Goal: Task Accomplishment & Management: Use online tool/utility

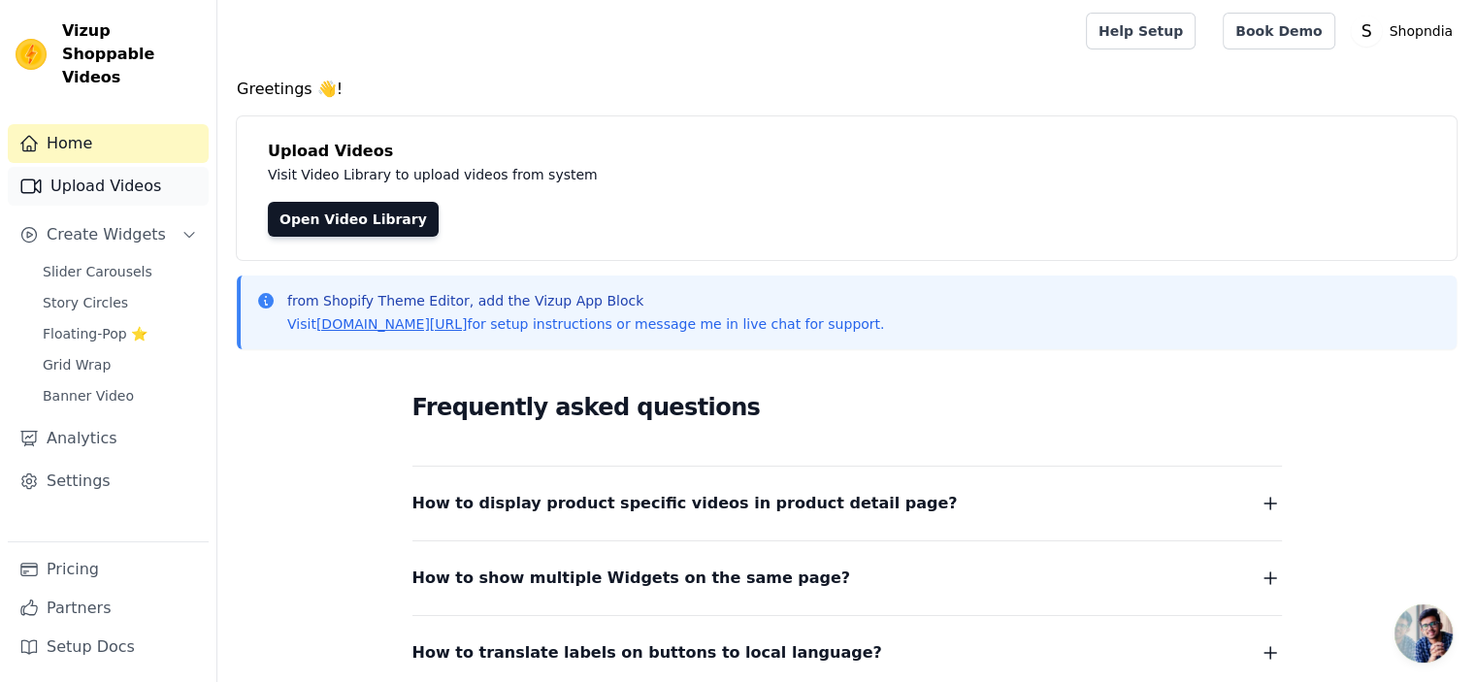
click at [97, 171] on link "Upload Videos" at bounding box center [108, 186] width 201 height 39
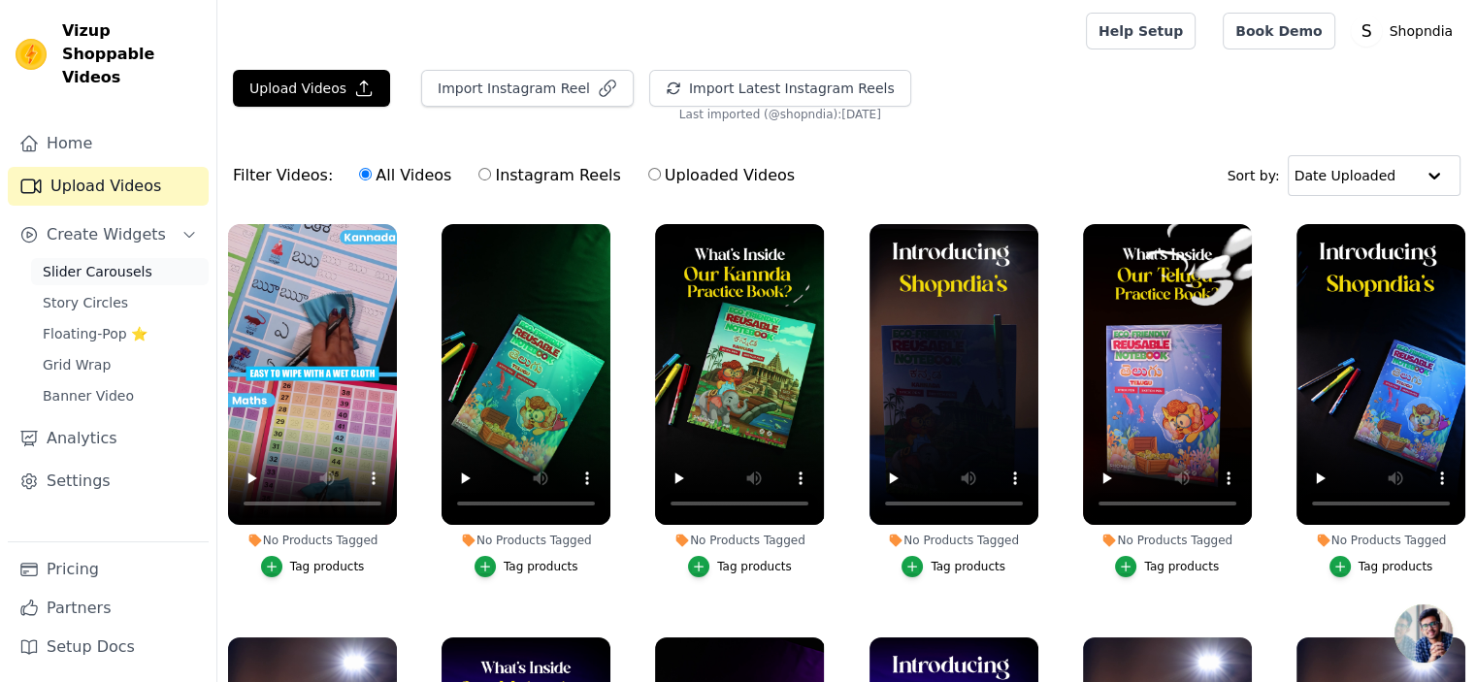
click at [123, 262] on span "Slider Carousels" at bounding box center [98, 271] width 110 height 19
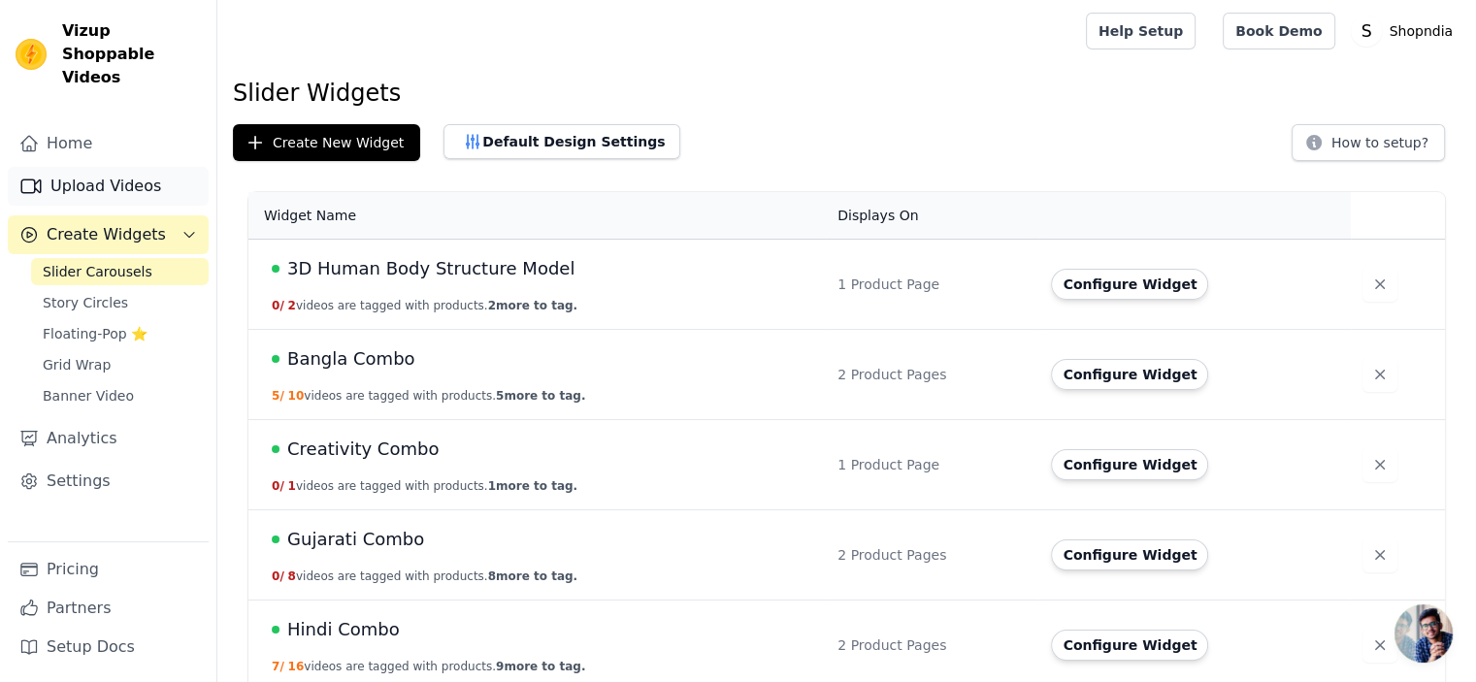
click at [144, 170] on link "Upload Videos" at bounding box center [108, 186] width 201 height 39
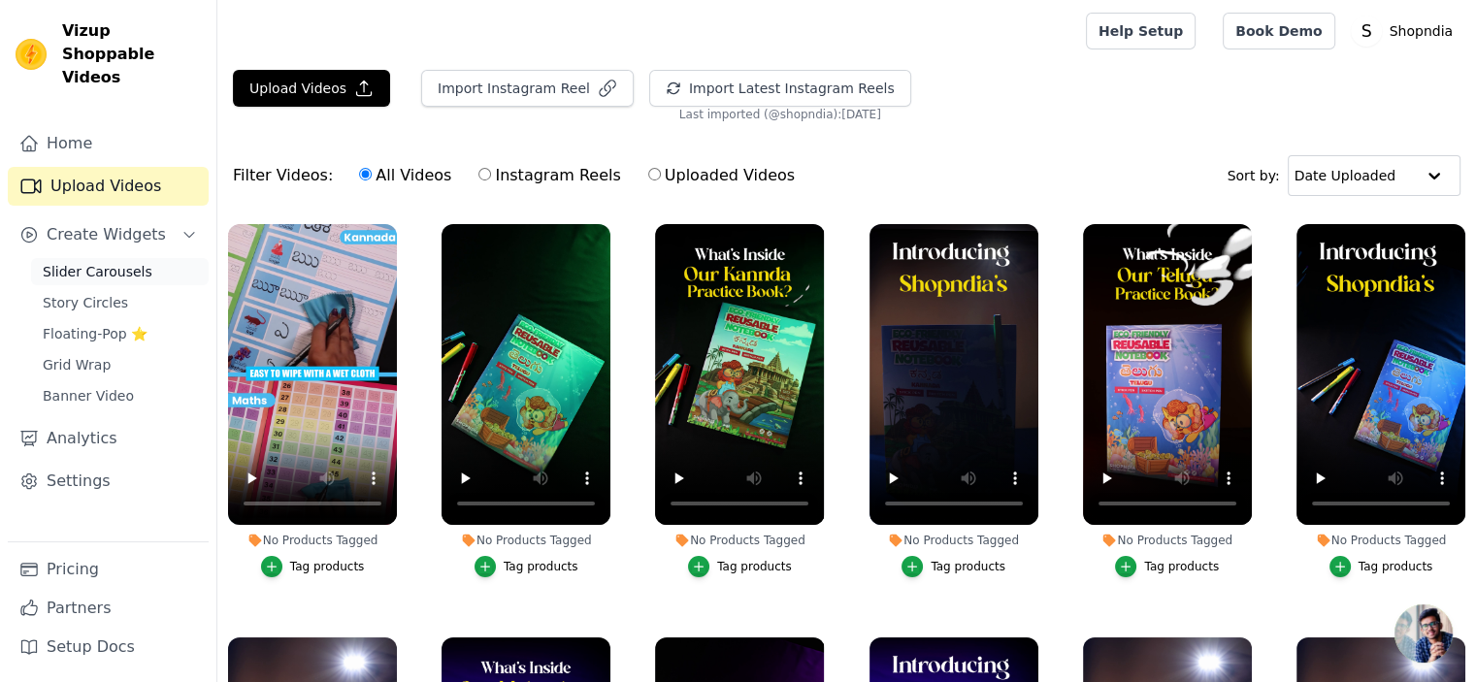
click at [129, 262] on span "Slider Carousels" at bounding box center [98, 271] width 110 height 19
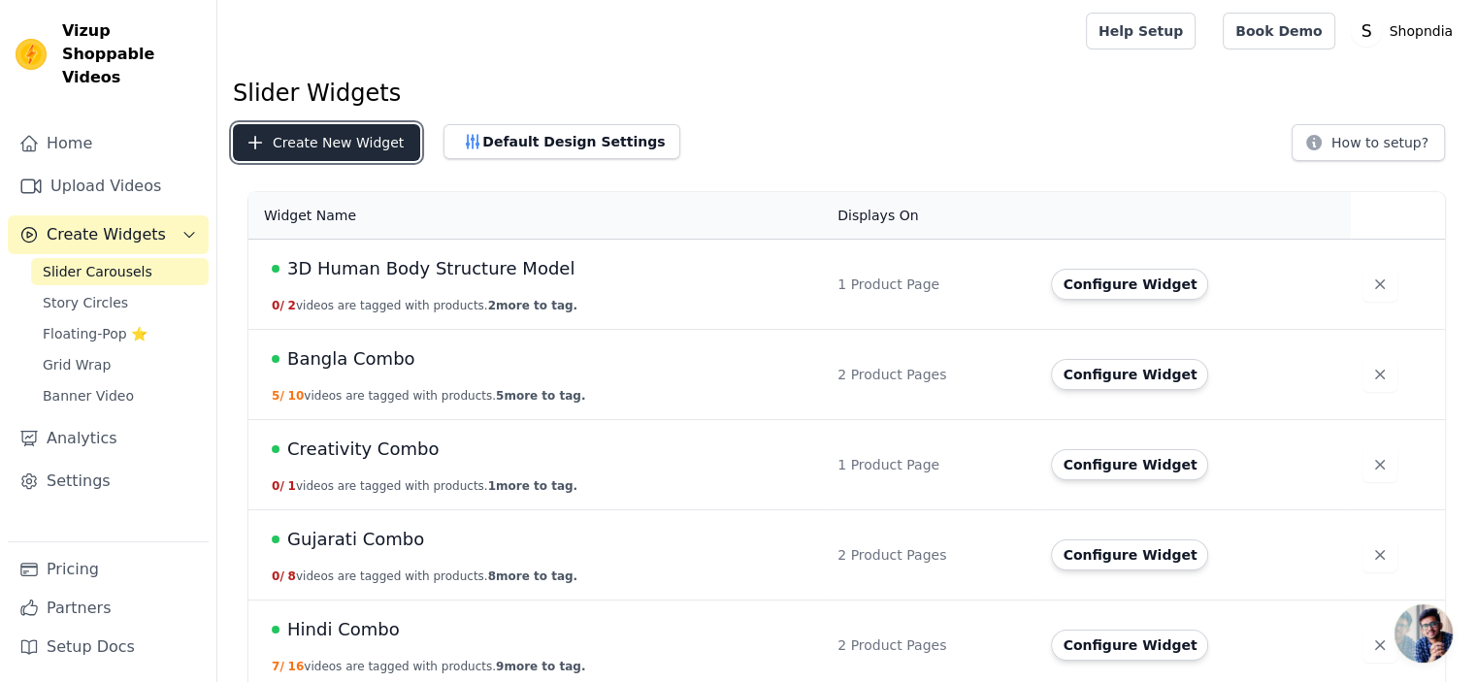
click at [328, 133] on button "Create New Widget" at bounding box center [326, 142] width 187 height 37
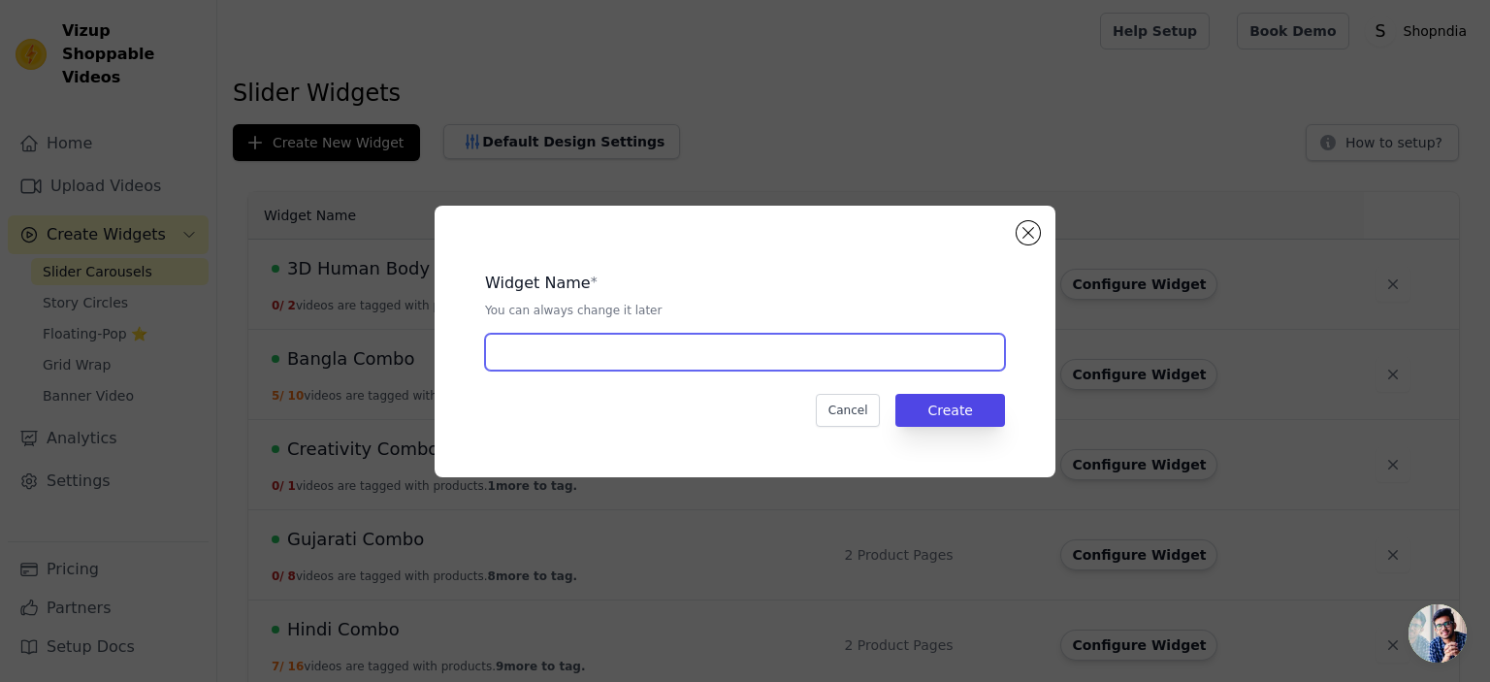
click at [708, 359] on input "text" at bounding box center [745, 352] width 520 height 37
click at [500, 350] on input "Dairy" at bounding box center [745, 352] width 520 height 37
type input "Shopndia Reusable Dairy"
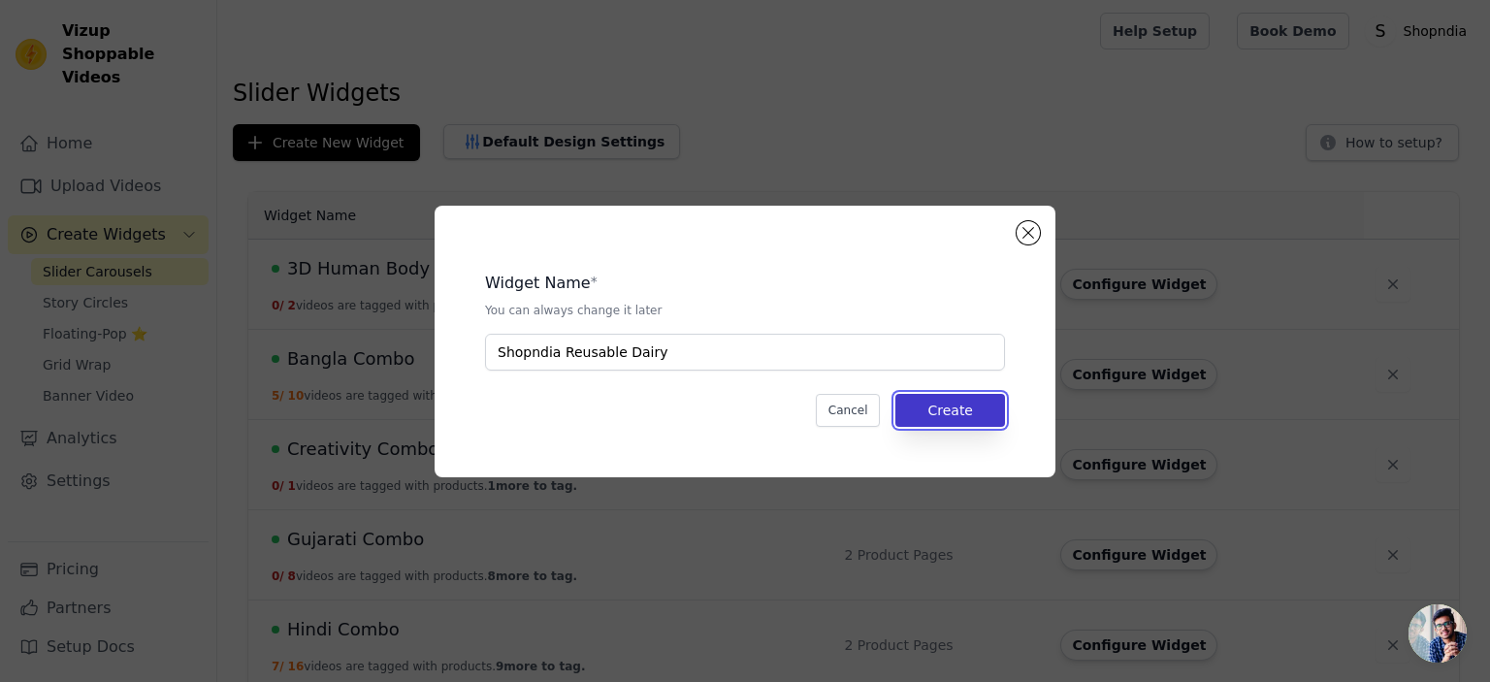
click at [952, 407] on button "Create" at bounding box center [950, 410] width 110 height 33
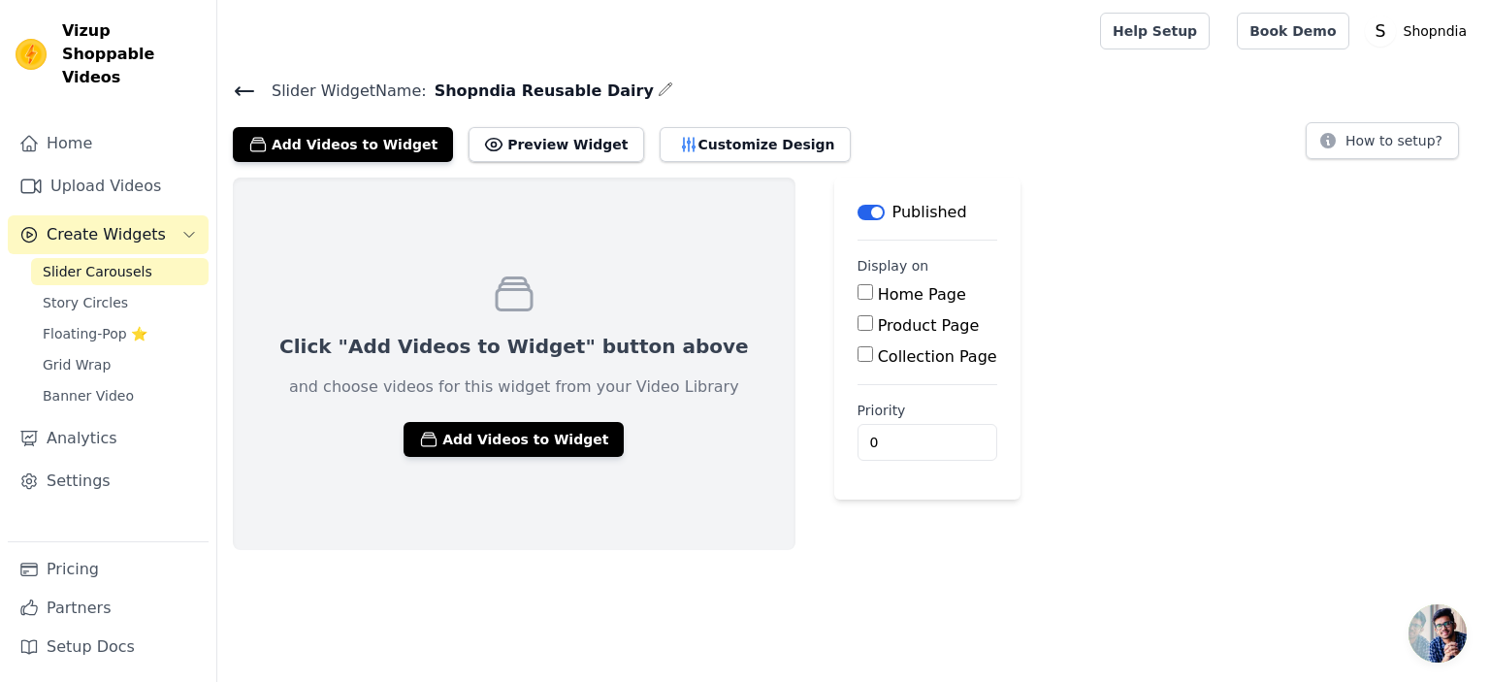
click at [129, 262] on span "Slider Carousels" at bounding box center [98, 271] width 110 height 19
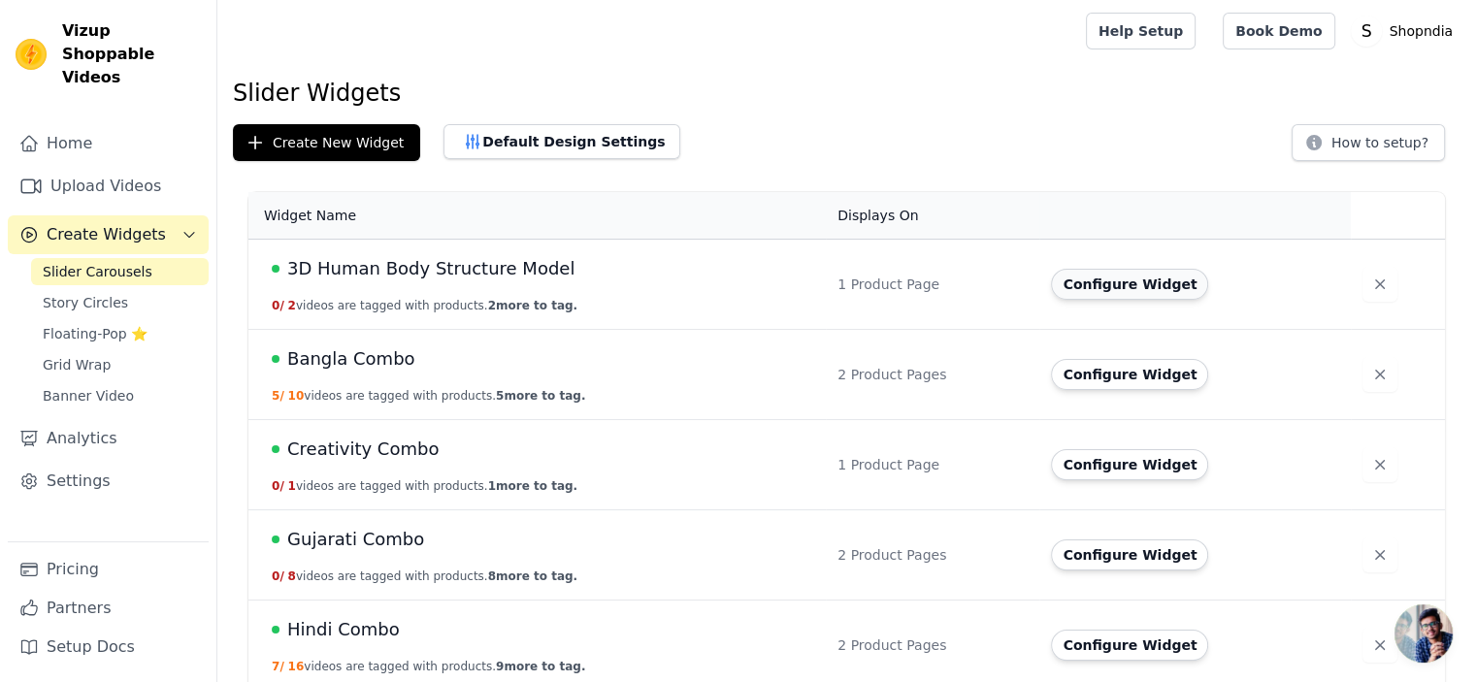
click at [1090, 291] on button "Configure Widget" at bounding box center [1129, 284] width 157 height 31
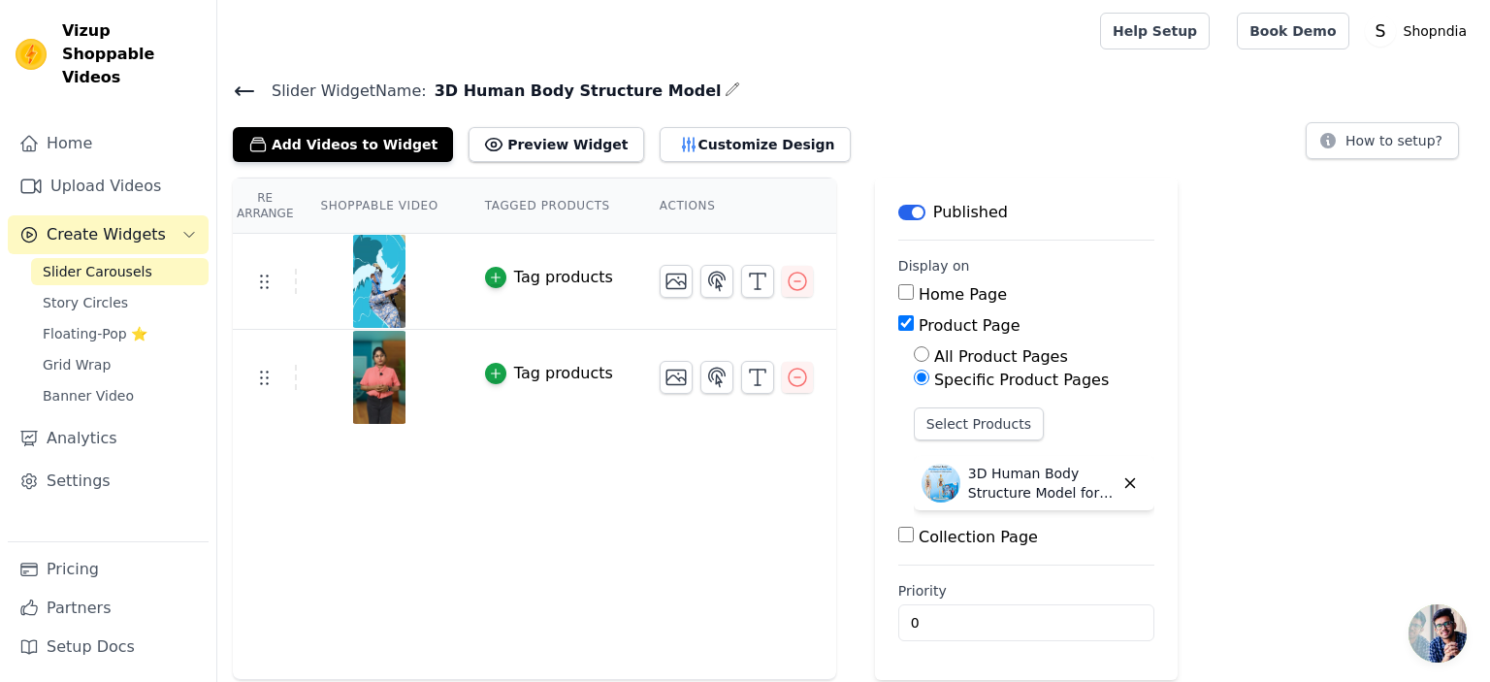
click at [243, 96] on icon at bounding box center [244, 91] width 23 height 23
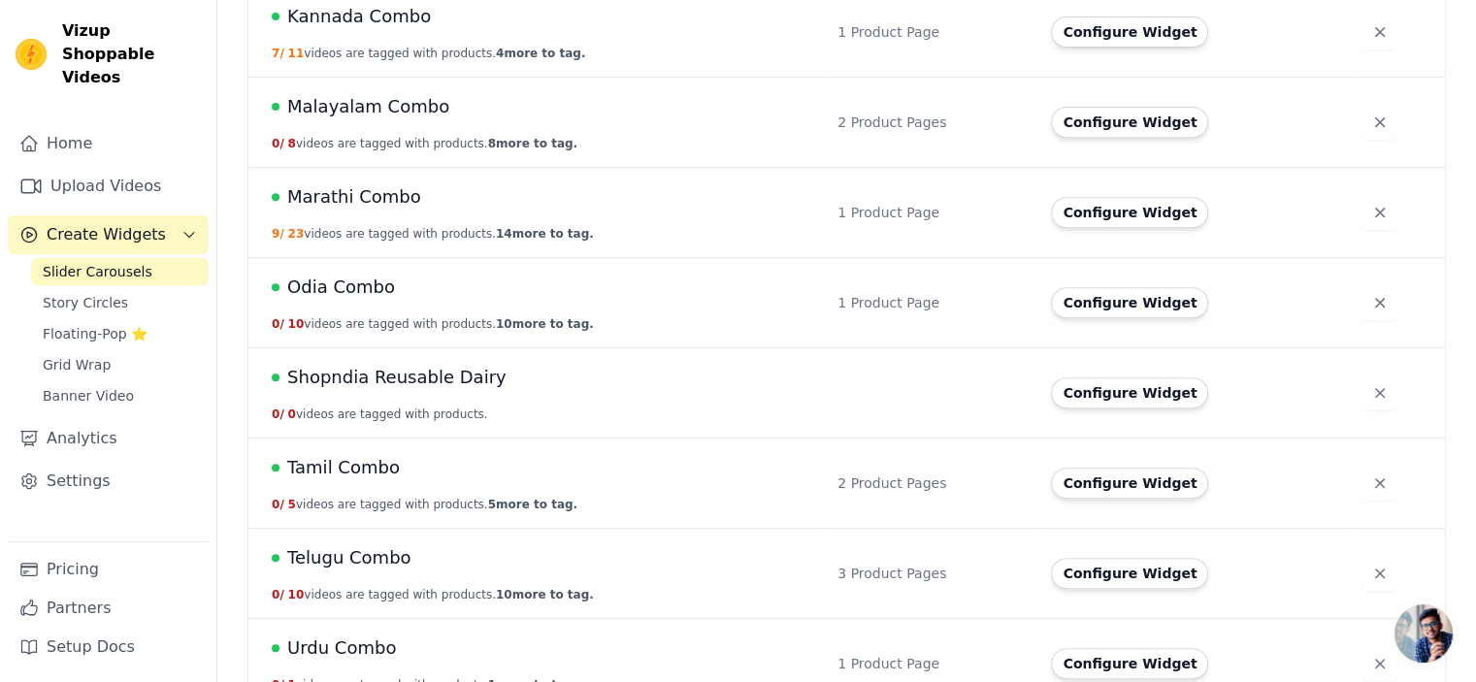
scroll to position [914, 0]
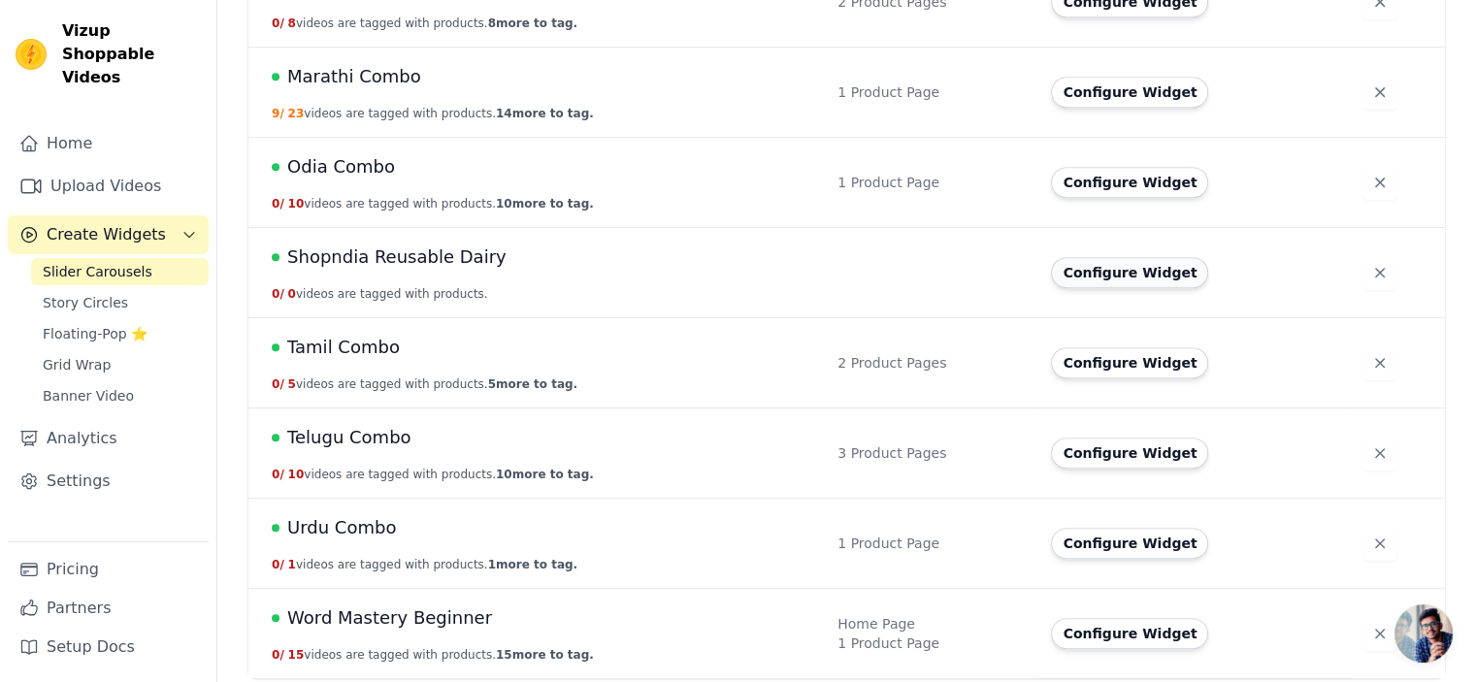
click at [1103, 277] on button "Configure Widget" at bounding box center [1129, 272] width 157 height 31
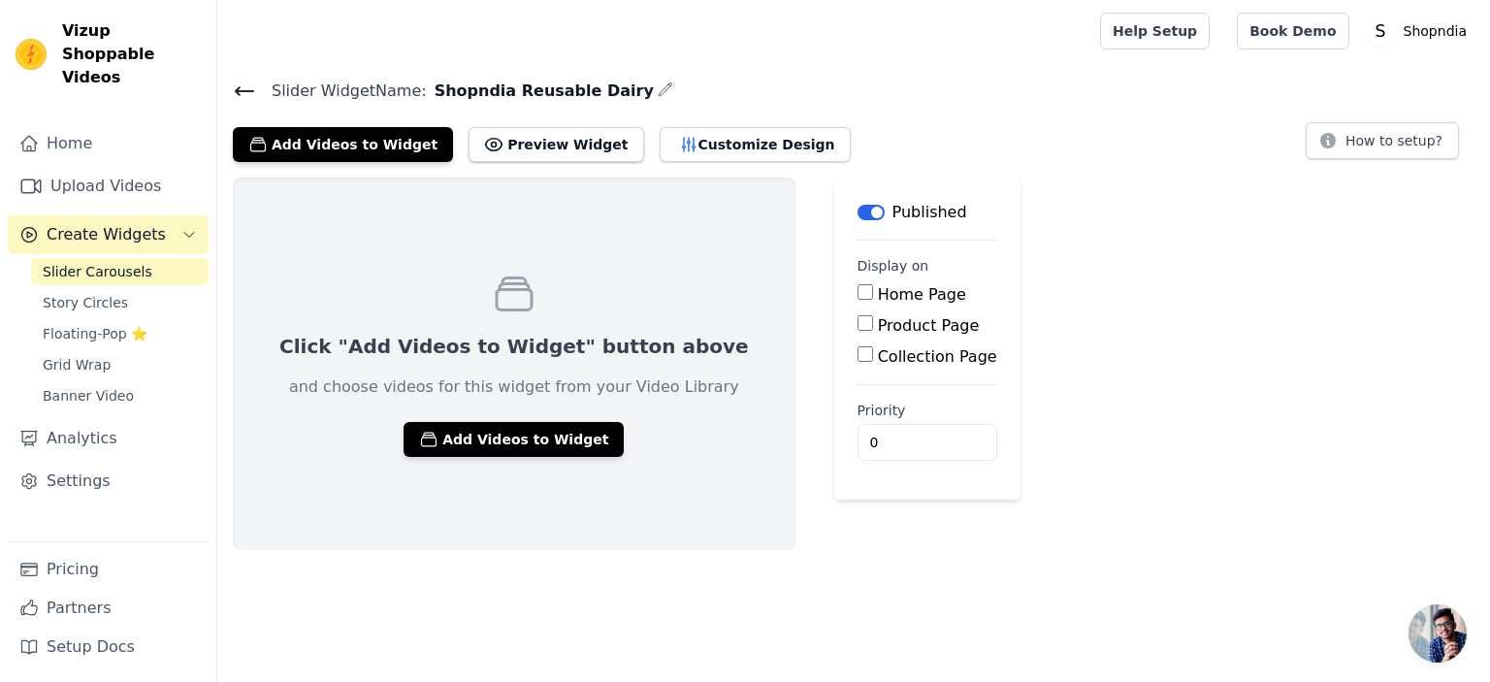
click at [878, 322] on label "Product Page" at bounding box center [929, 325] width 102 height 18
click at [858, 322] on input "Product Page" at bounding box center [866, 323] width 16 height 16
checkbox input "true"
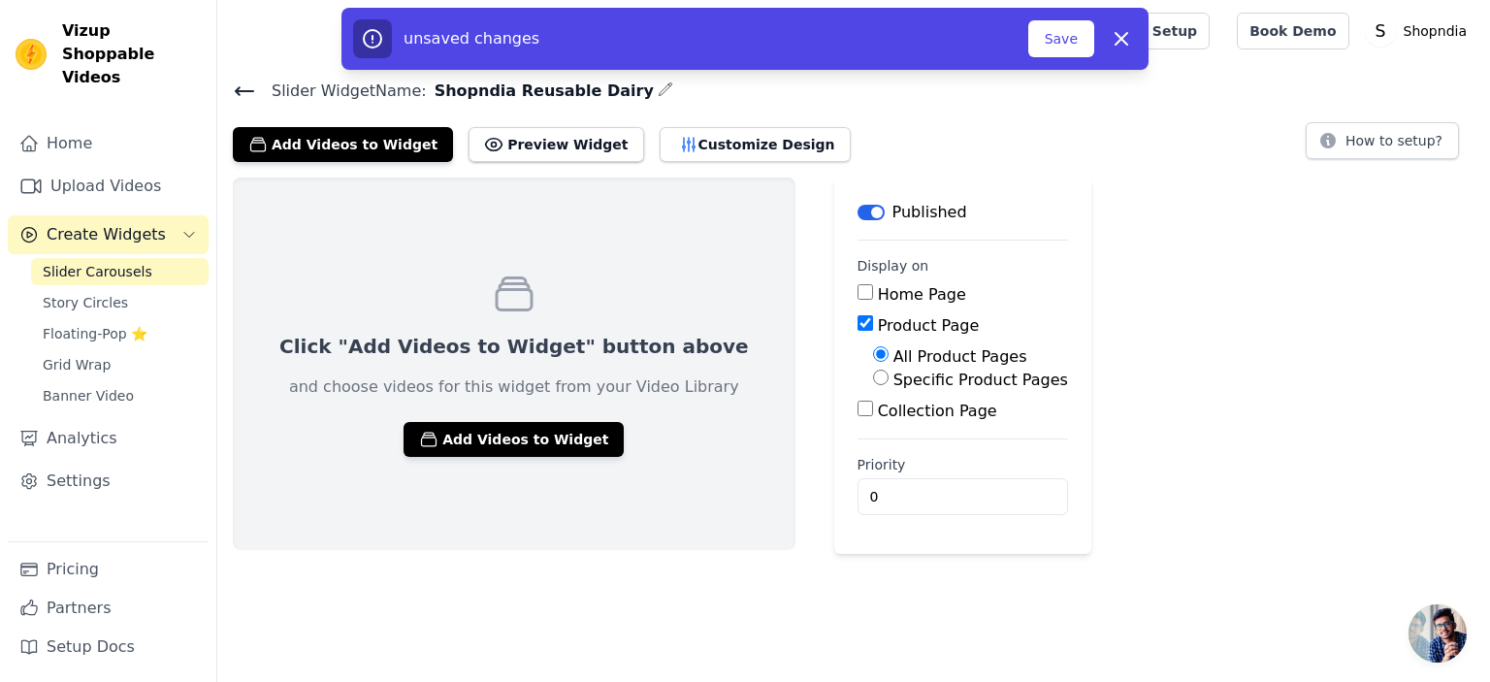
click at [894, 383] on label "Specific Product Pages" at bounding box center [981, 380] width 175 height 18
click at [873, 383] on input "Specific Product Pages" at bounding box center [881, 378] width 16 height 16
radio input "true"
click at [1075, 34] on button "Save" at bounding box center [1061, 38] width 66 height 37
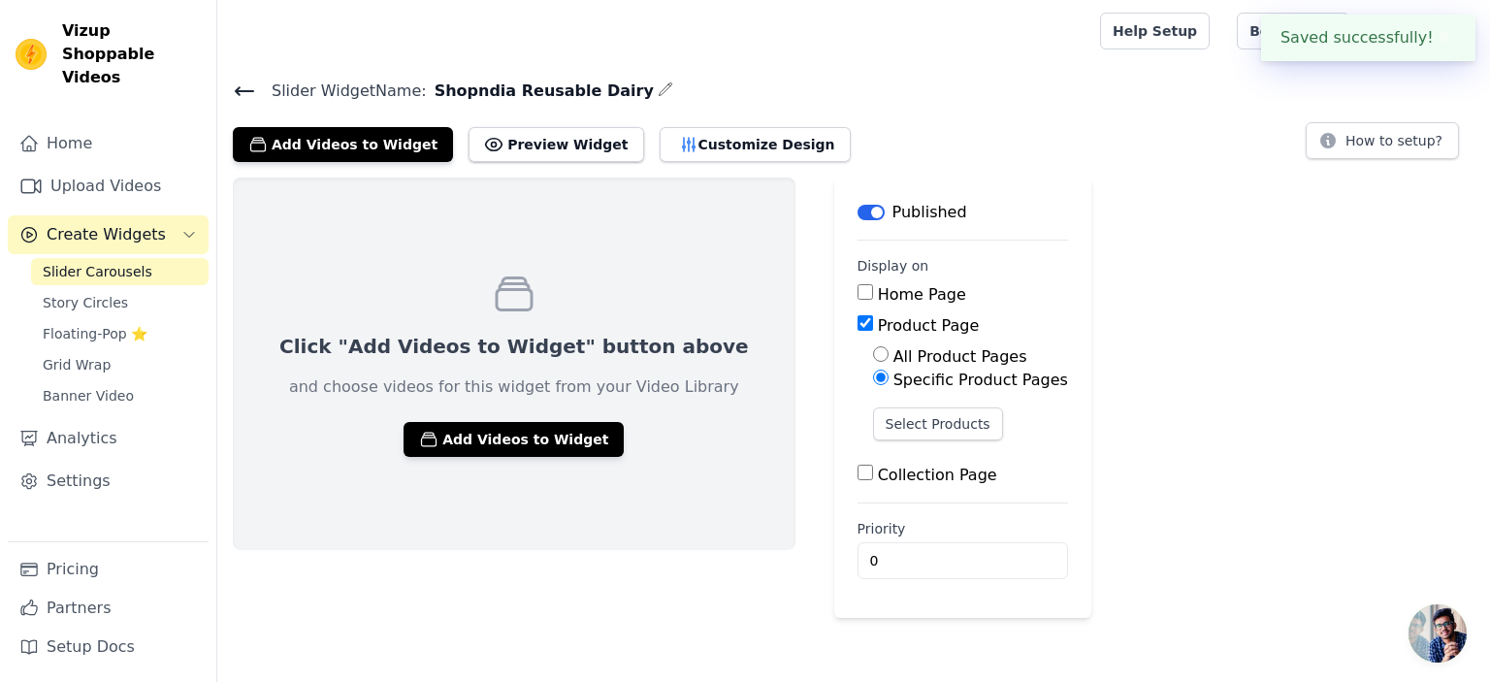
click at [245, 90] on icon at bounding box center [244, 91] width 17 height 8
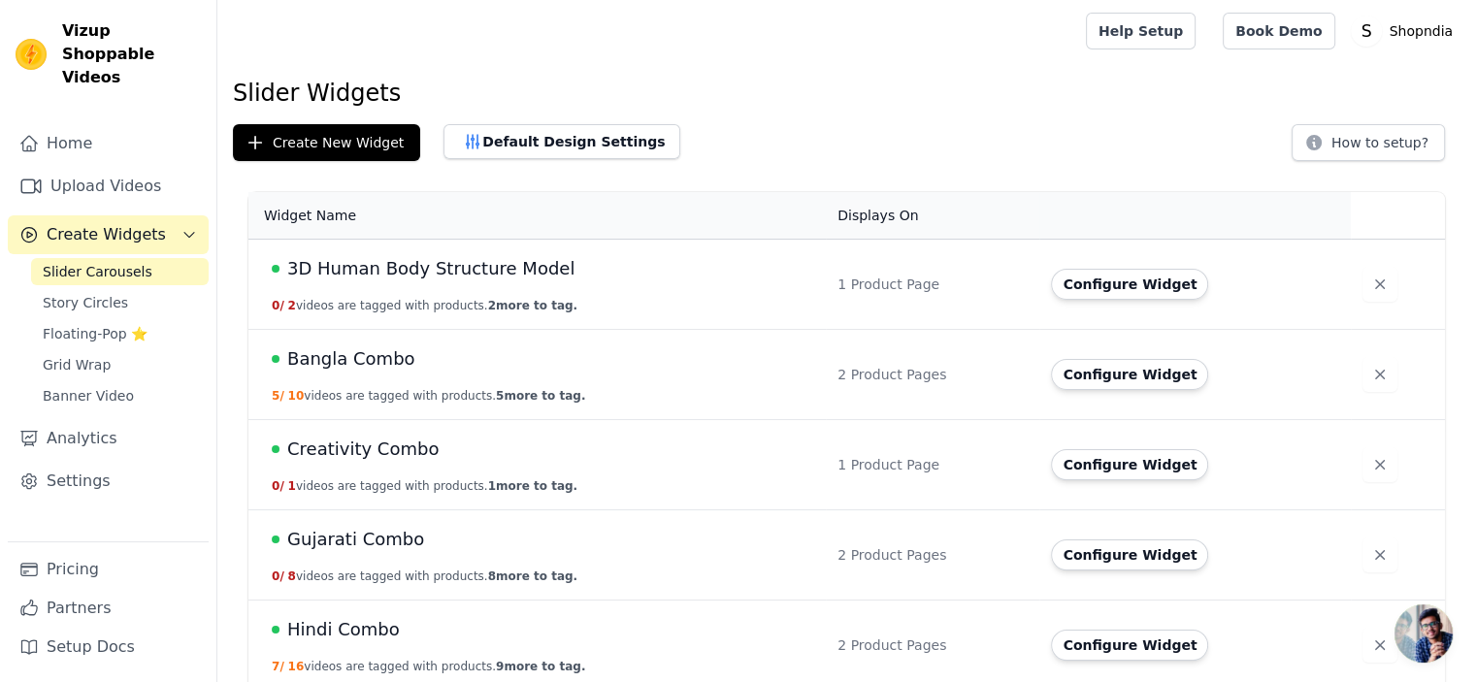
click at [418, 271] on span "3D Human Body Structure Model" at bounding box center [430, 268] width 287 height 27
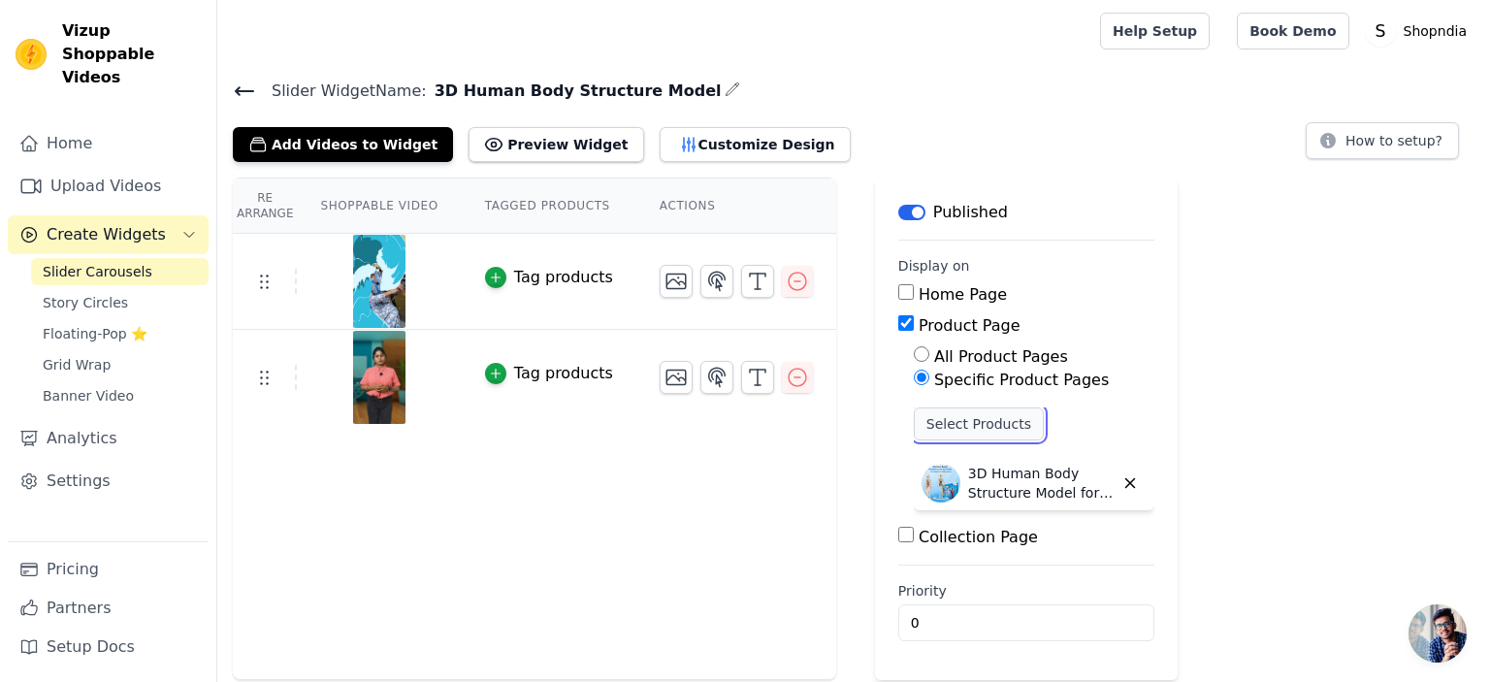
click at [981, 434] on button "Select Products" at bounding box center [979, 423] width 130 height 33
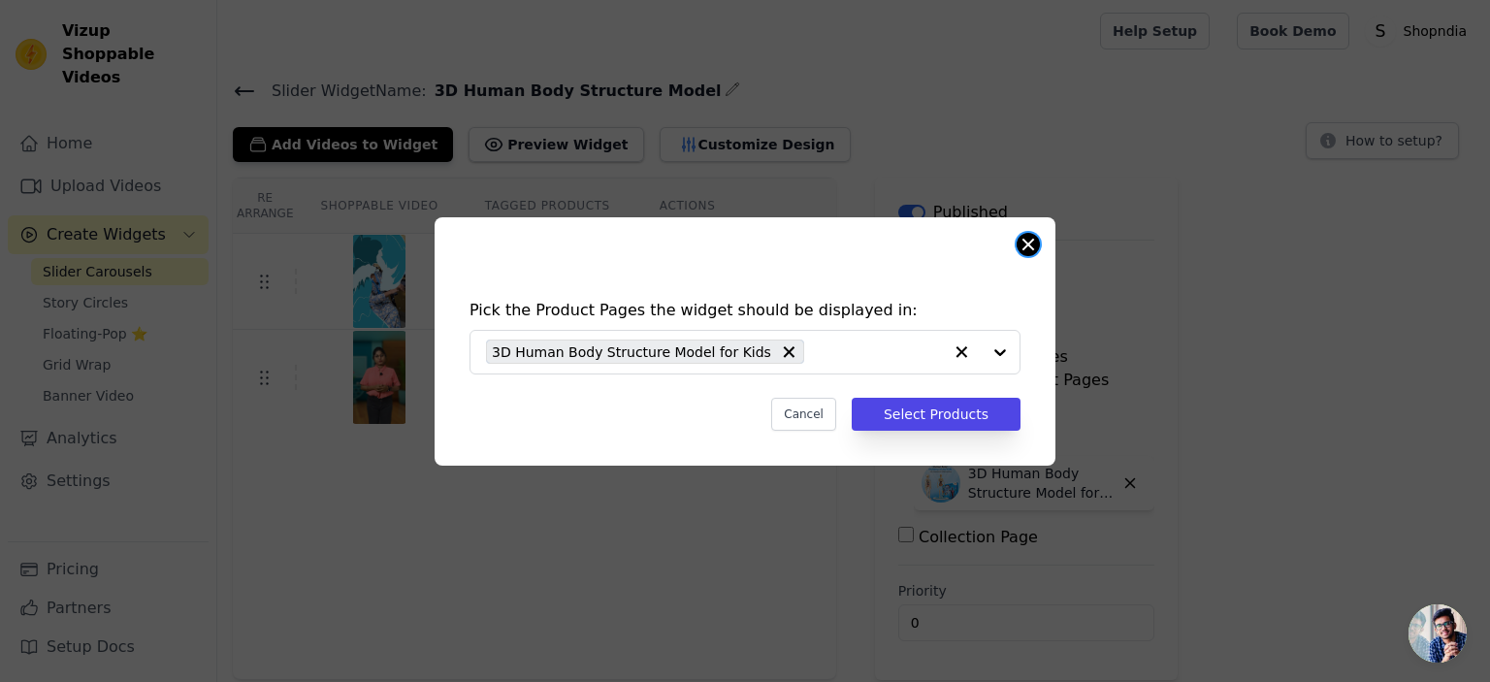
click at [1022, 246] on button "Close modal" at bounding box center [1028, 244] width 23 height 23
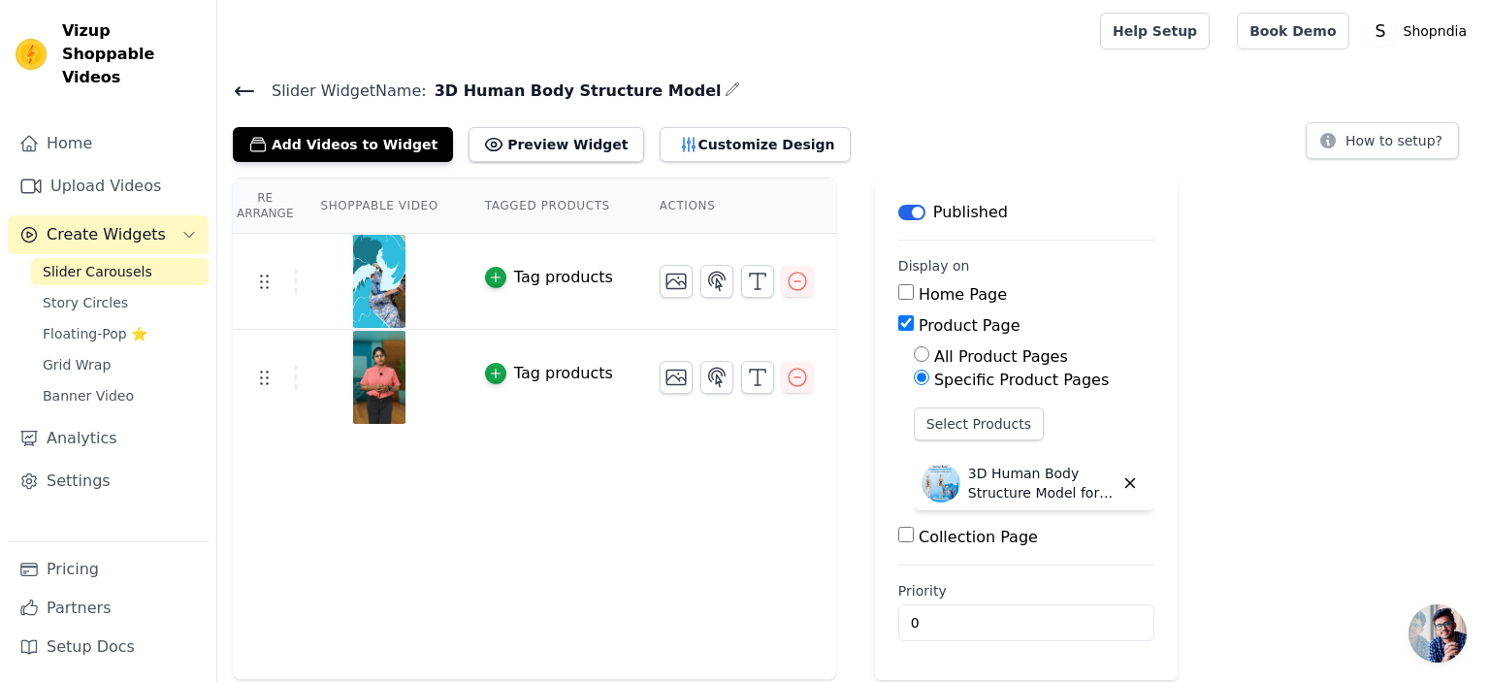
click at [246, 88] on icon at bounding box center [244, 91] width 23 height 23
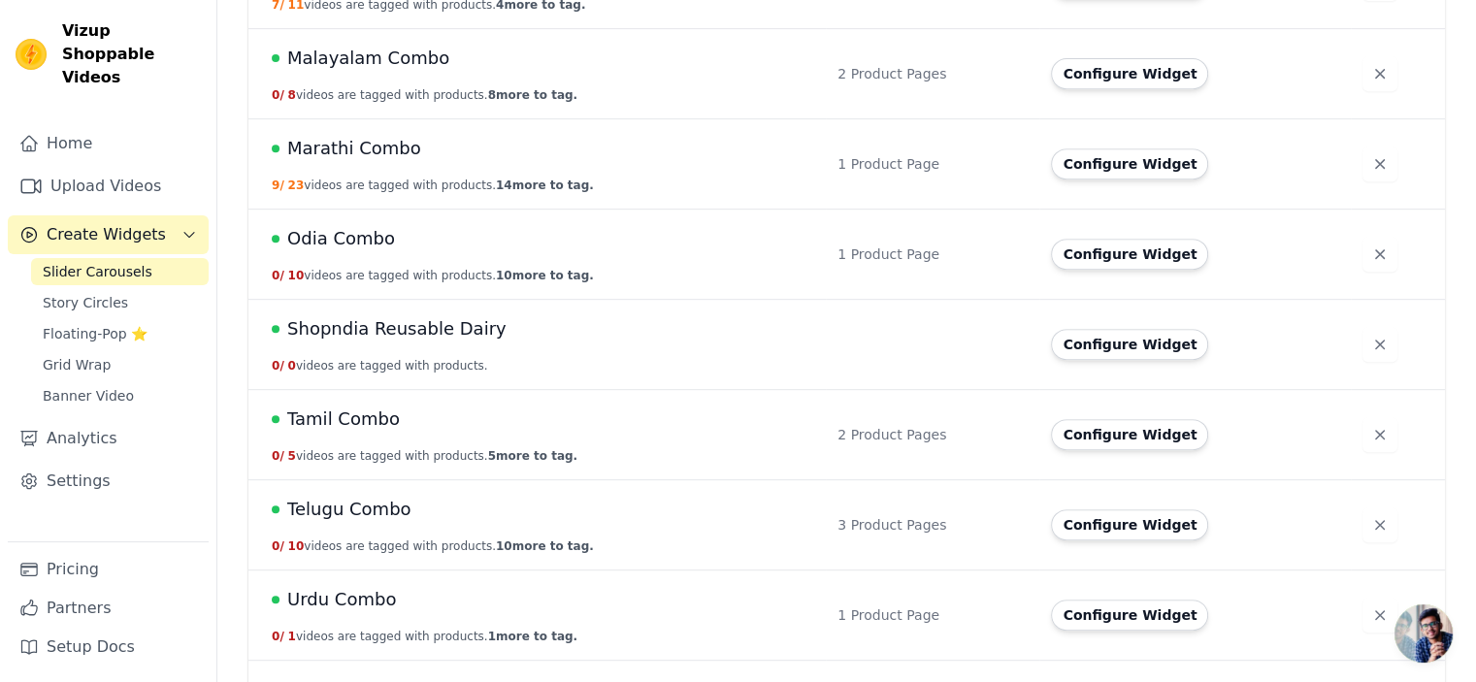
scroll to position [914, 0]
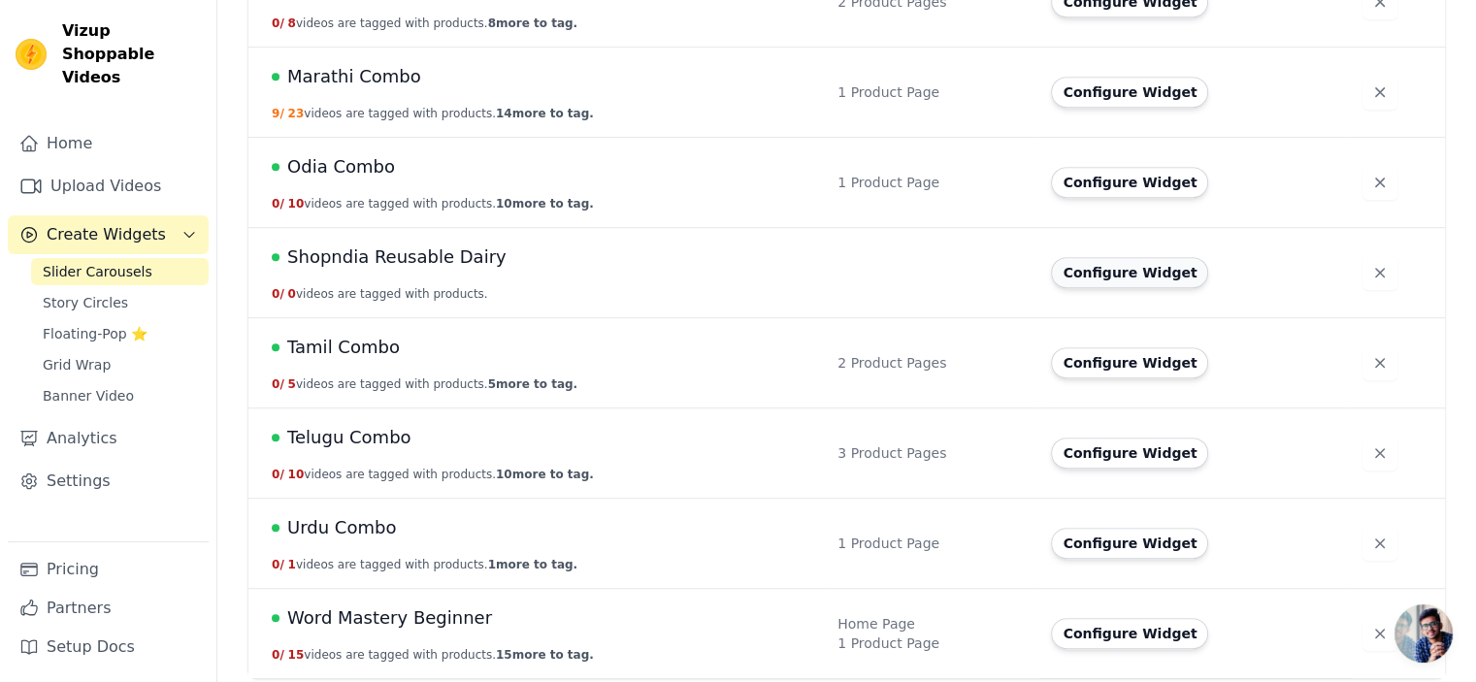
click at [1096, 278] on button "Configure Widget" at bounding box center [1129, 272] width 157 height 31
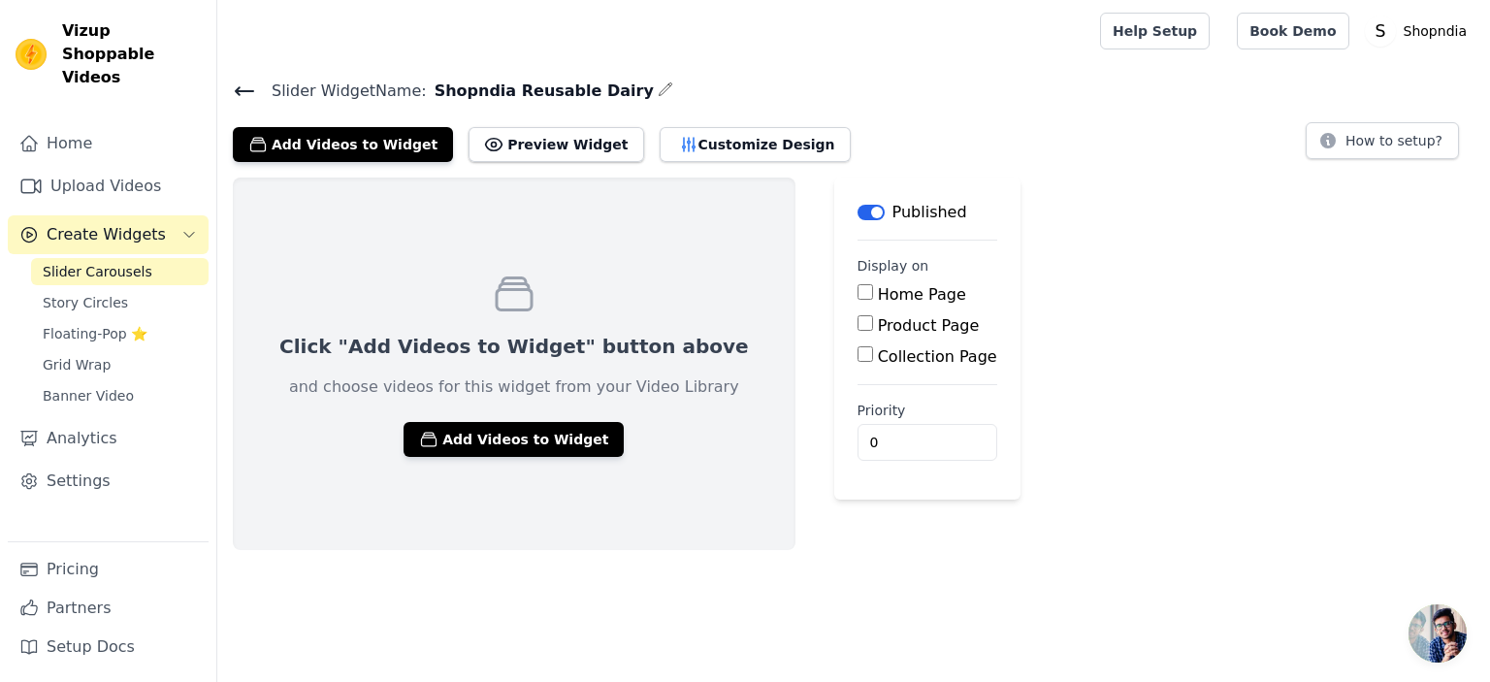
click at [878, 325] on label "Product Page" at bounding box center [929, 325] width 102 height 18
click at [858, 325] on input "Product Page" at bounding box center [866, 323] width 16 height 16
checkbox input "true"
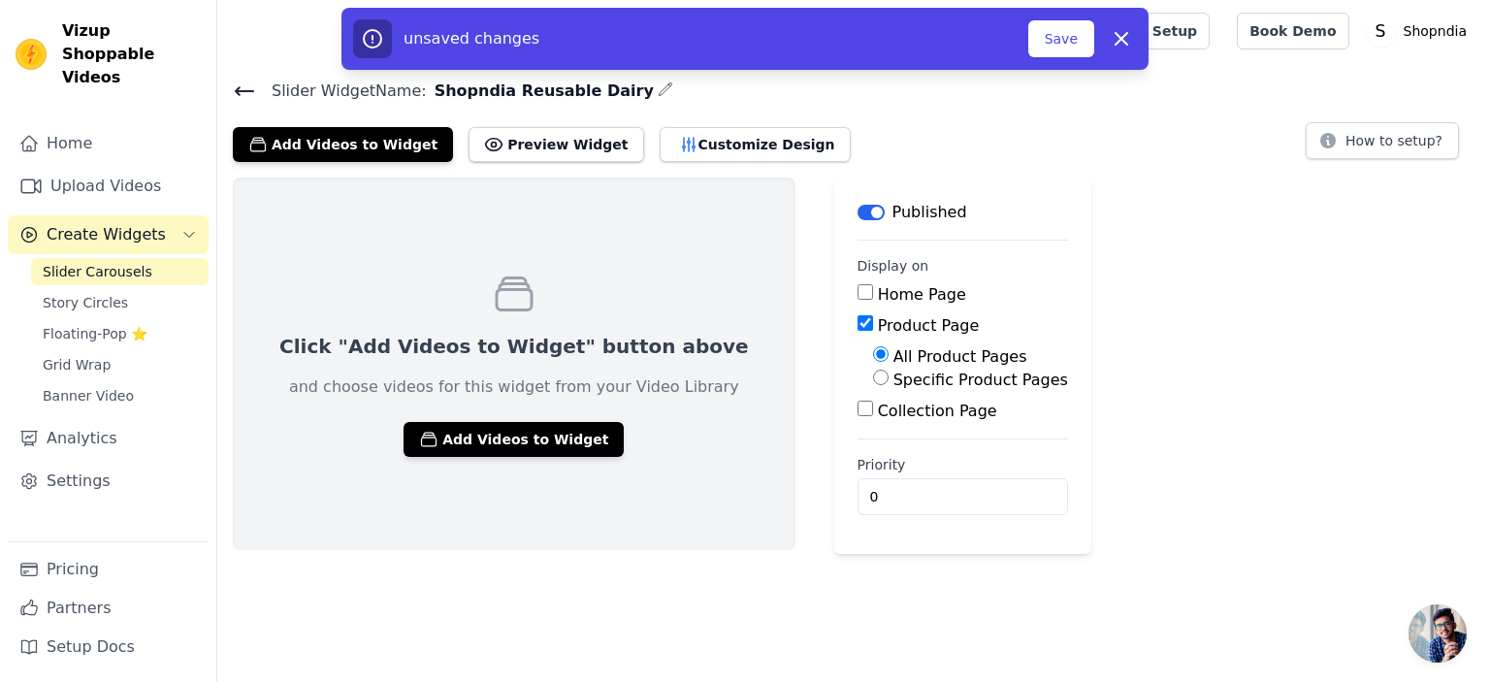
click at [873, 383] on input "Specific Product Pages" at bounding box center [881, 378] width 16 height 16
radio input "true"
click at [873, 428] on button "Select Products" at bounding box center [938, 423] width 130 height 33
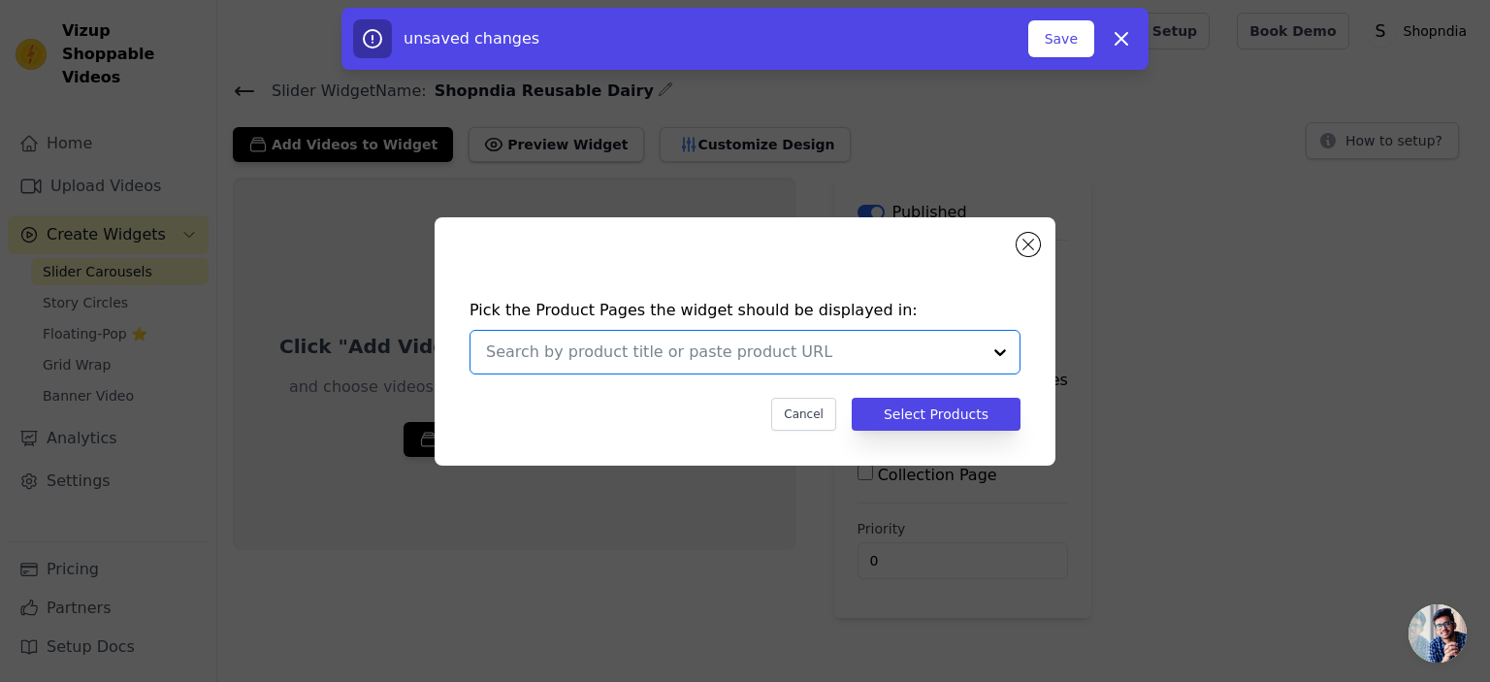
click at [776, 352] on input "text" at bounding box center [733, 352] width 495 height 23
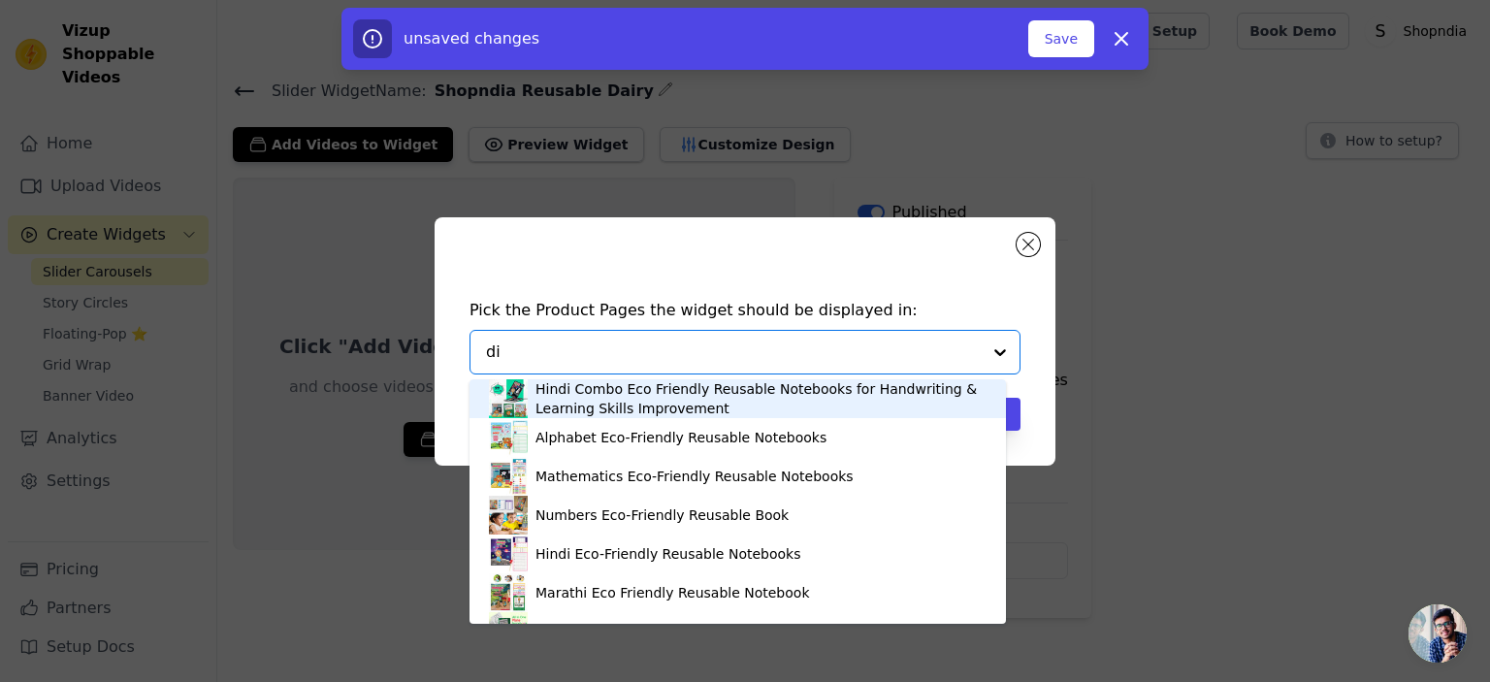
type input "dia"
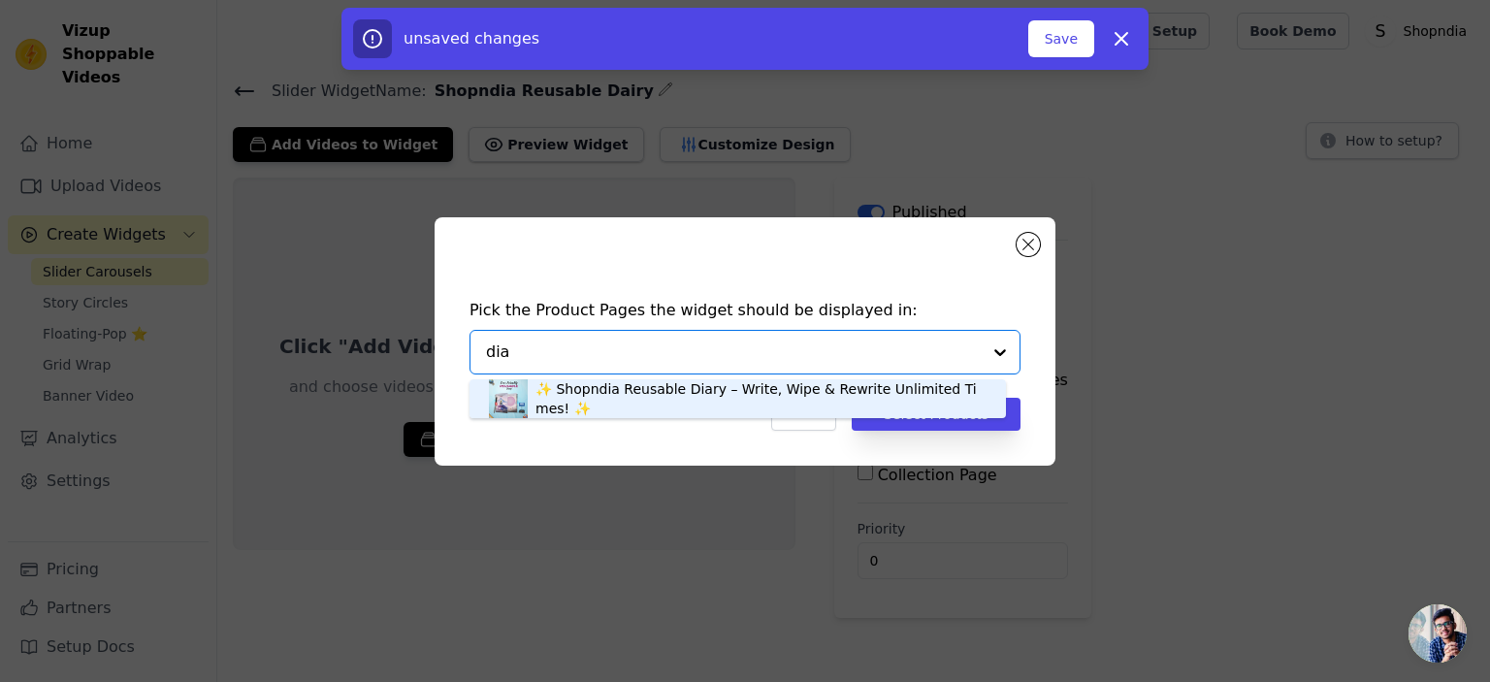
click at [547, 398] on div "✨ Shopndia Reusable Diary – Write, Wipe & Rewrite Unlimited Times! ✨" at bounding box center [761, 398] width 451 height 39
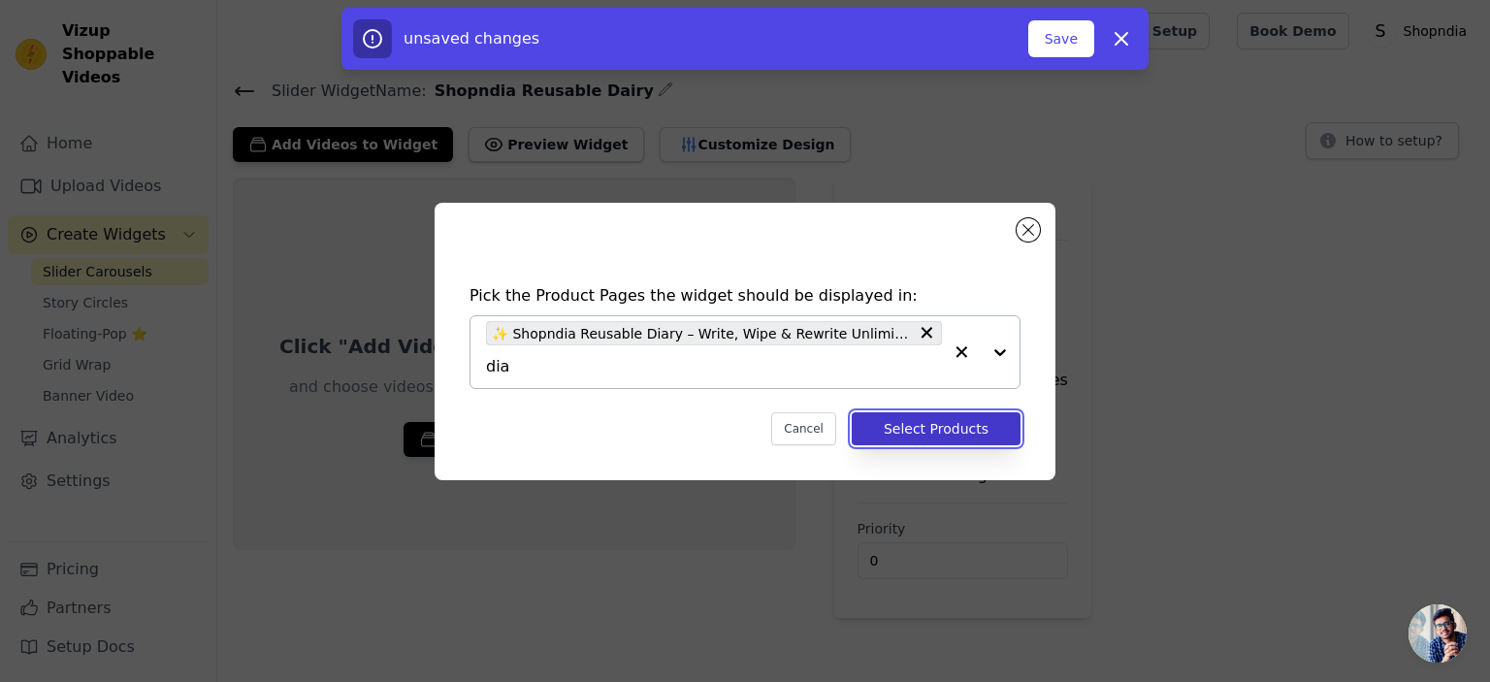
click at [955, 436] on button "Select Products" at bounding box center [936, 428] width 169 height 33
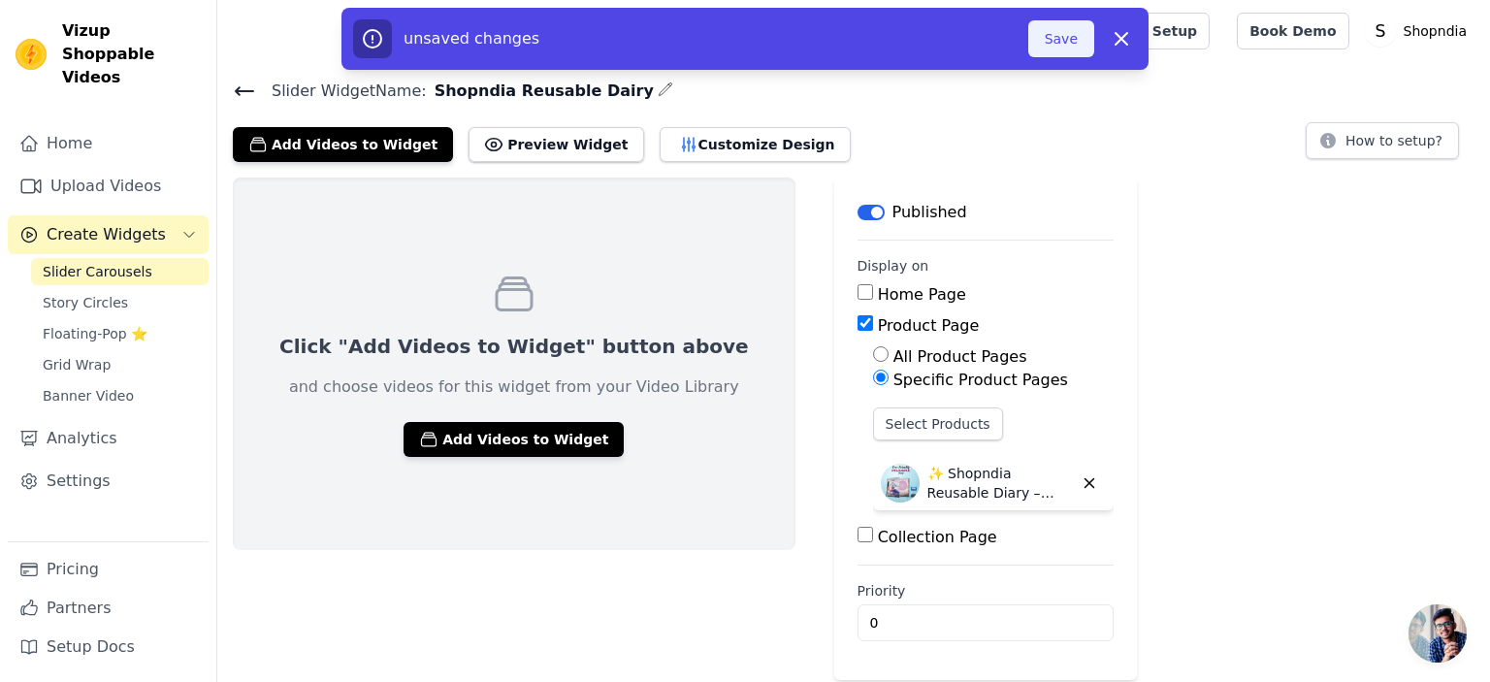
click at [1059, 46] on button "Save" at bounding box center [1061, 38] width 66 height 37
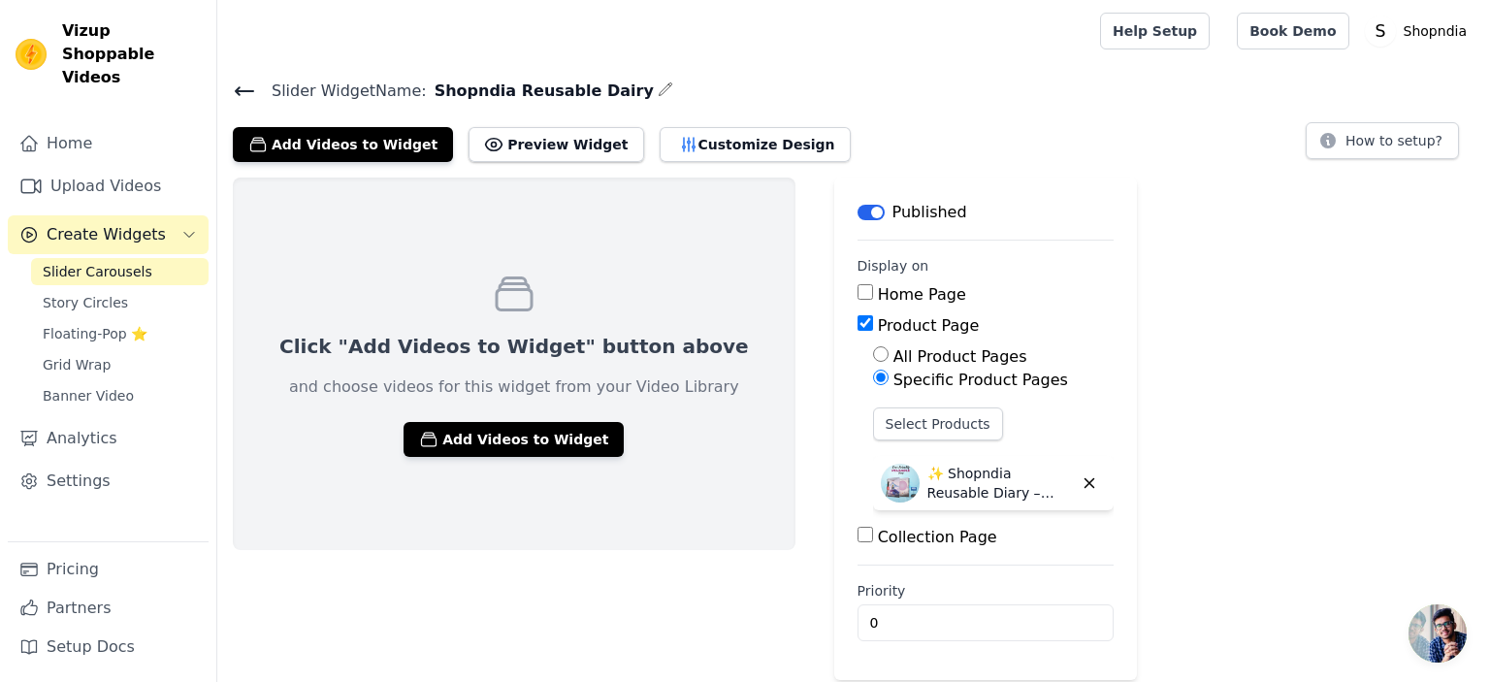
click at [244, 83] on icon at bounding box center [244, 91] width 23 height 23
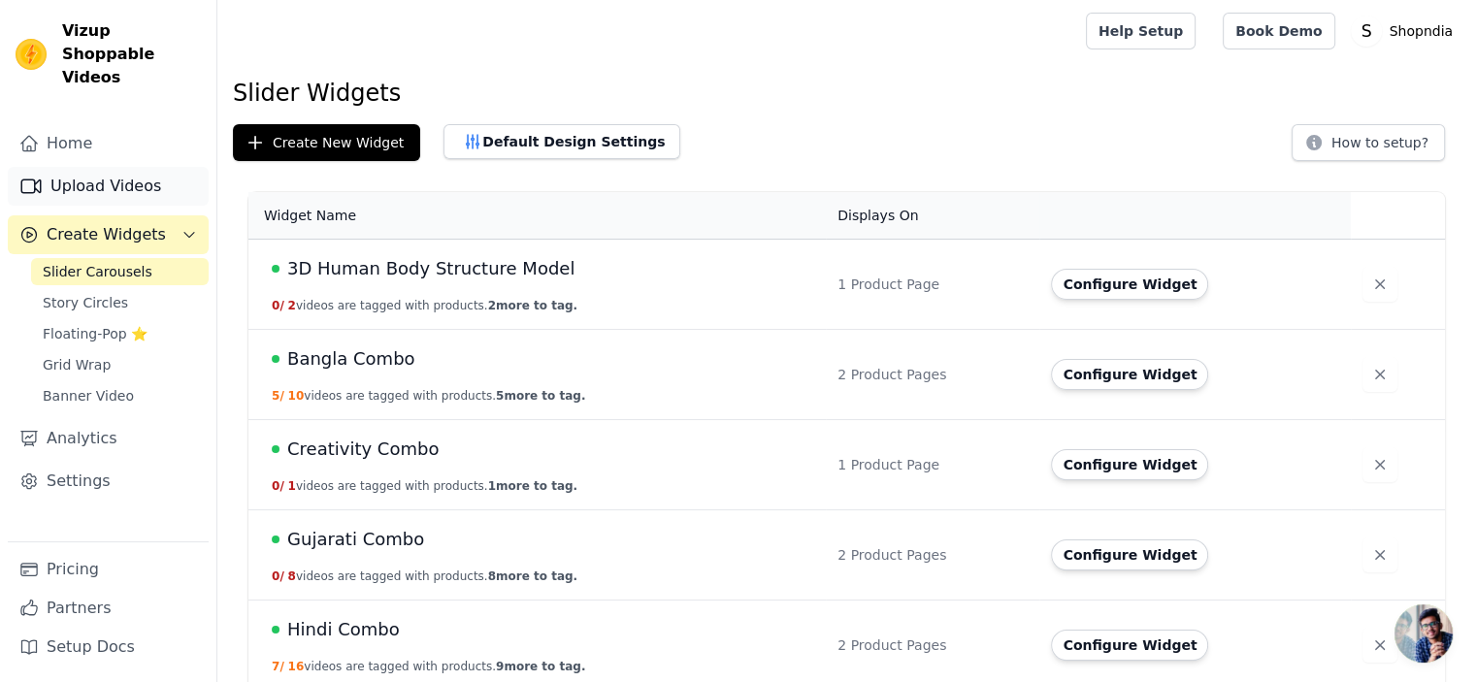
click at [128, 167] on link "Upload Videos" at bounding box center [108, 186] width 201 height 39
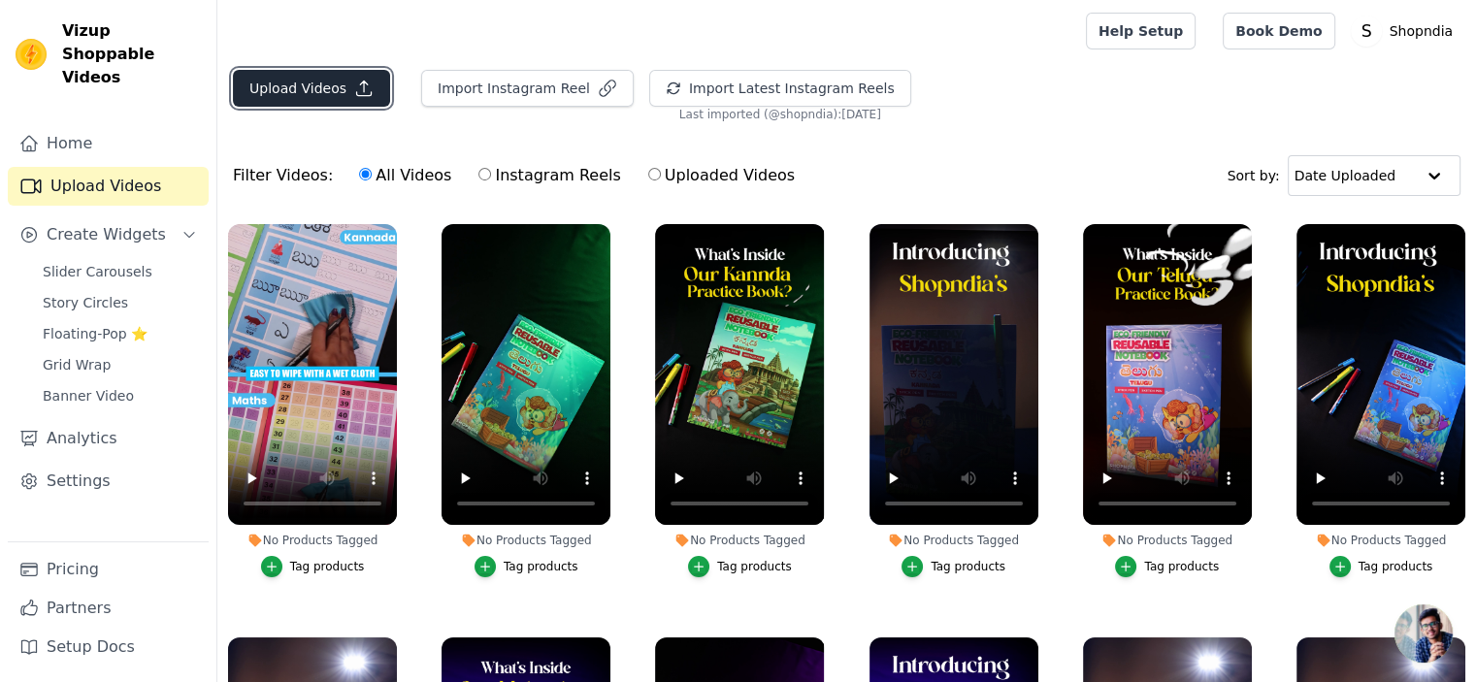
click at [322, 82] on button "Upload Videos" at bounding box center [311, 88] width 157 height 37
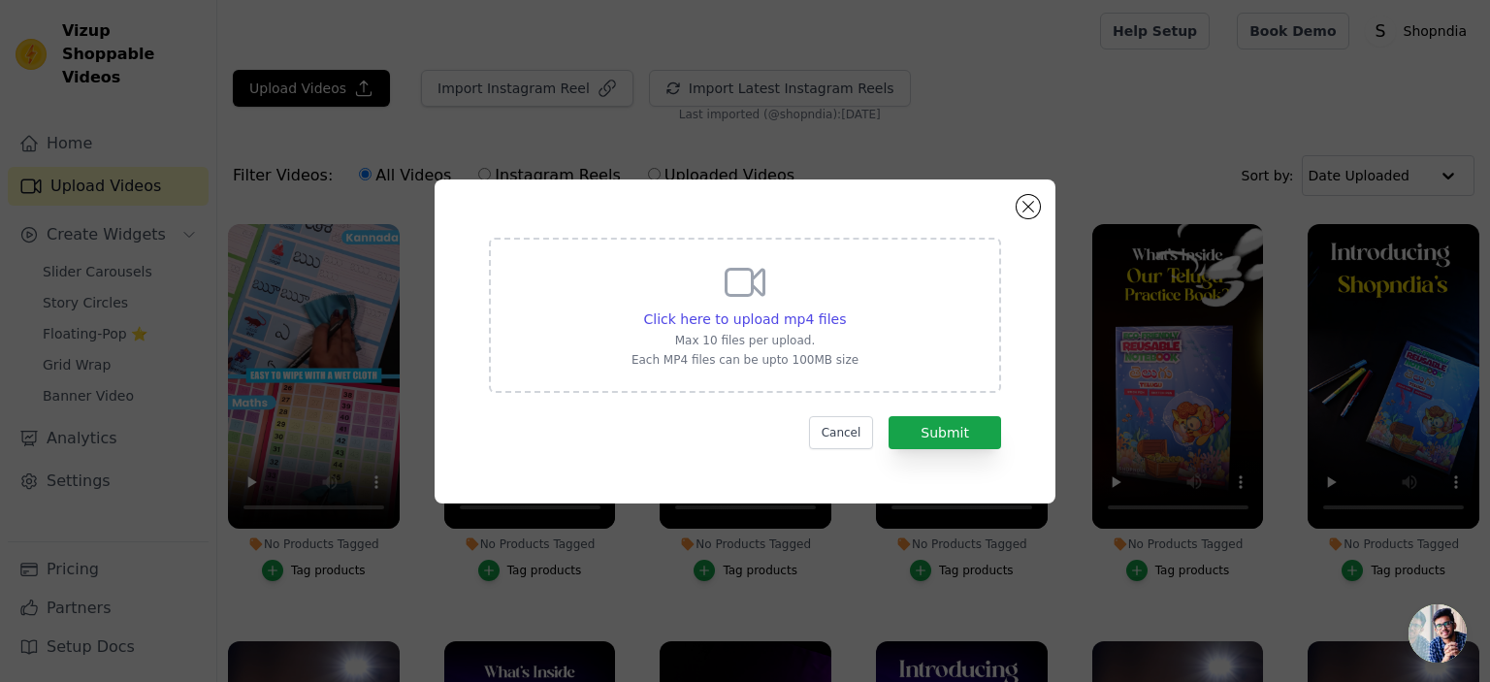
click at [753, 330] on div "Click here to upload mp4 files Max 10 files per upload. Each MP4 files can be u…" at bounding box center [745, 313] width 227 height 109
click at [845, 309] on input "Click here to upload mp4 files Max 10 files per upload. Each MP4 files can be u…" at bounding box center [845, 309] width 1 height 1
click at [712, 313] on span "Click here to upload mp4 files" at bounding box center [745, 319] width 203 height 16
click at [845, 309] on input "Click here to upload mp4 files Max 10 files per upload. Each MP4 files can be u…" at bounding box center [845, 309] width 1 height 1
type input "C:\fakepath\All diary design 1.mp4"
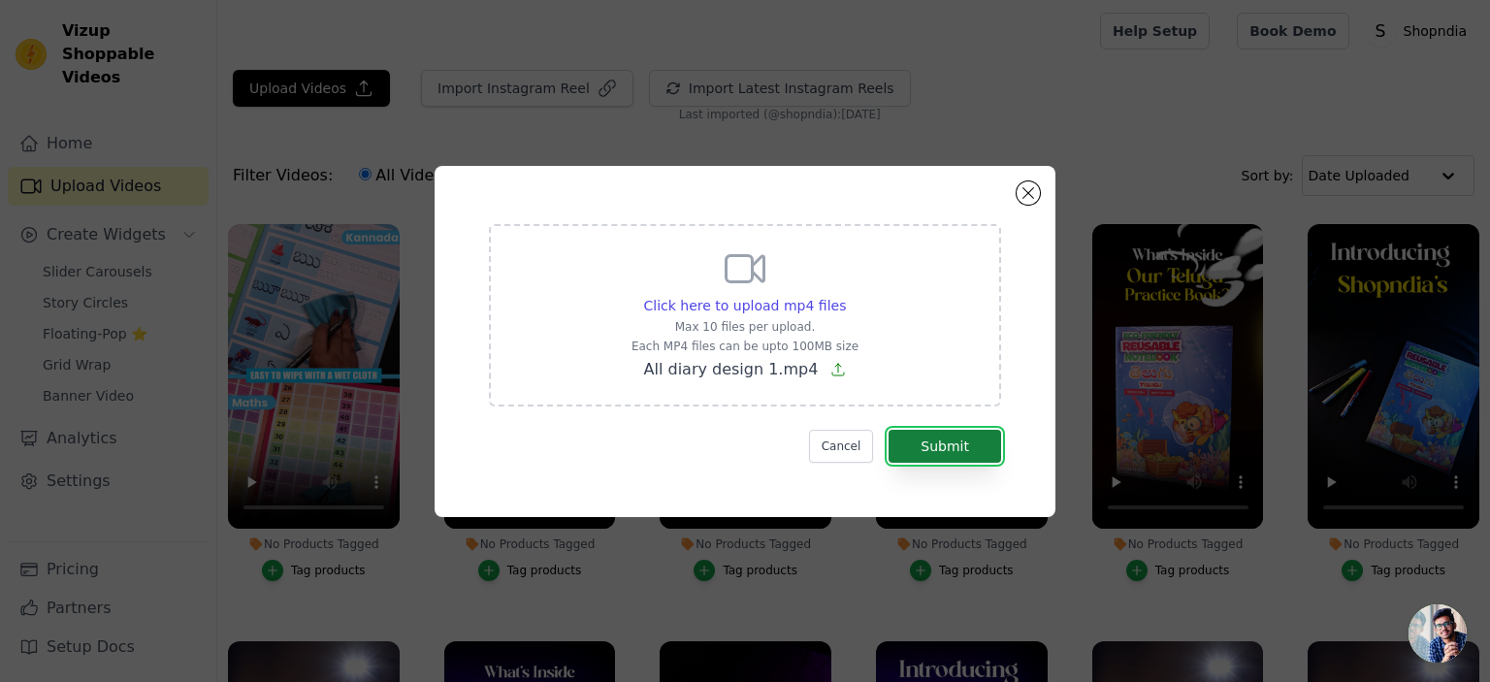
click at [958, 443] on button "Submit" at bounding box center [945, 446] width 113 height 33
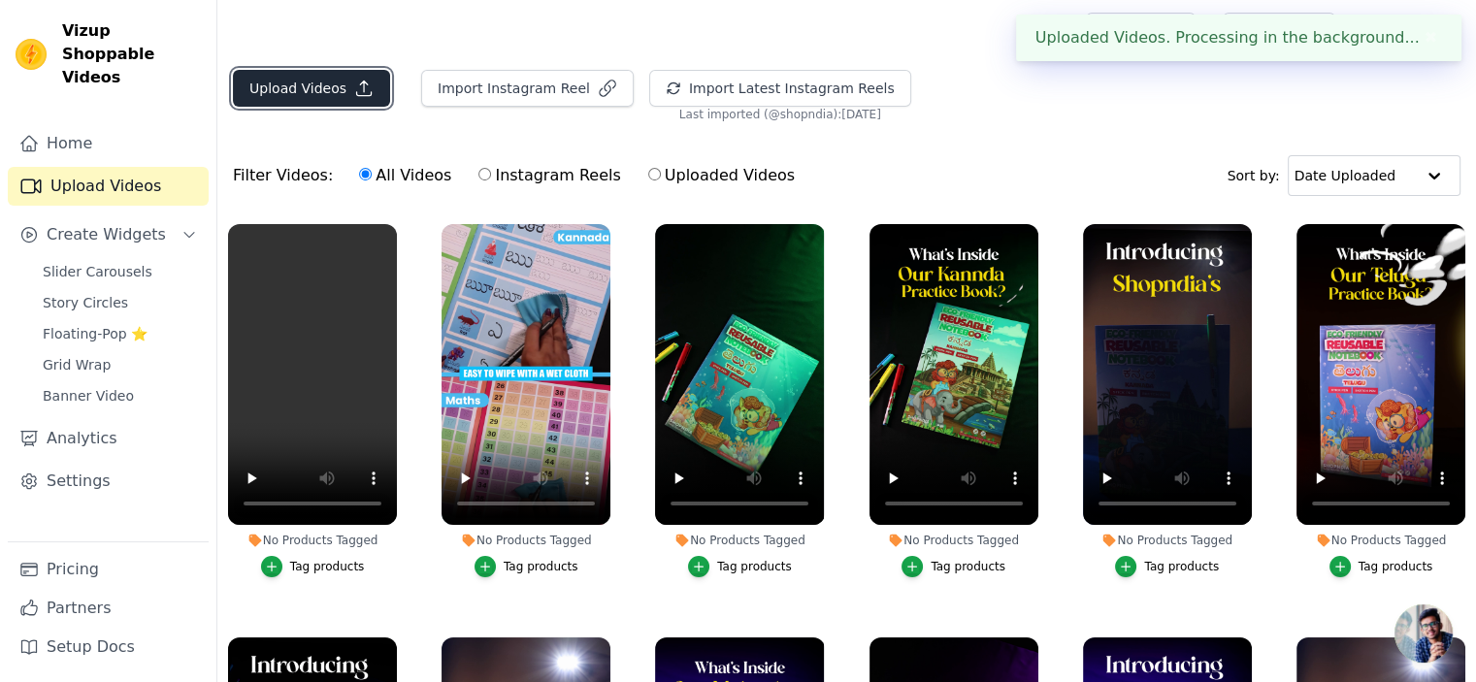
click at [316, 84] on button "Upload Videos" at bounding box center [311, 88] width 157 height 37
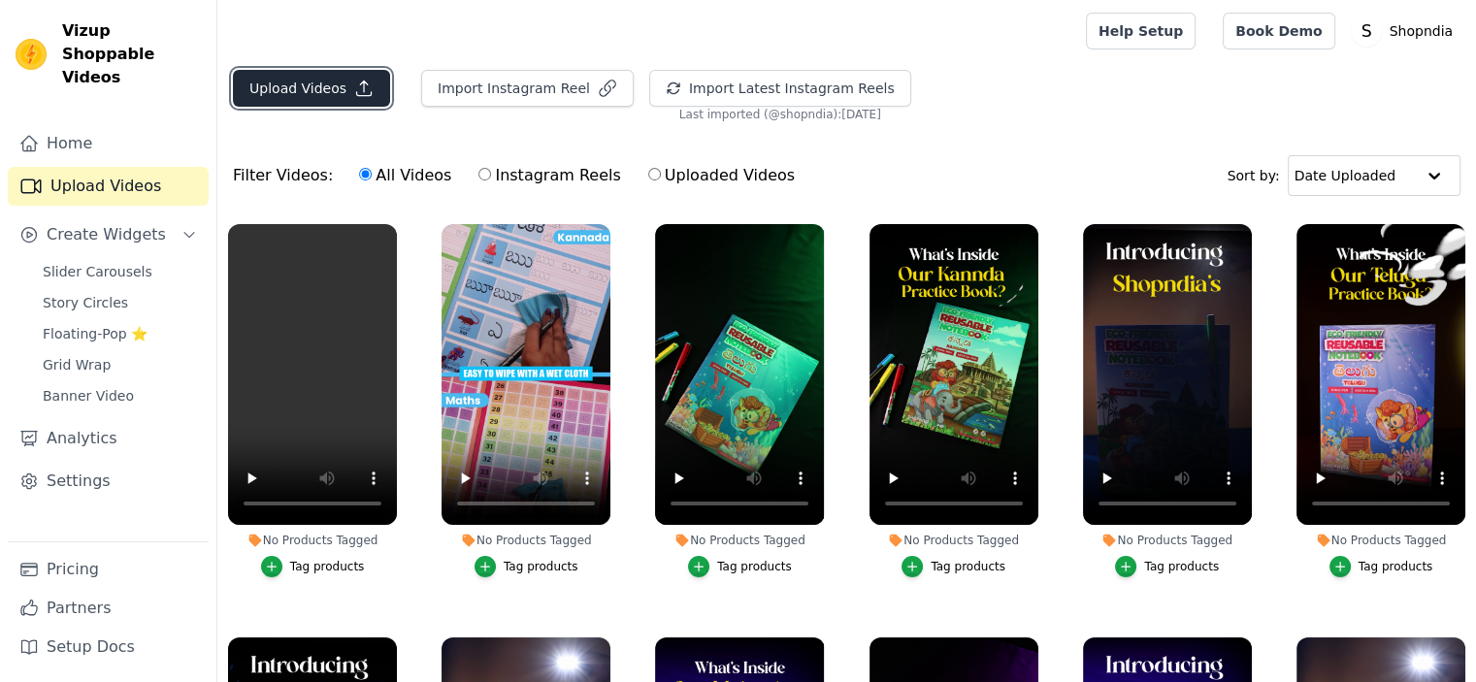
click at [307, 83] on button "Upload Videos" at bounding box center [311, 88] width 157 height 37
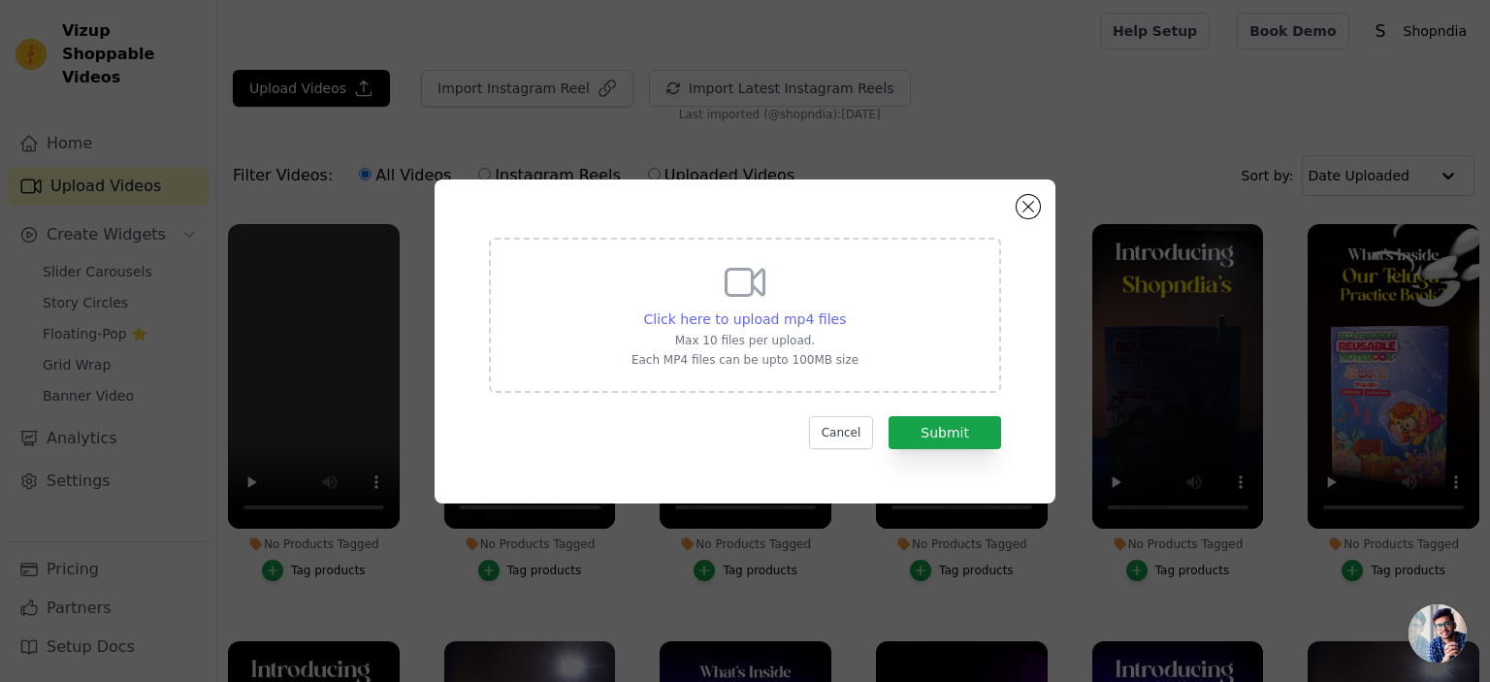
click at [764, 321] on span "Click here to upload mp4 files" at bounding box center [745, 319] width 203 height 16
click at [845, 309] on input "Click here to upload mp4 files Max 10 files per upload. Each MP4 files can be u…" at bounding box center [845, 309] width 1 height 1
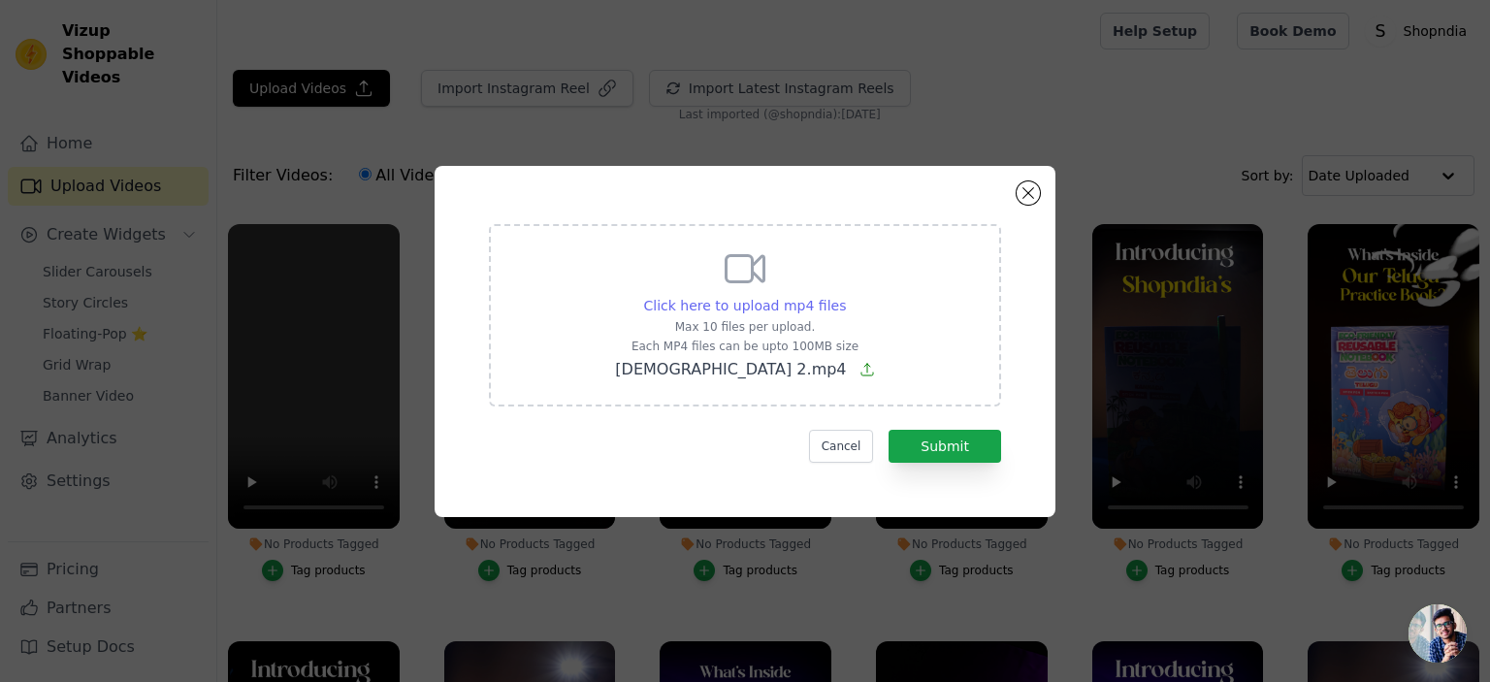
click at [789, 306] on span "Click here to upload mp4 files" at bounding box center [745, 306] width 203 height 16
click at [845, 296] on input "Click here to upload mp4 files Max 10 files per upload. Each MP4 files can be u…" at bounding box center [845, 295] width 1 height 1
click at [741, 300] on span "Click here to upload mp4 files" at bounding box center [745, 306] width 203 height 16
click at [845, 296] on input "Click here to upload mp4 files Max 10 files per upload. Each MP4 files can be u…" at bounding box center [845, 295] width 1 height 1
type input "C:\fakepath\4 video.mp4"
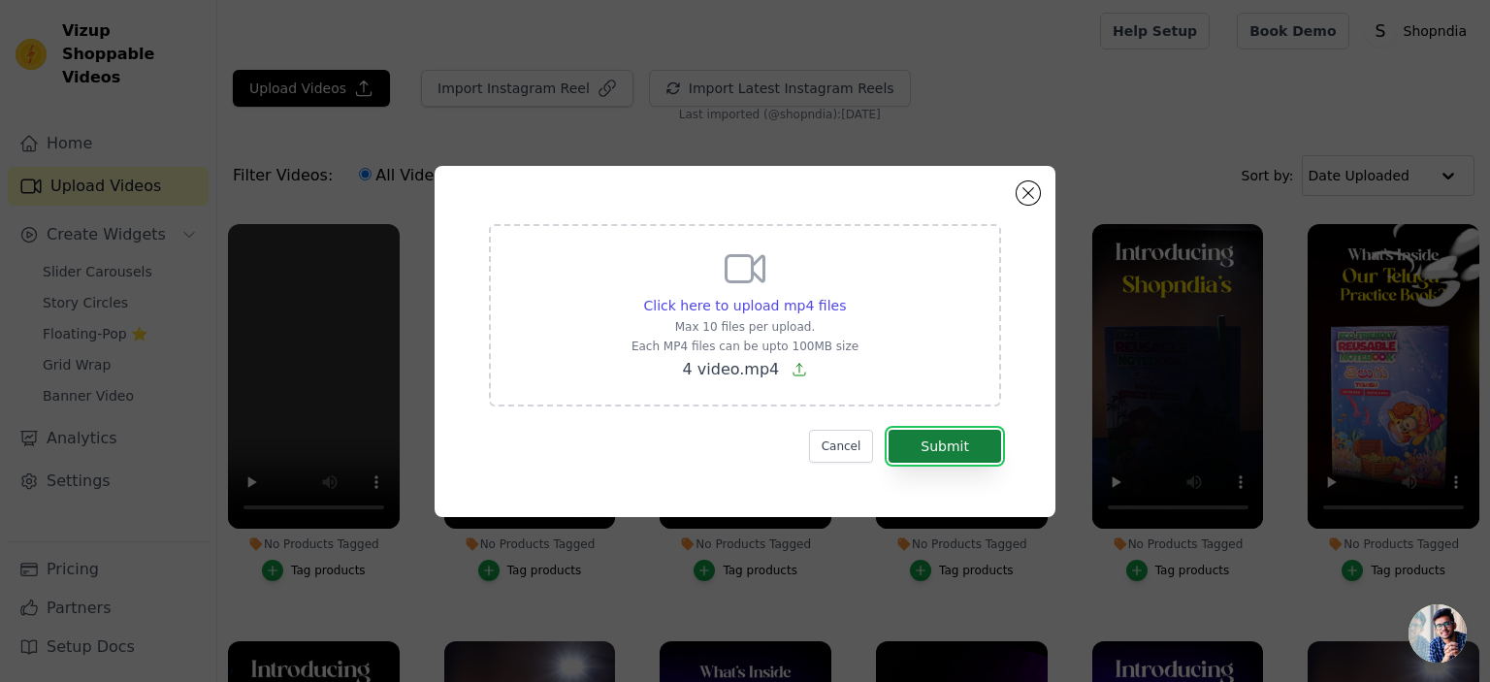
click at [934, 452] on button "Submit" at bounding box center [945, 446] width 113 height 33
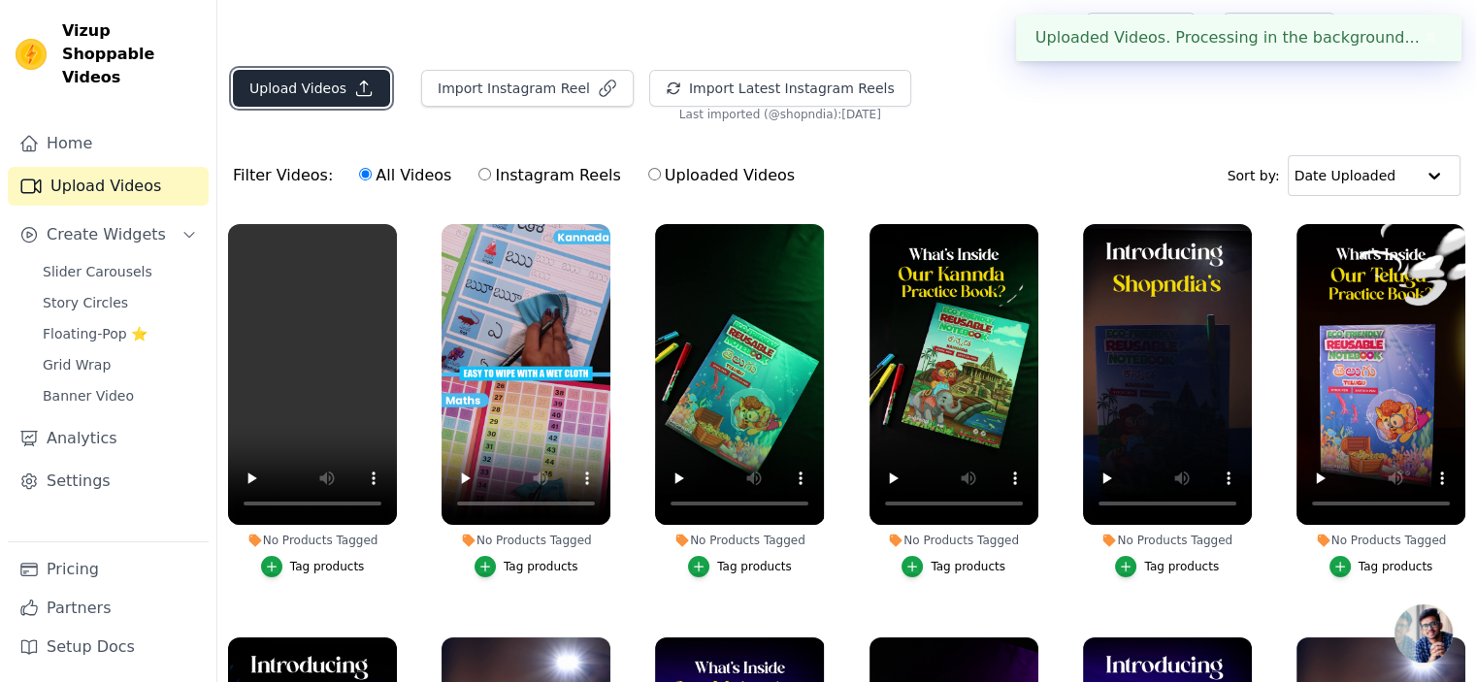
click at [298, 96] on button "Upload Videos" at bounding box center [311, 88] width 157 height 37
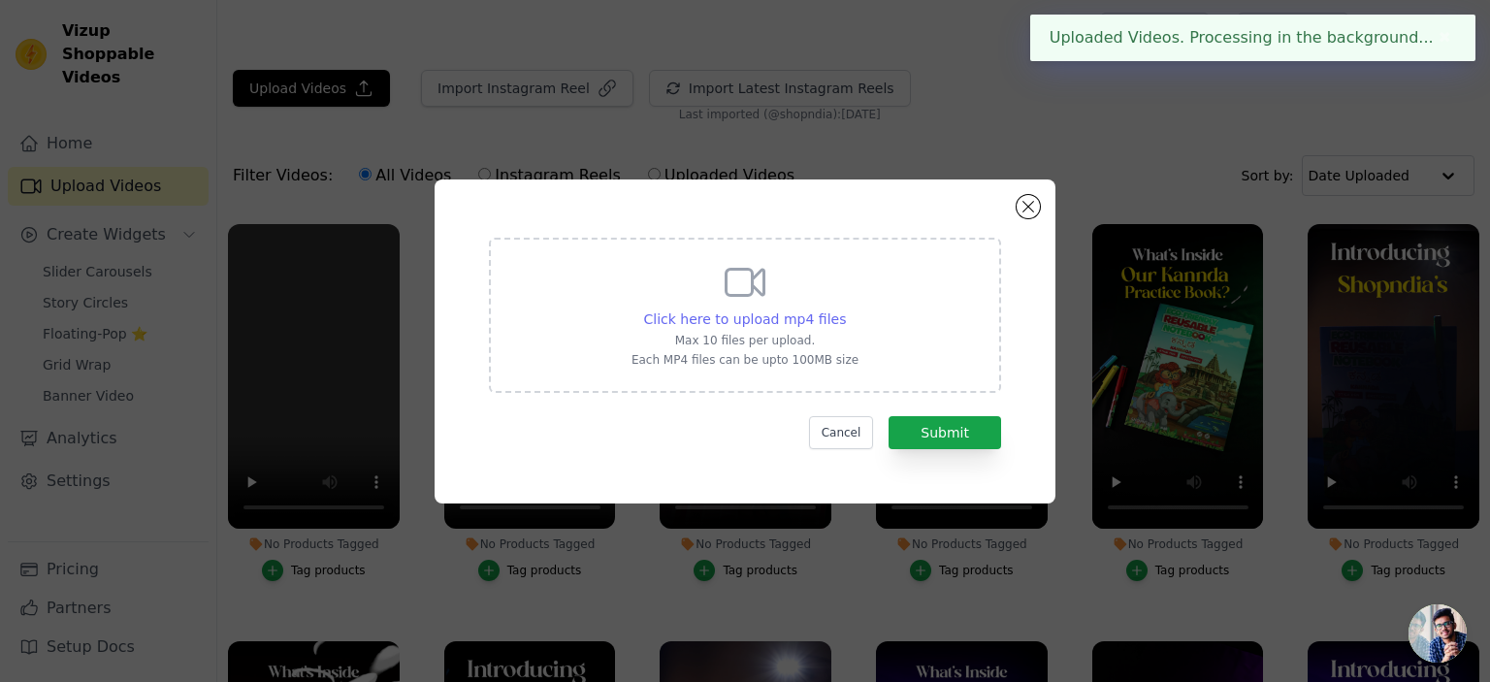
click at [768, 326] on span "Click here to upload mp4 files" at bounding box center [745, 319] width 203 height 16
click at [845, 309] on input "Click here to upload mp4 files Max 10 files per upload. Each MP4 files can be u…" at bounding box center [845, 309] width 1 height 1
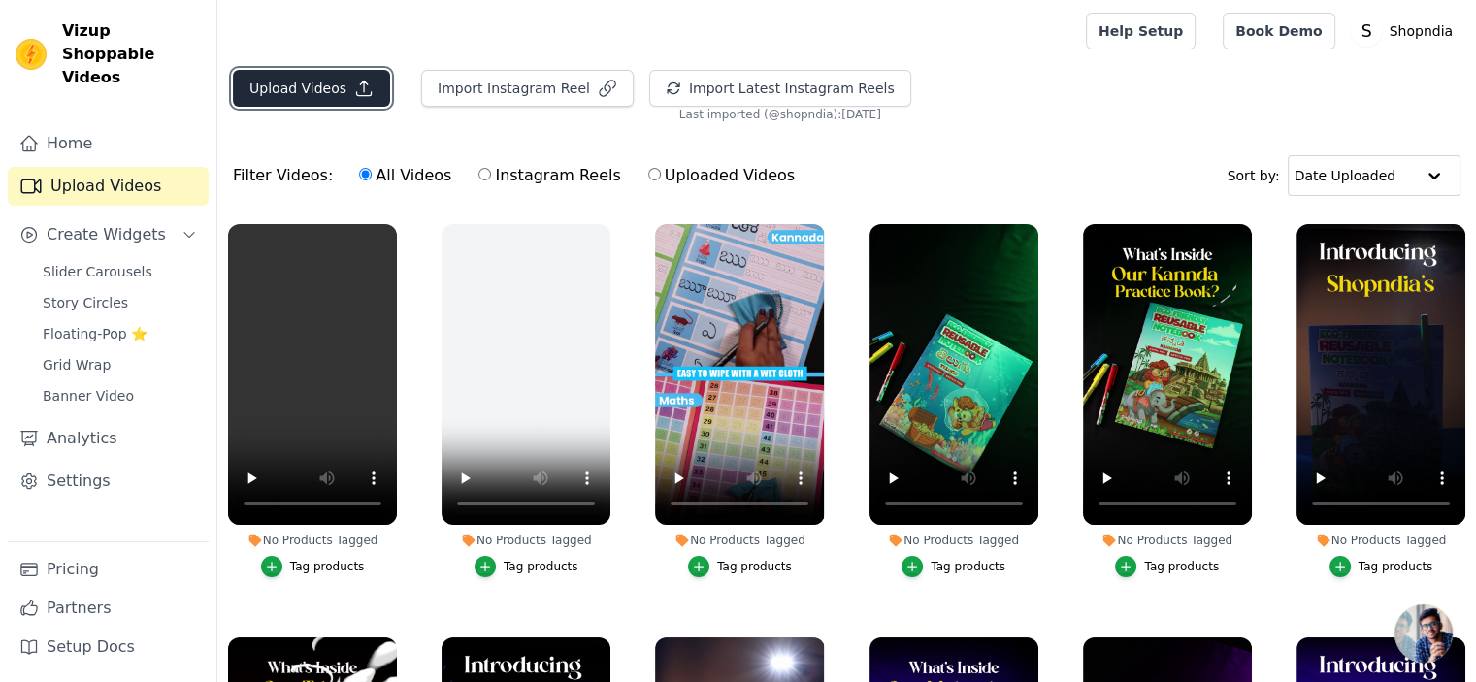
click at [300, 89] on button "Upload Videos" at bounding box center [311, 88] width 157 height 37
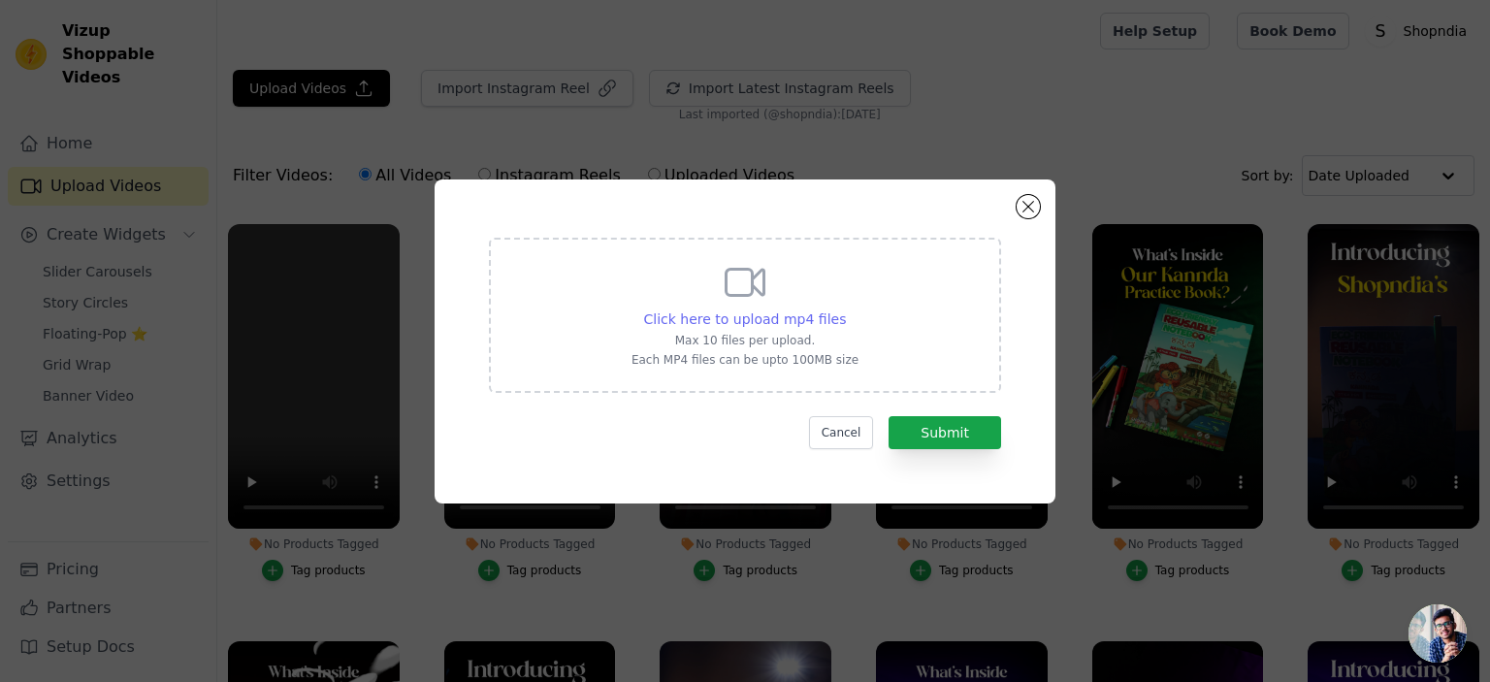
click at [736, 313] on span "Click here to upload mp4 files" at bounding box center [745, 319] width 203 height 16
click at [845, 309] on input "Click here to upload mp4 files Max 10 files per upload. Each MP4 files can be u…" at bounding box center [845, 309] width 1 height 1
type input "C:\fakepath\3 video (2).mp4"
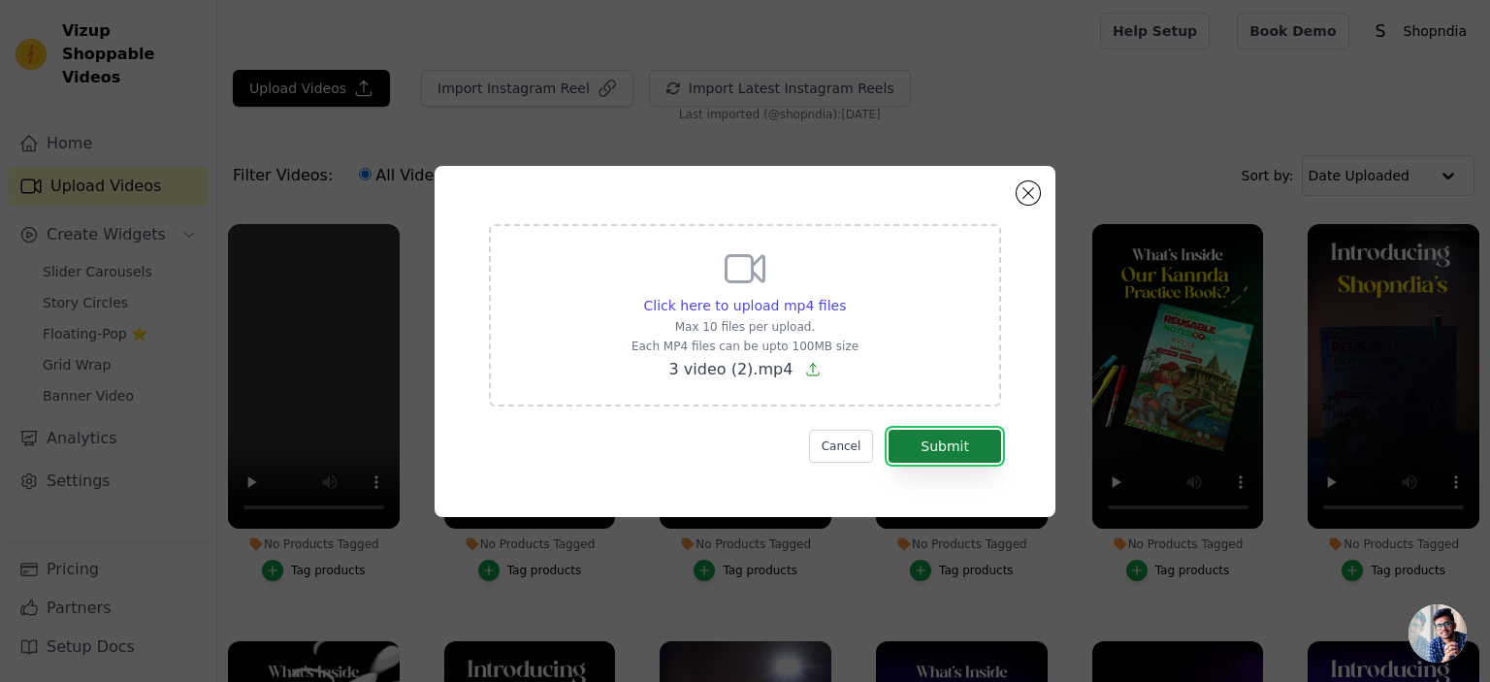
click at [920, 441] on button "Submit" at bounding box center [945, 446] width 113 height 33
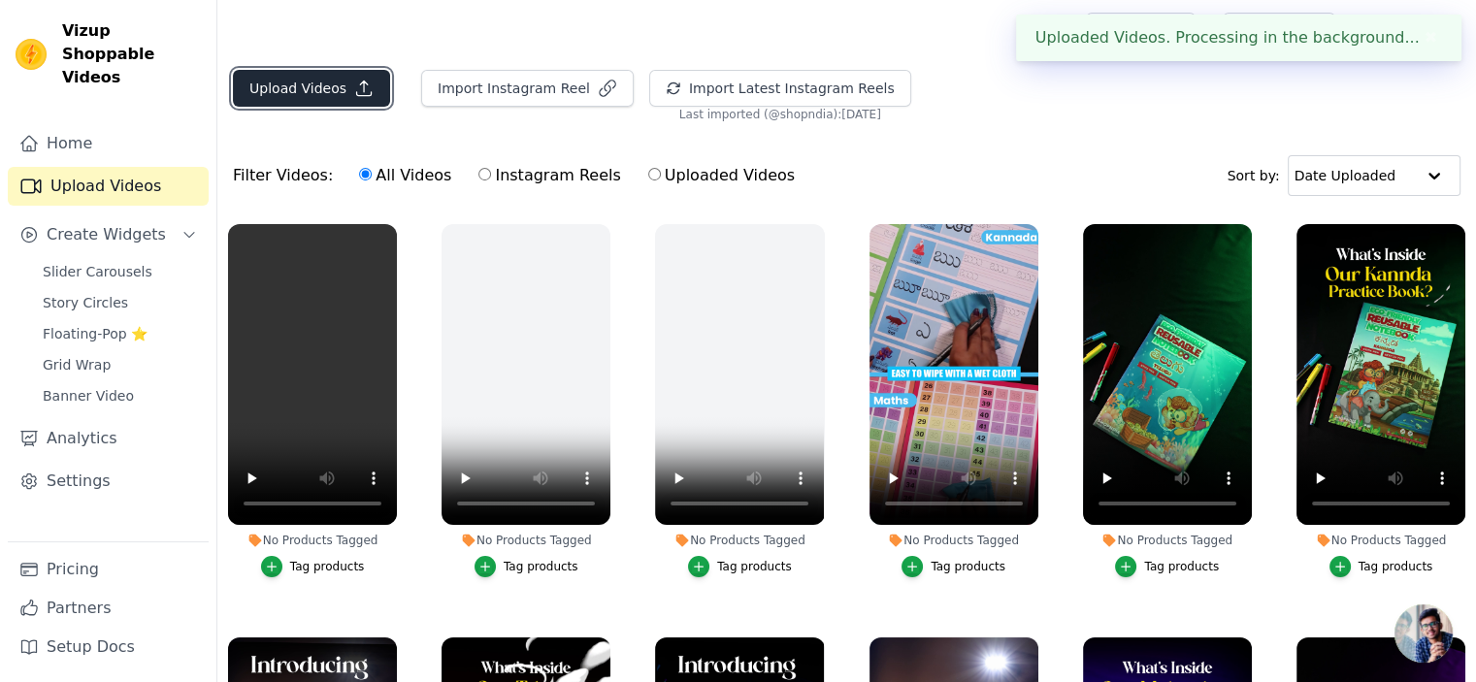
click at [326, 81] on button "Upload Videos" at bounding box center [311, 88] width 157 height 37
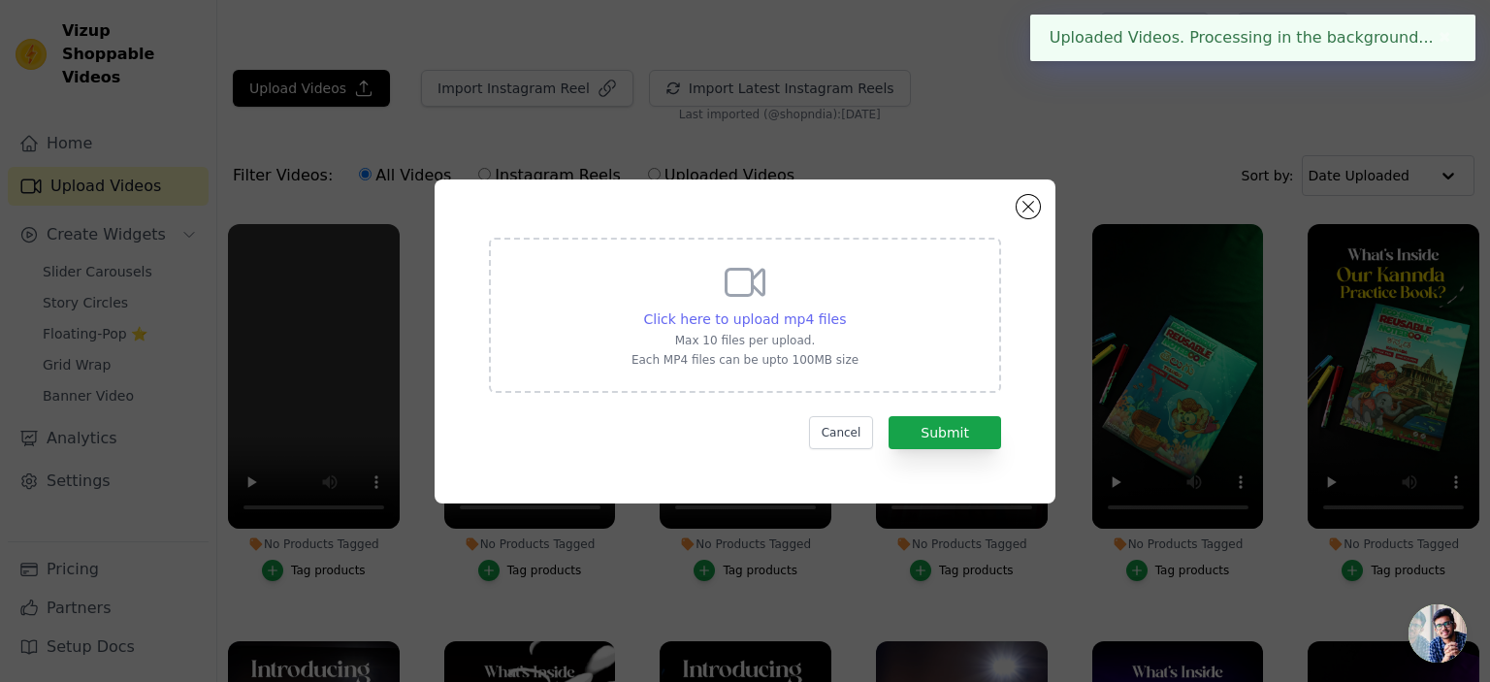
click at [784, 313] on span "Click here to upload mp4 files" at bounding box center [745, 319] width 203 height 16
click at [845, 309] on input "Click here to upload mp4 files Max 10 files per upload. Each MP4 files can be u…" at bounding box center [845, 309] width 1 height 1
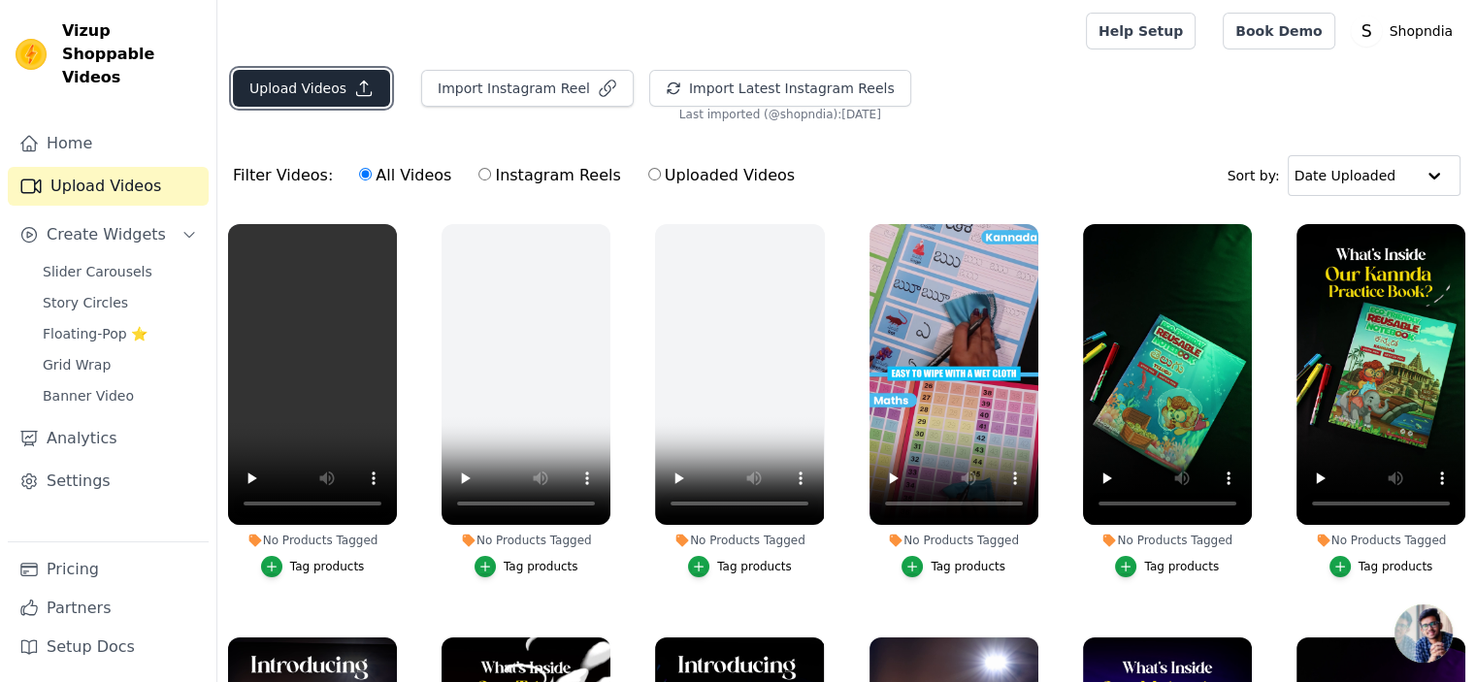
click at [284, 79] on button "Upload Videos" at bounding box center [311, 88] width 157 height 37
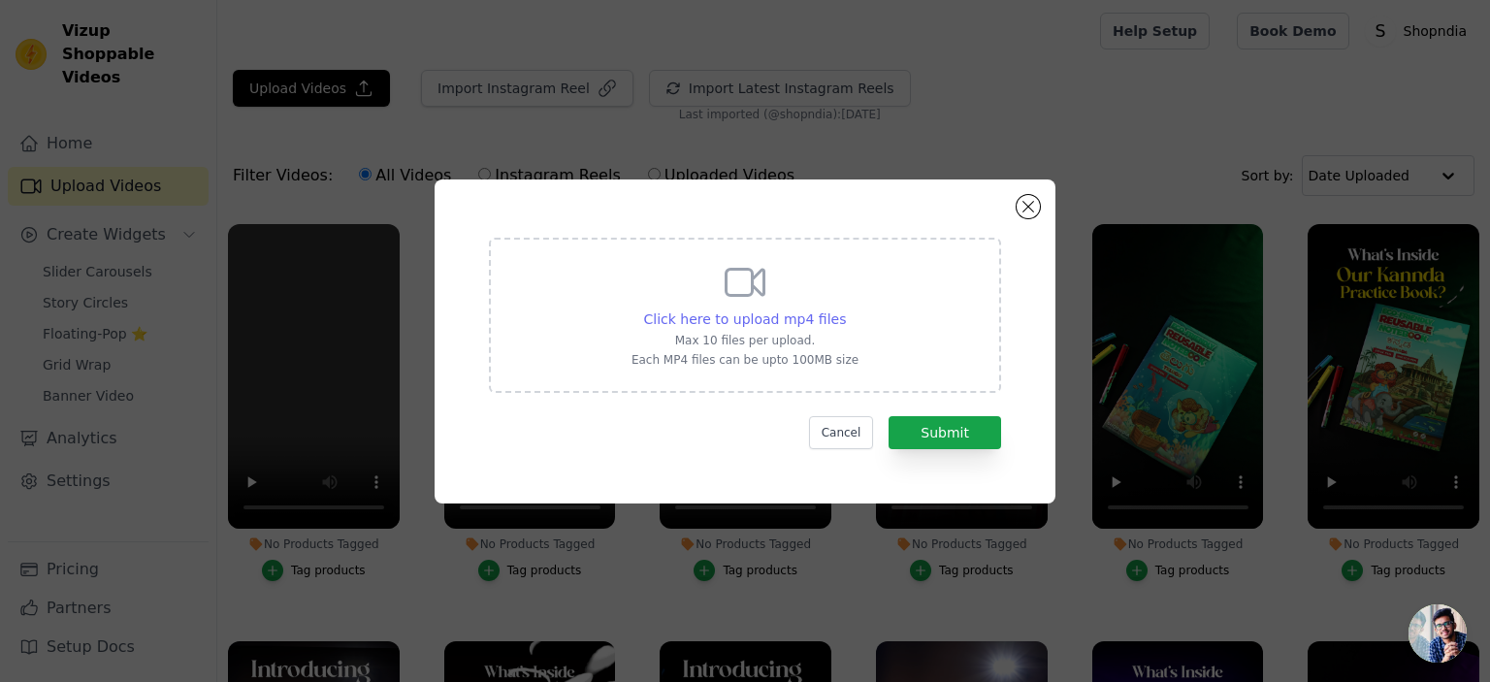
click at [732, 322] on span "Click here to upload mp4 files" at bounding box center [745, 319] width 203 height 16
click at [845, 309] on input "Click here to upload mp4 files Max 10 files per upload. Each MP4 files can be u…" at bounding box center [845, 309] width 1 height 1
type input "C:\fakepath\4 video.mp4"
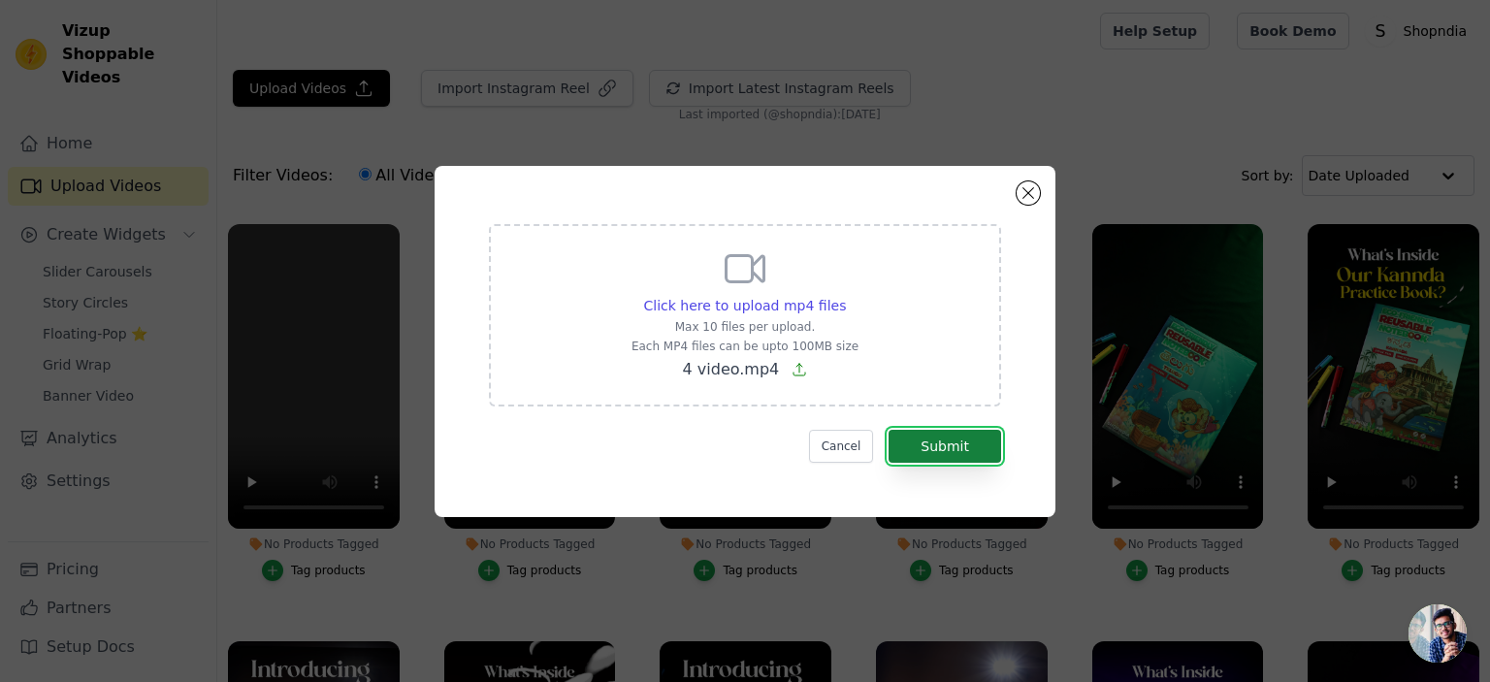
click at [947, 451] on button "Submit" at bounding box center [945, 446] width 113 height 33
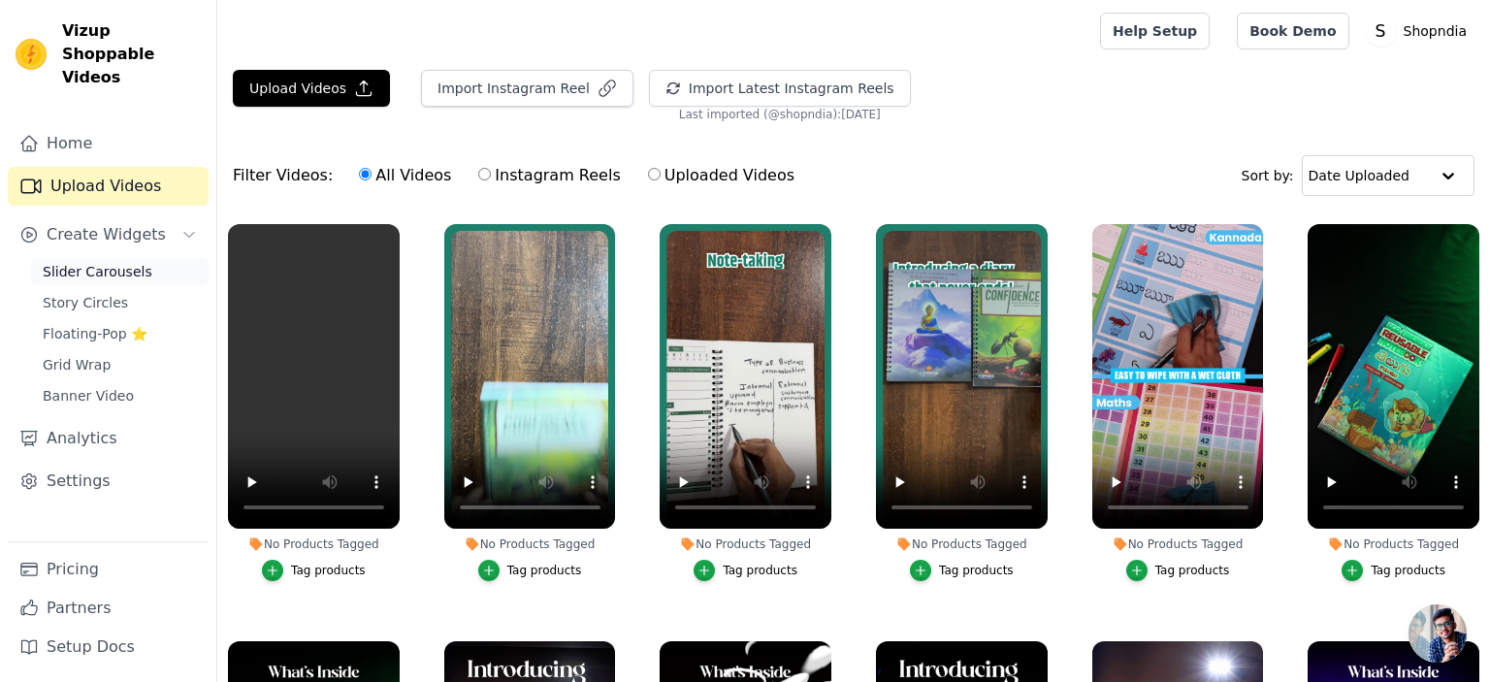
click at [52, 262] on span "Slider Carousels" at bounding box center [98, 271] width 110 height 19
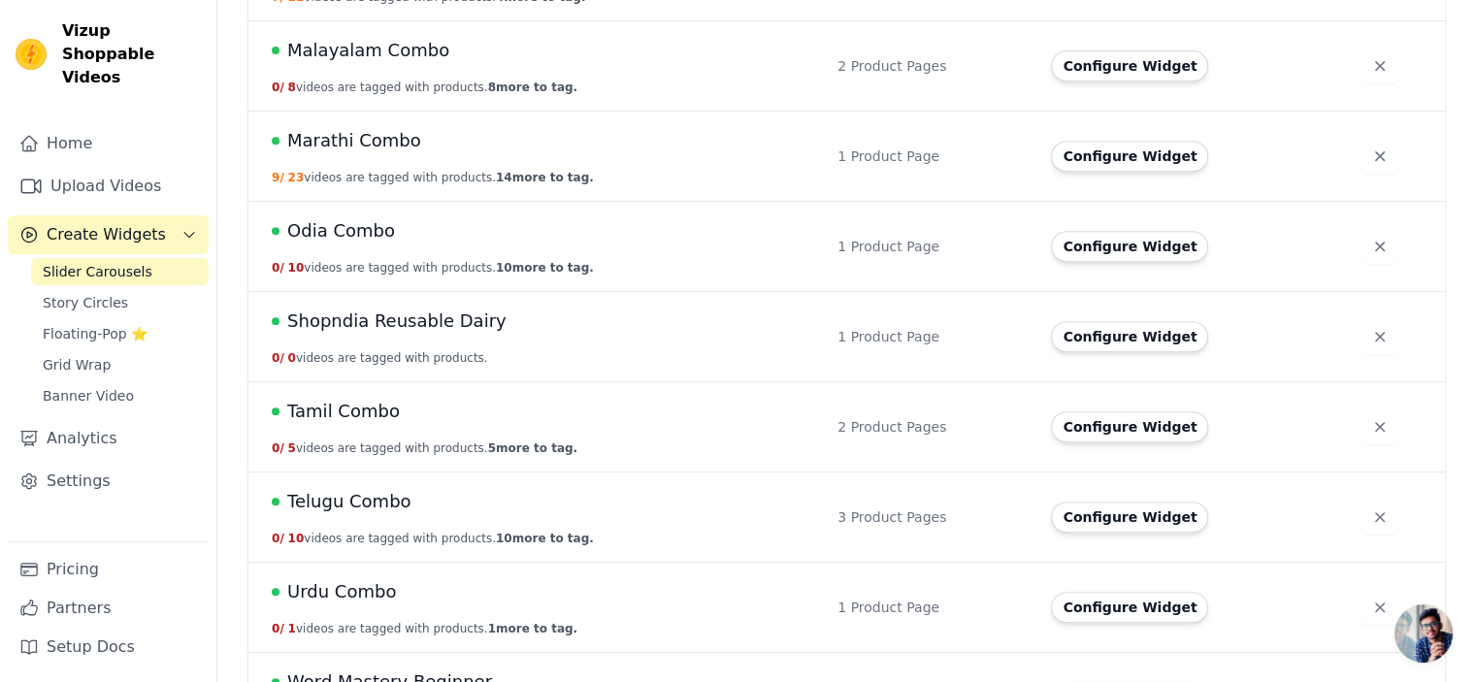
scroll to position [817, 0]
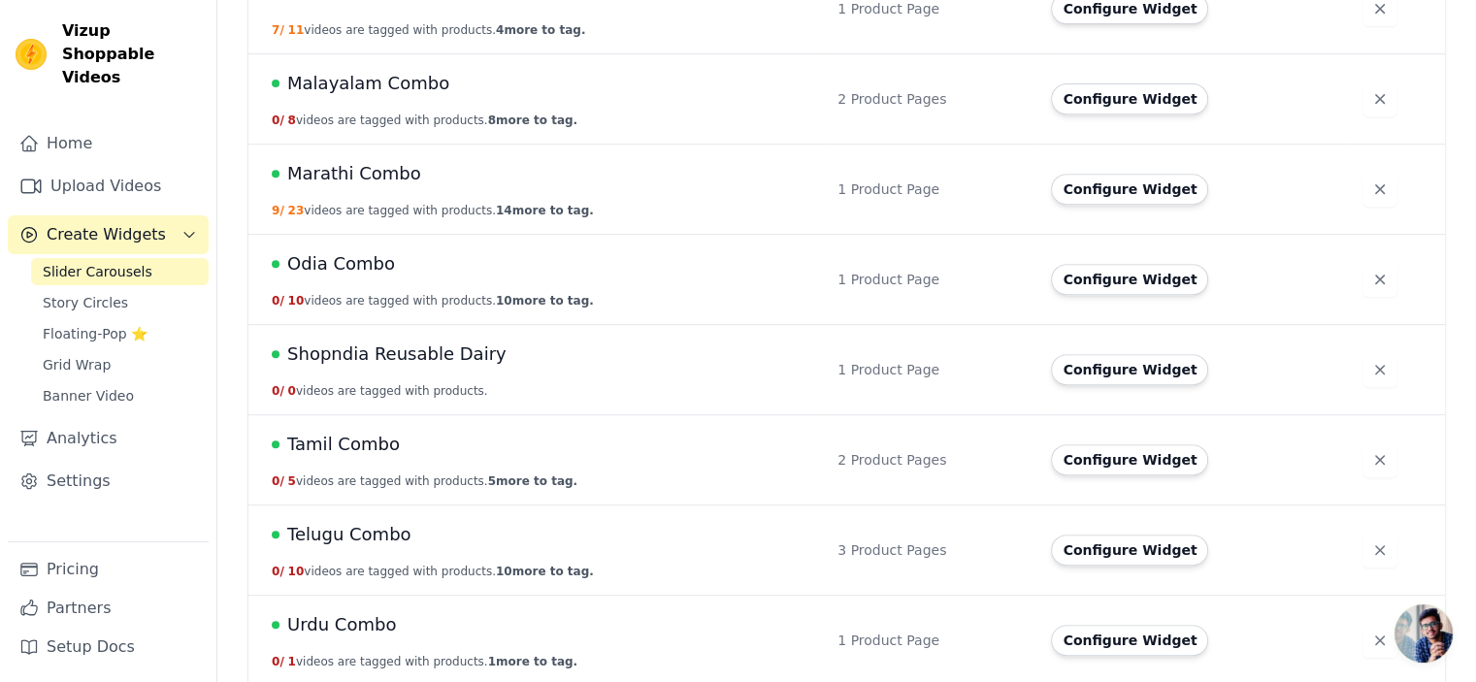
click at [446, 357] on span "Shopndia Reusable Dairy" at bounding box center [396, 354] width 219 height 27
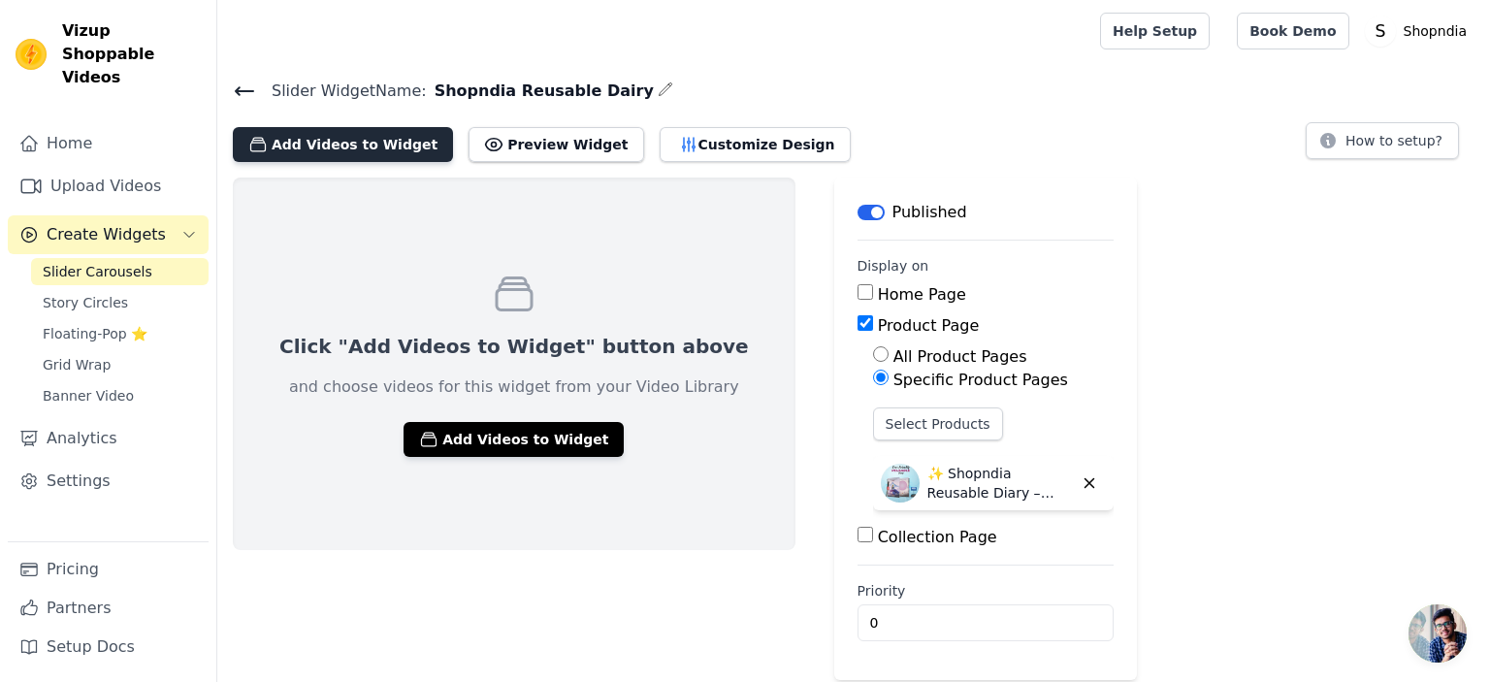
click at [301, 142] on button "Add Videos to Widget" at bounding box center [343, 144] width 220 height 35
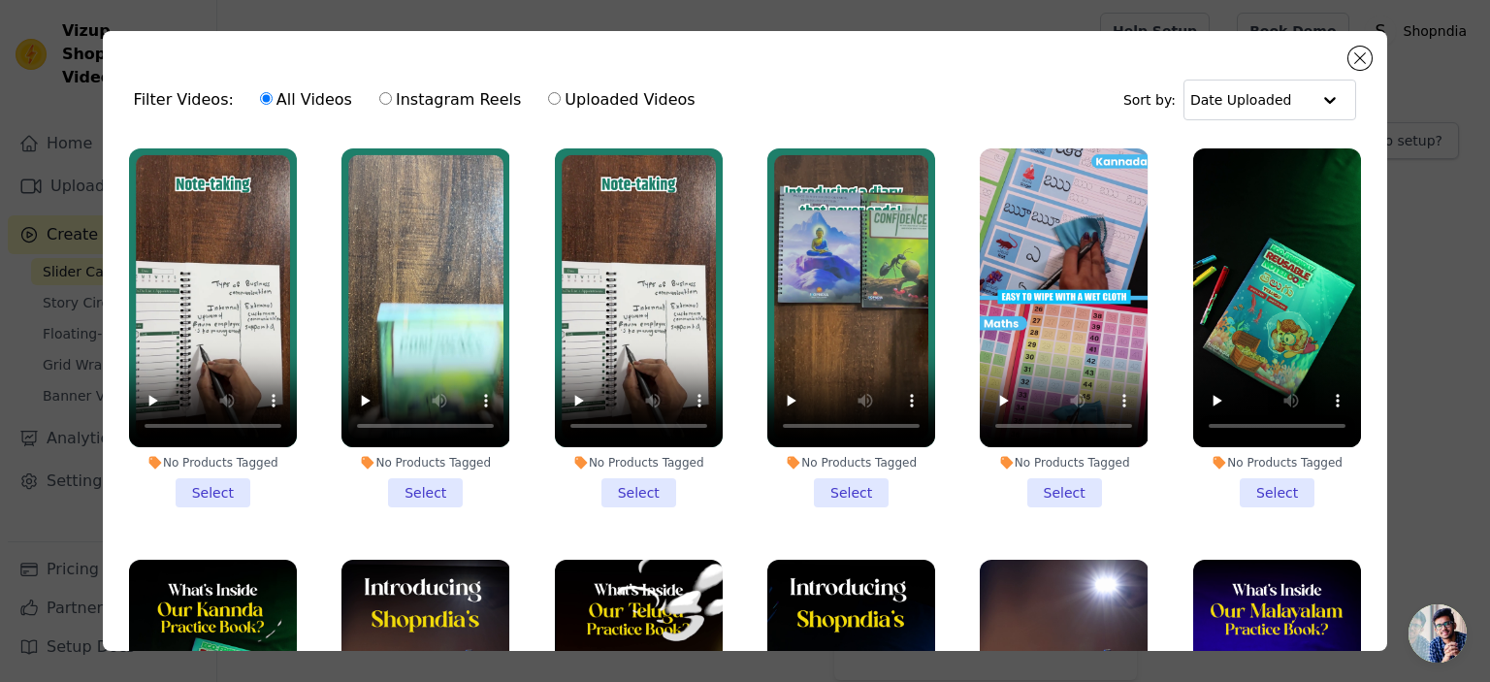
click at [844, 490] on li "No Products Tagged Select" at bounding box center [851, 327] width 168 height 359
click at [0, 0] on input "No Products Tagged Select" at bounding box center [0, 0] width 0 height 0
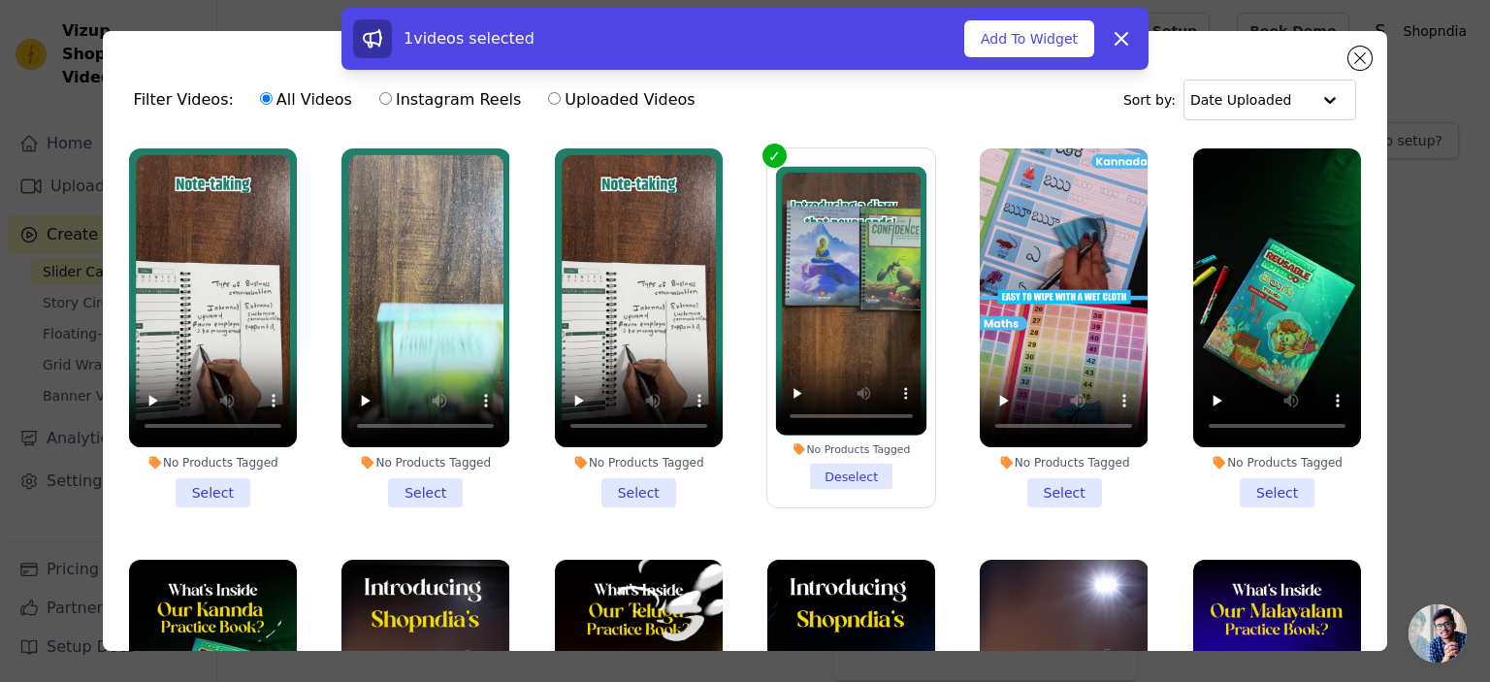
click at [621, 483] on li "No Products Tagged Select" at bounding box center [639, 327] width 168 height 359
click at [0, 0] on input "No Products Tagged Select" at bounding box center [0, 0] width 0 height 0
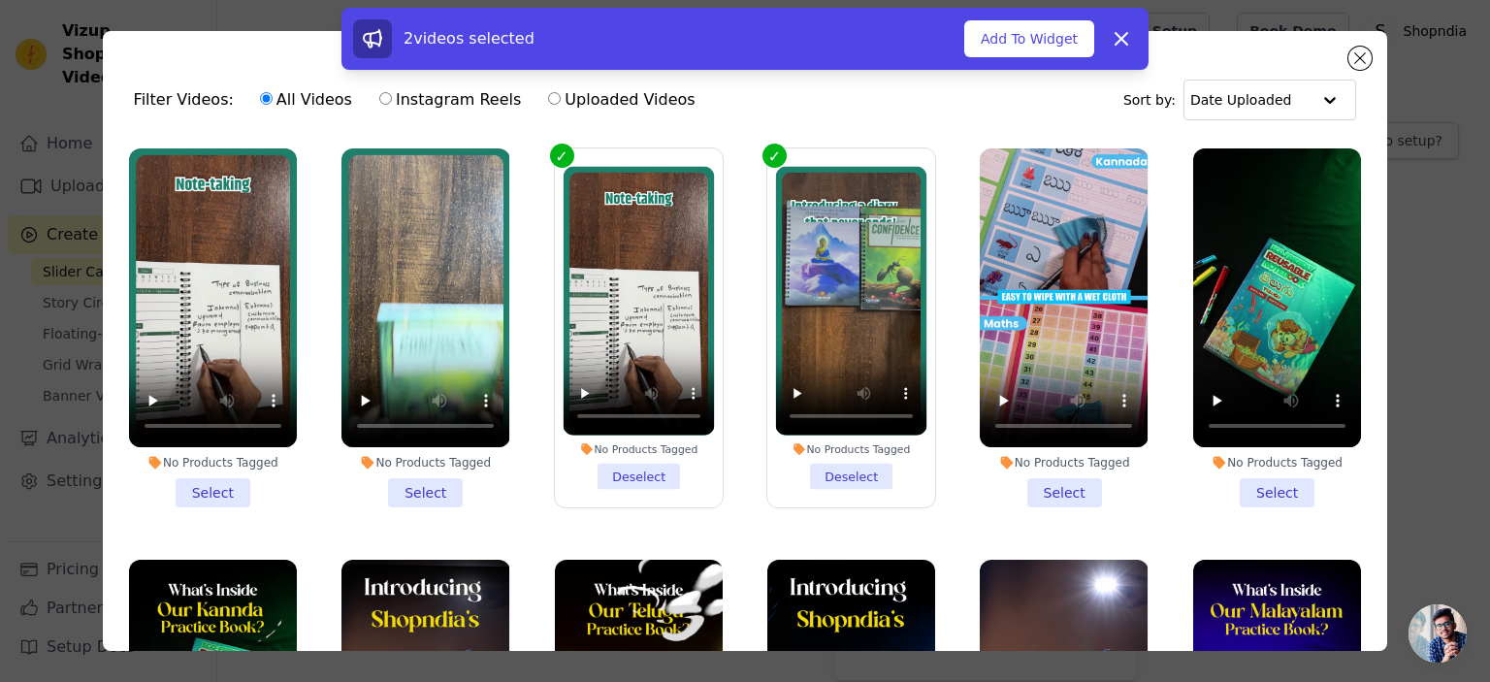
click at [404, 488] on li "No Products Tagged Select" at bounding box center [426, 327] width 168 height 359
click at [0, 0] on input "No Products Tagged Select" at bounding box center [0, 0] width 0 height 0
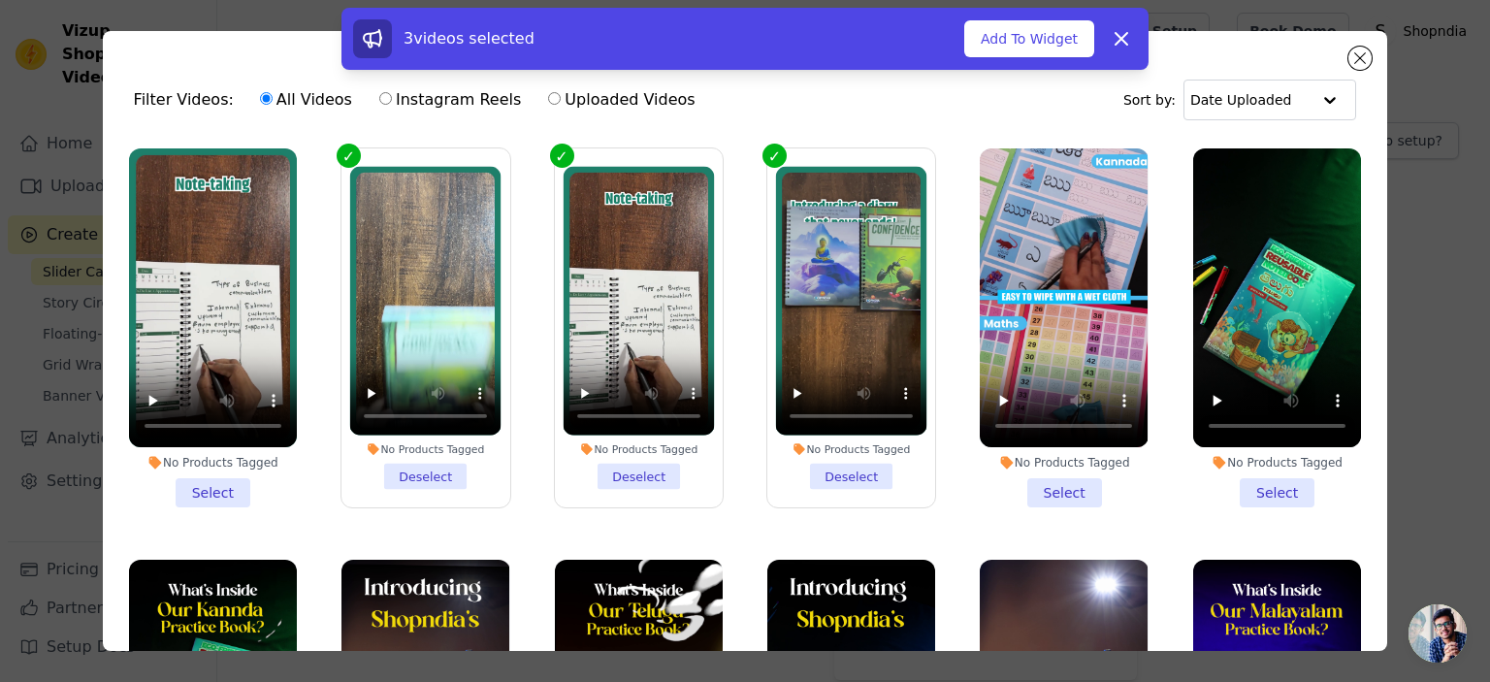
click at [235, 485] on li "No Products Tagged Select" at bounding box center [213, 327] width 168 height 359
click at [0, 0] on input "No Products Tagged Select" at bounding box center [0, 0] width 0 height 0
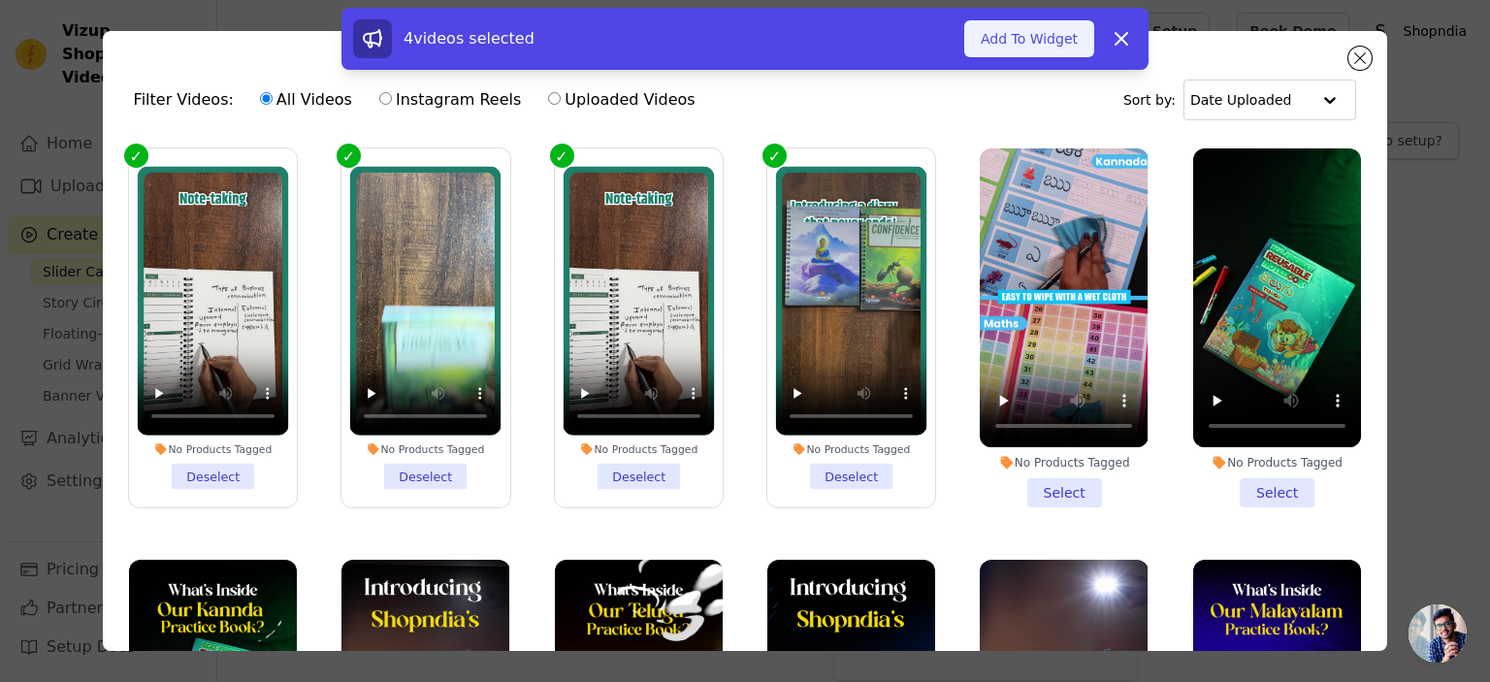
click at [1050, 49] on button "Add To Widget" at bounding box center [1029, 38] width 130 height 37
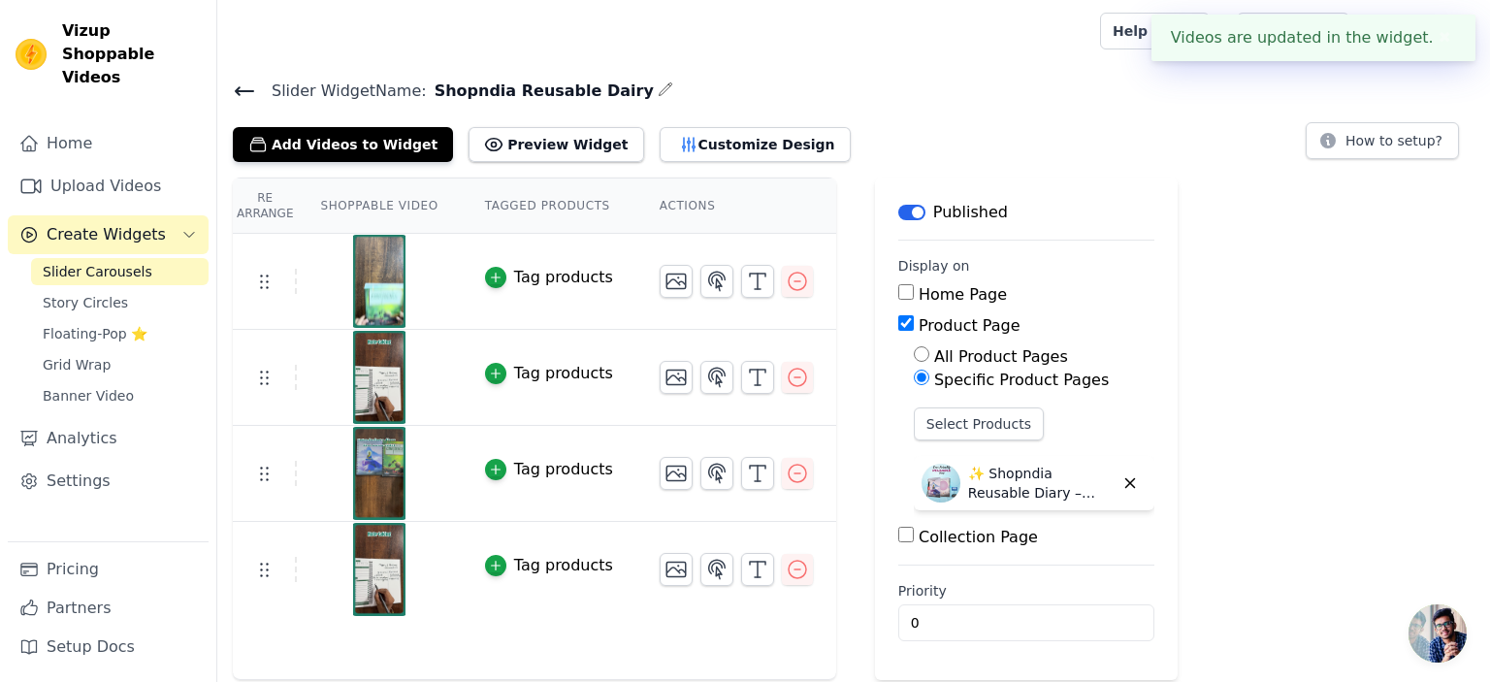
click at [383, 303] on img at bounding box center [379, 281] width 54 height 93
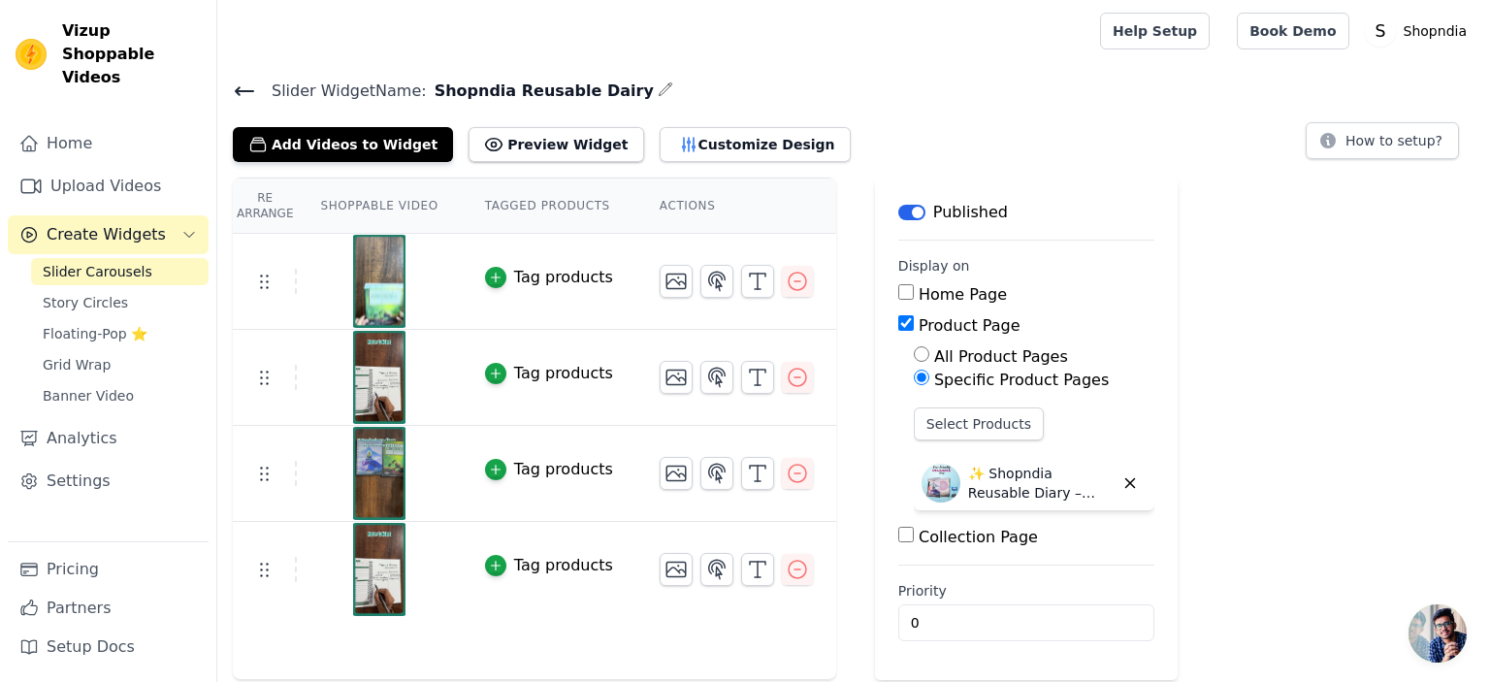
click at [374, 275] on img at bounding box center [379, 281] width 54 height 93
click at [516, 155] on button "Preview Widget" at bounding box center [556, 144] width 175 height 35
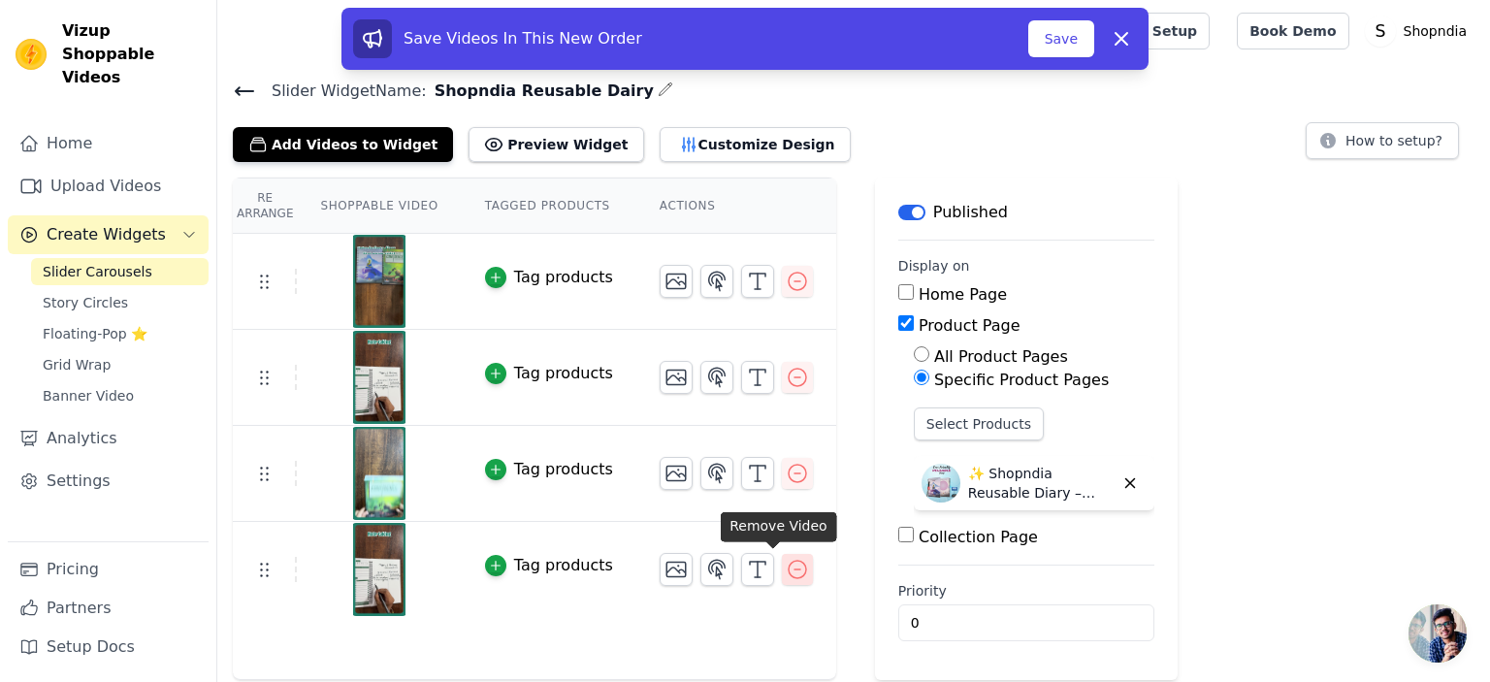
click at [786, 566] on icon "button" at bounding box center [797, 569] width 23 height 23
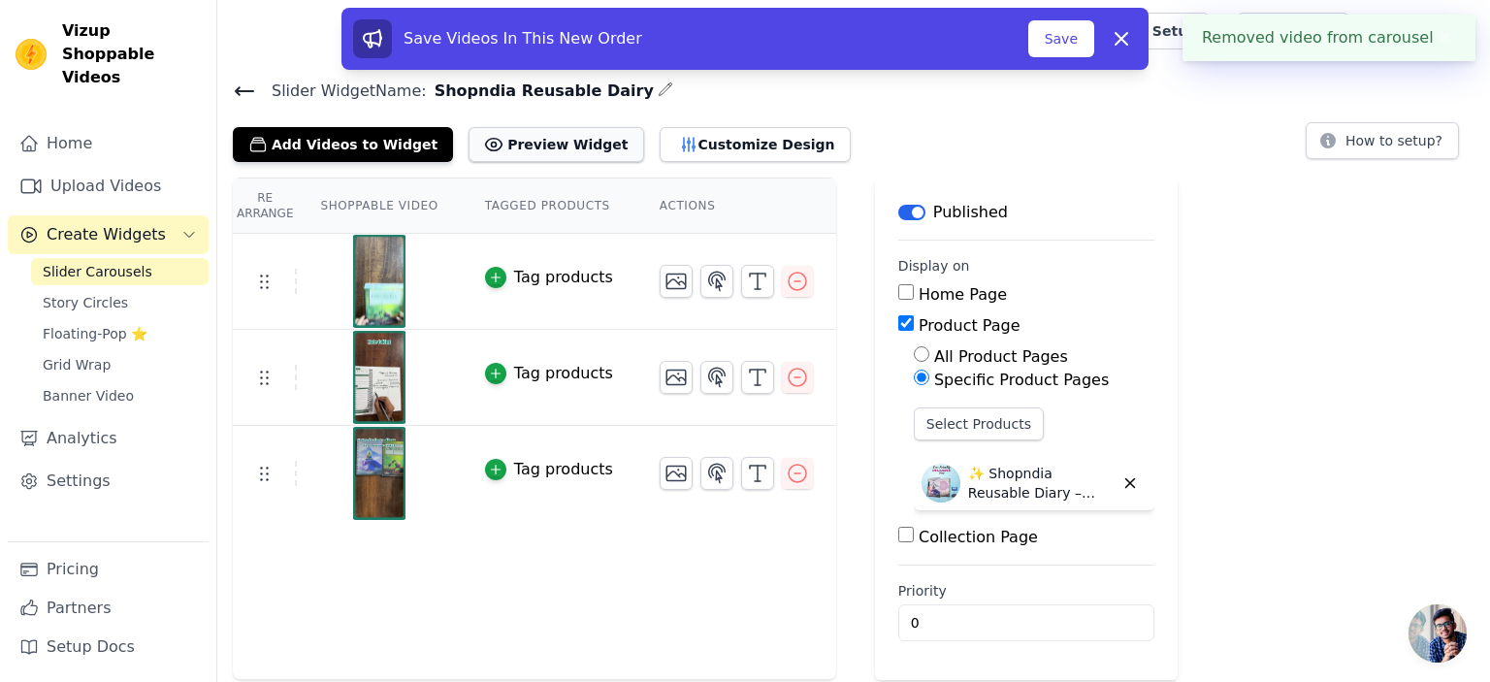
click at [537, 140] on button "Preview Widget" at bounding box center [556, 144] width 175 height 35
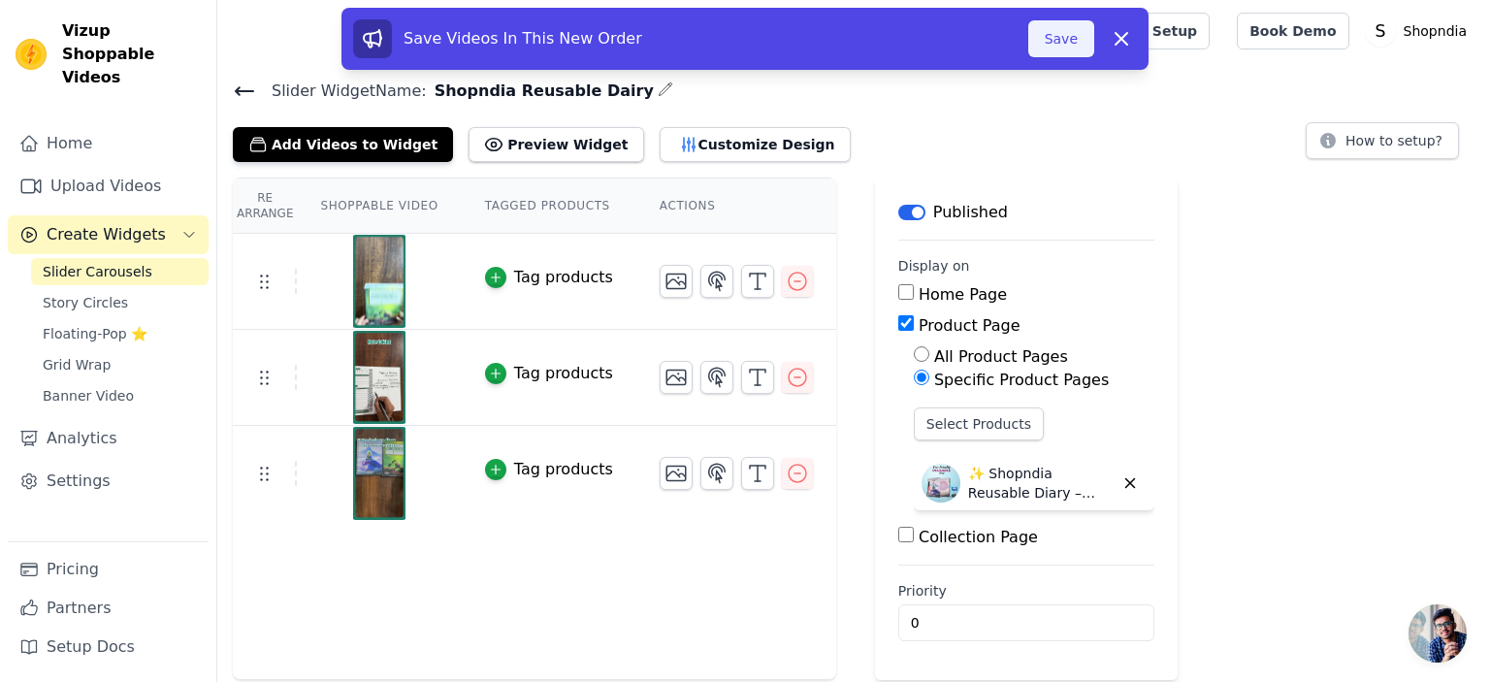
click at [1086, 41] on button "Save" at bounding box center [1061, 38] width 66 height 37
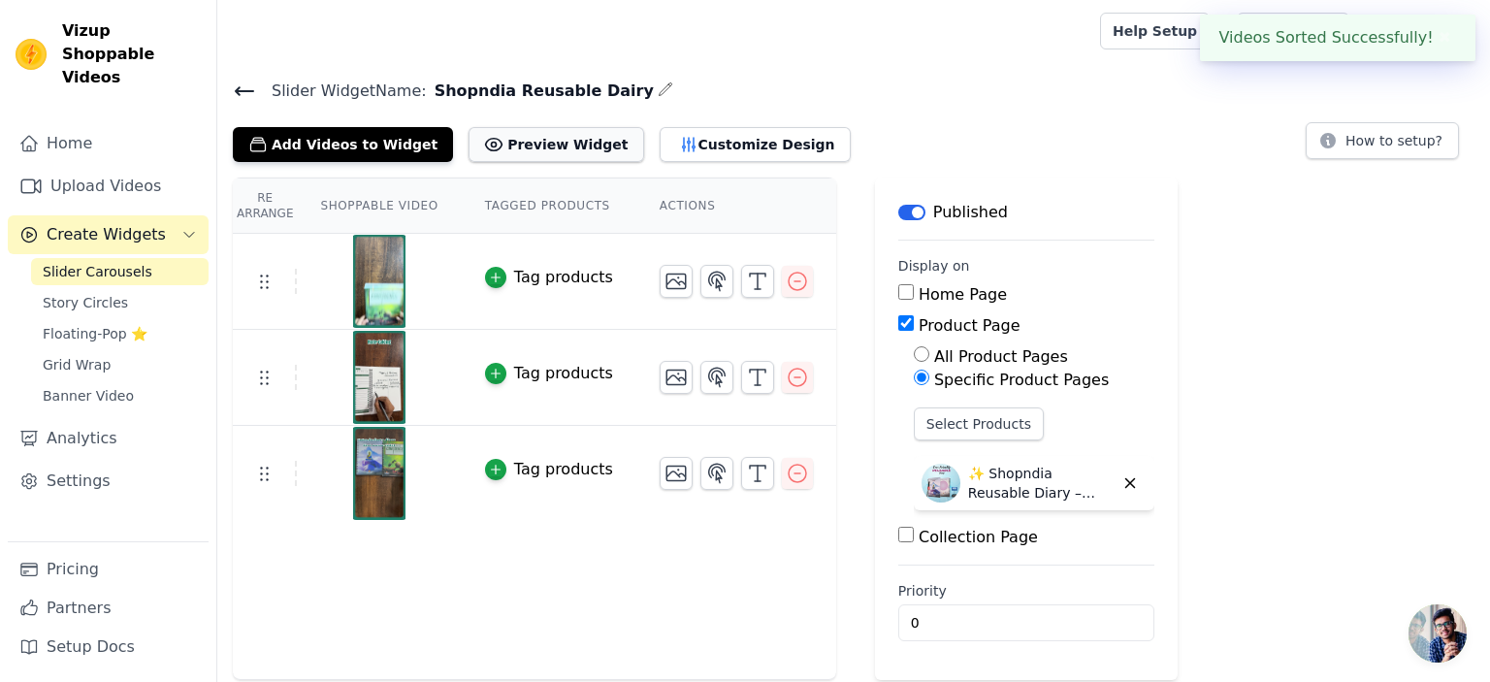
click at [537, 130] on button "Preview Widget" at bounding box center [556, 144] width 175 height 35
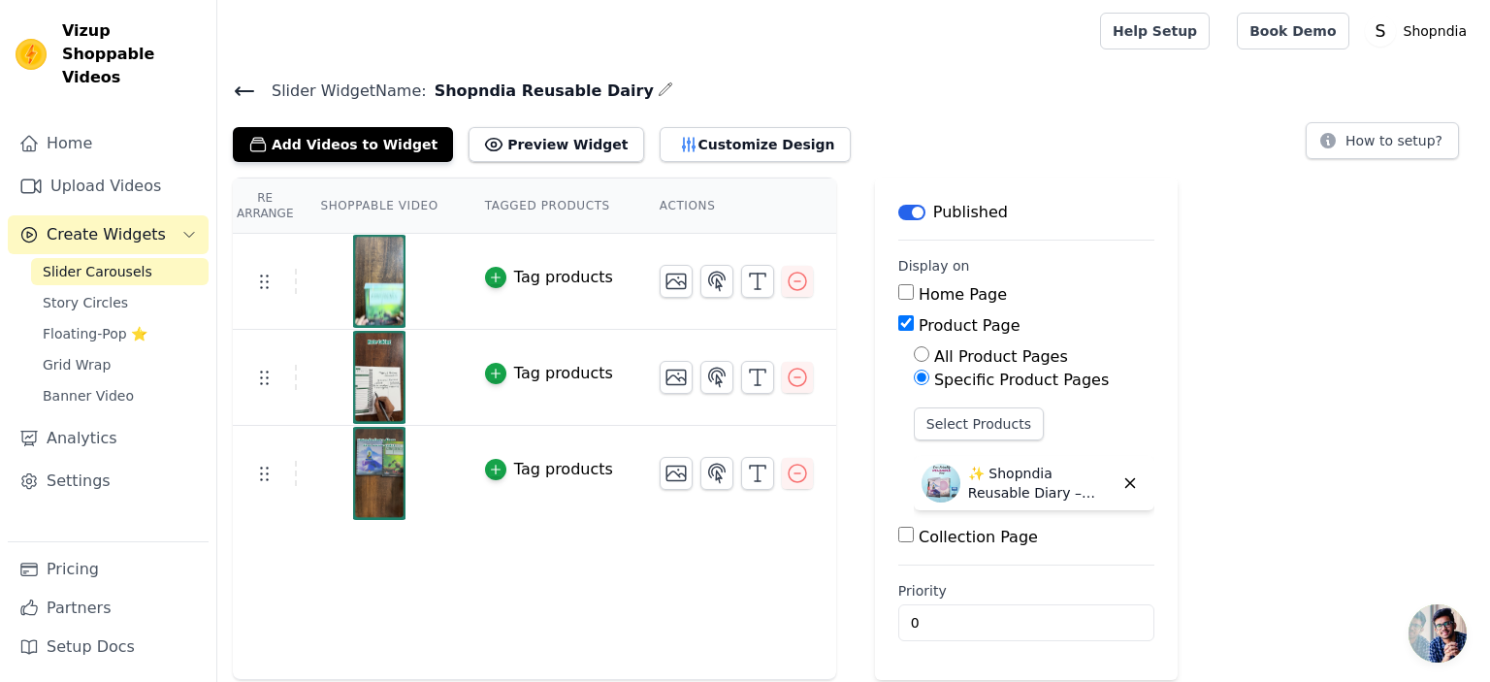
click at [442, 538] on div "Re Arrange Shoppable Video Tagged Products Actions Tag products Tag products Ta…" at bounding box center [534, 429] width 603 height 503
click at [442, 443] on div at bounding box center [379, 473] width 162 height 93
click at [722, 146] on button "Customize Design" at bounding box center [755, 144] width 191 height 35
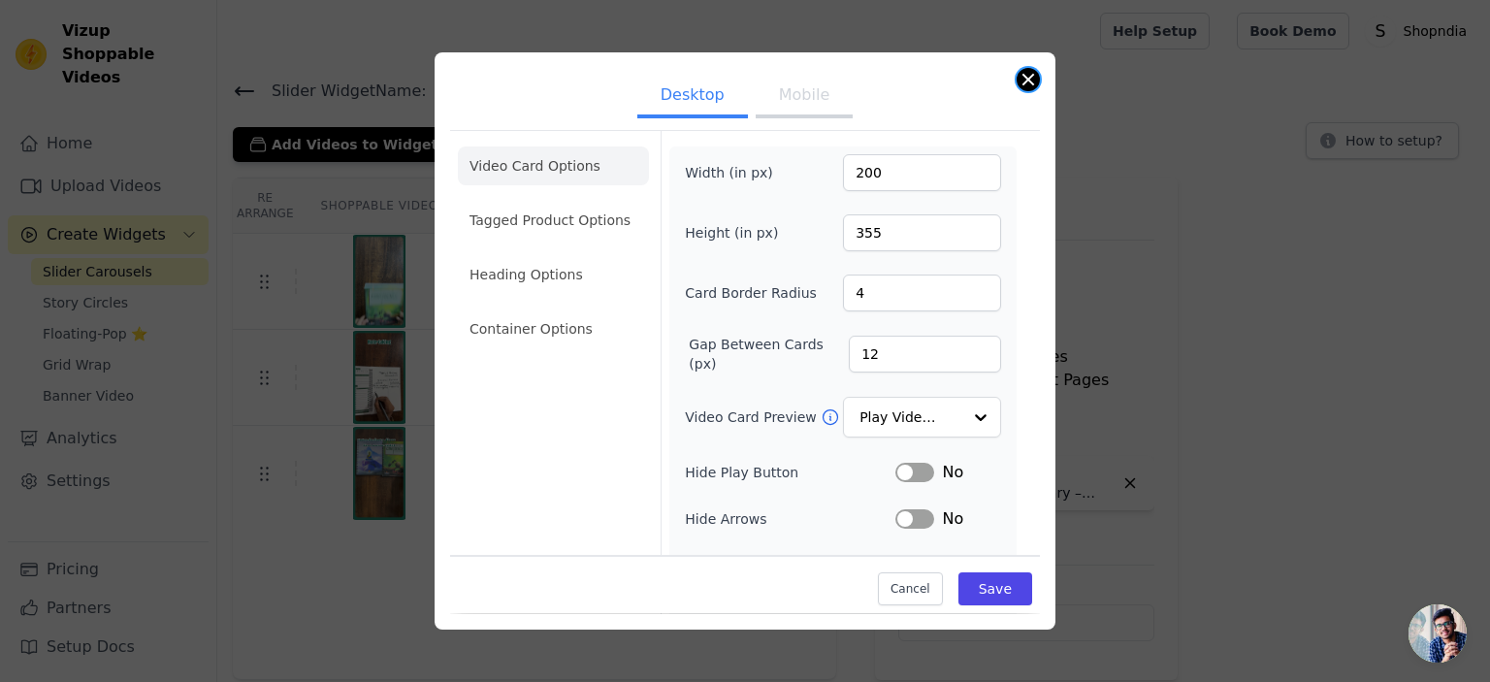
click at [1026, 77] on button "Close modal" at bounding box center [1028, 79] width 23 height 23
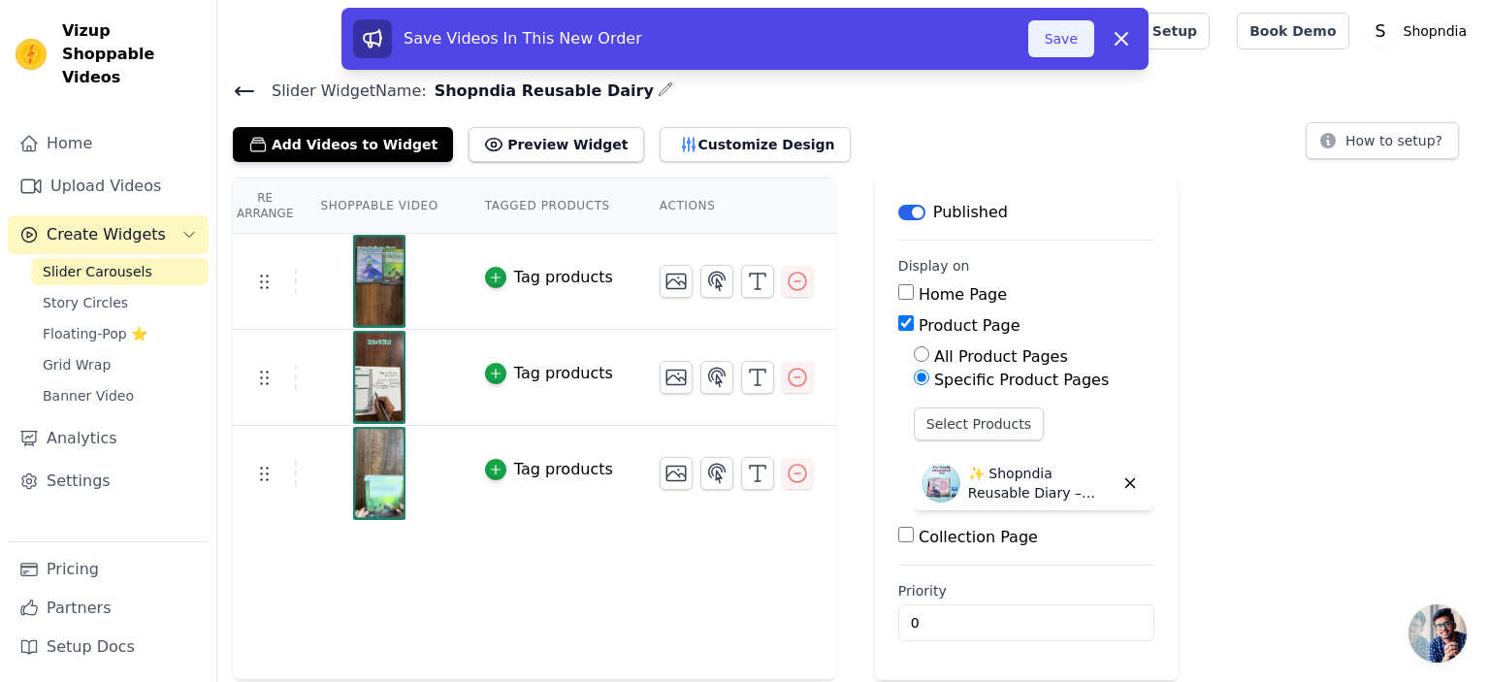
click at [1082, 37] on button "Save" at bounding box center [1061, 38] width 66 height 37
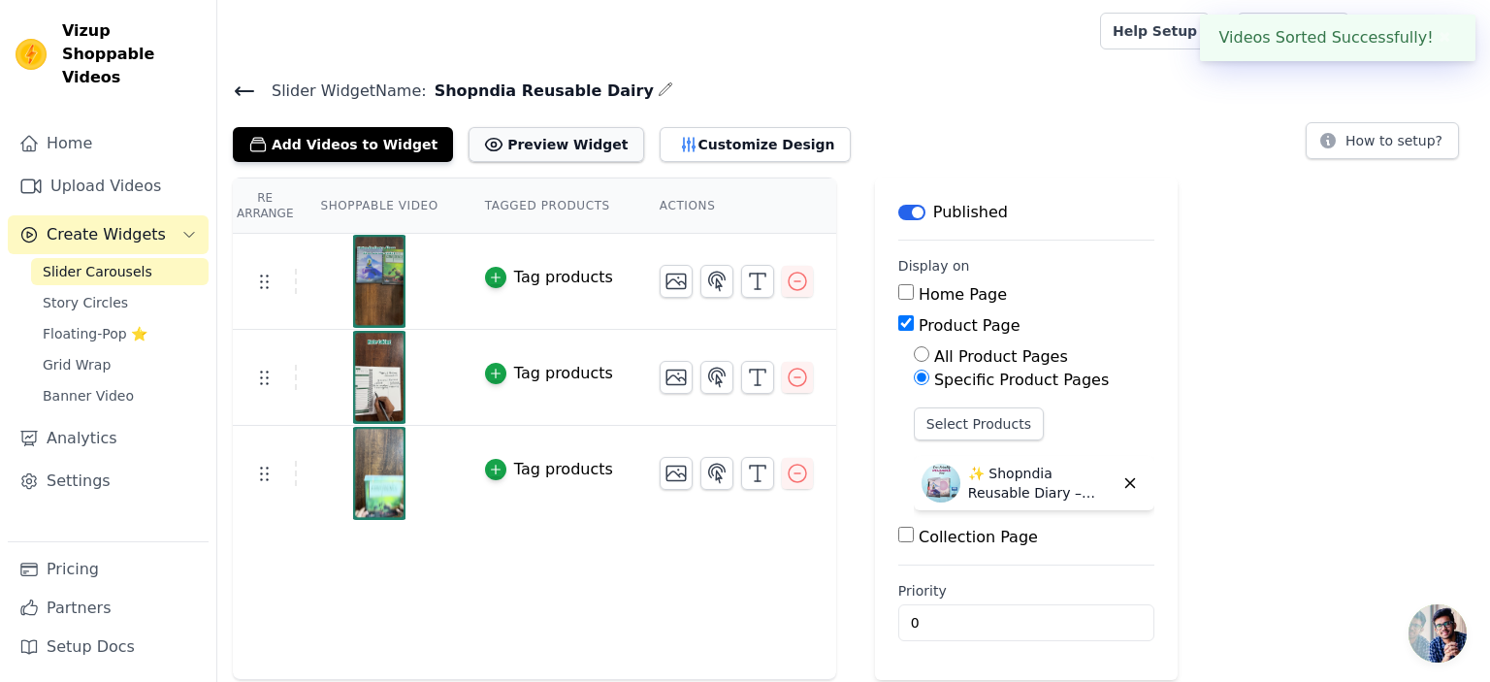
click at [516, 139] on button "Preview Widget" at bounding box center [556, 144] width 175 height 35
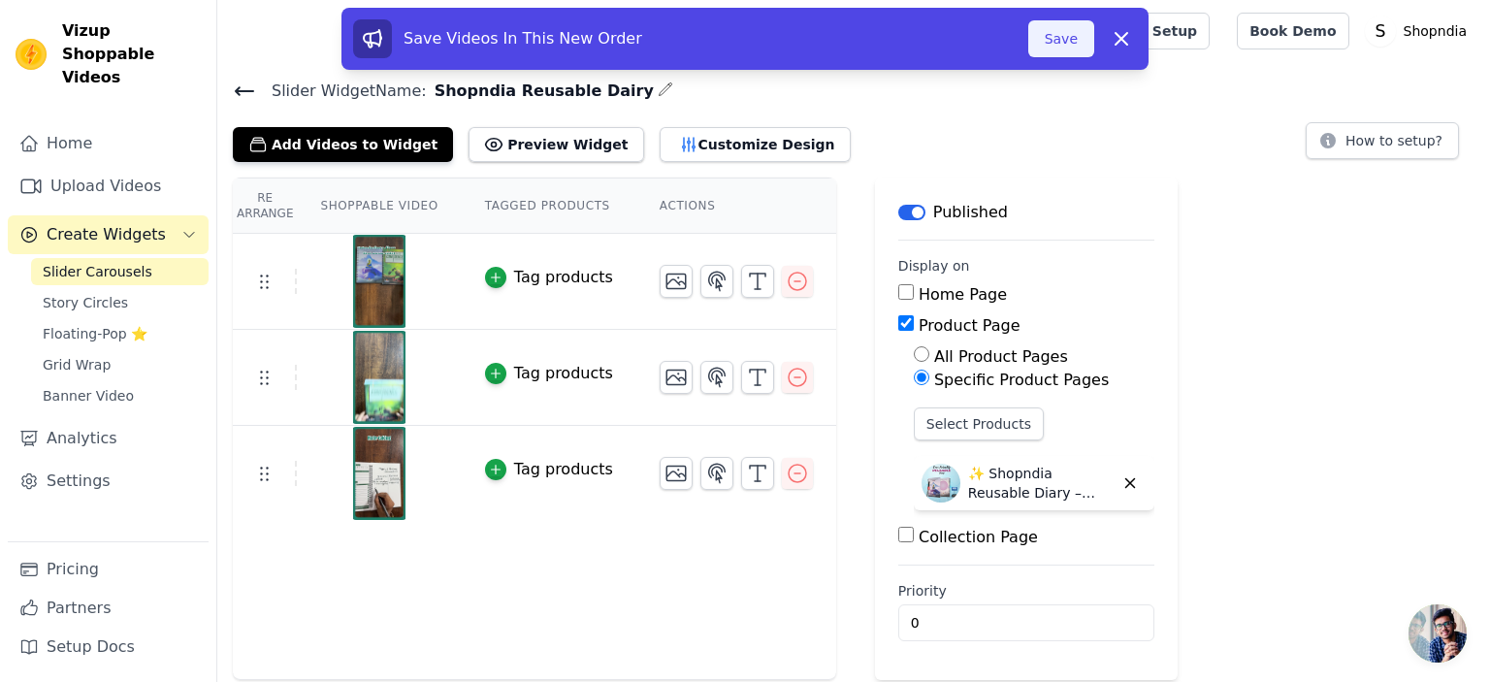
click at [1073, 53] on button "Save" at bounding box center [1061, 38] width 66 height 37
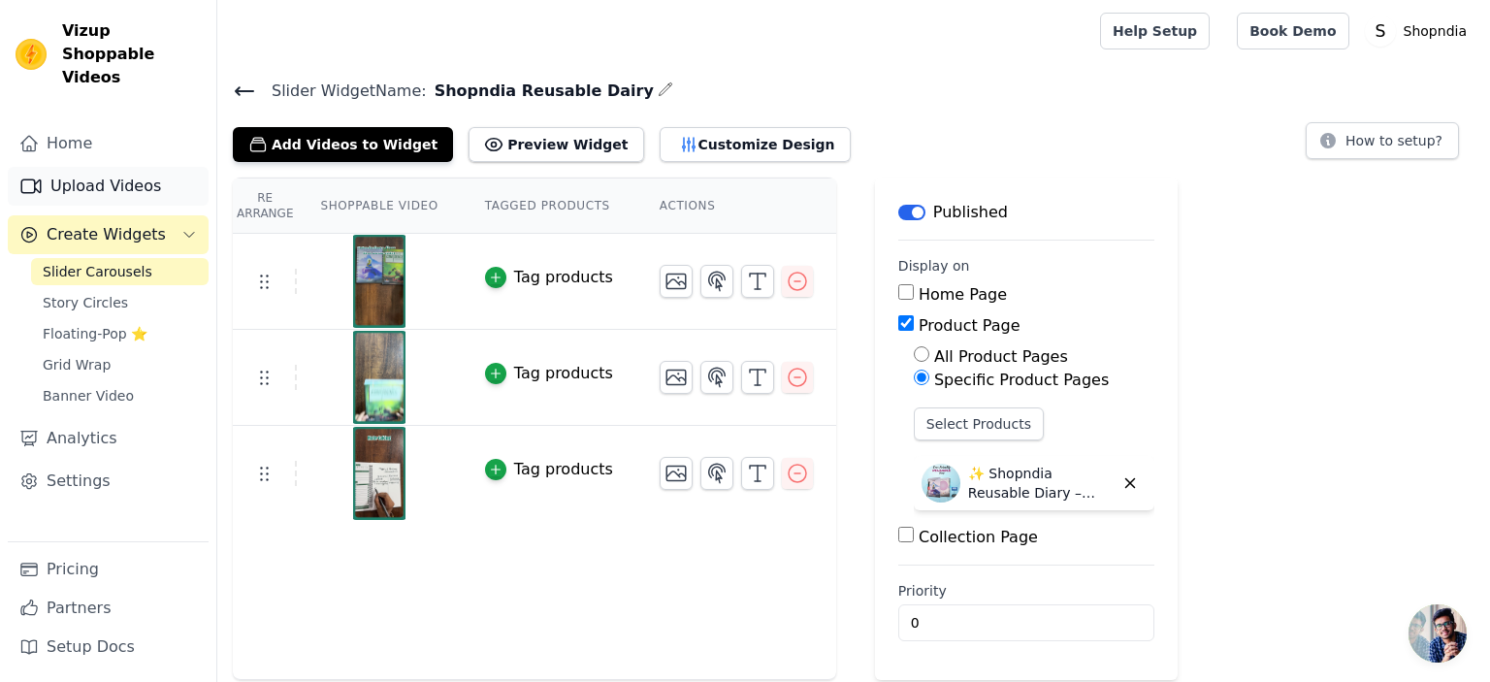
click at [144, 167] on link "Upload Videos" at bounding box center [108, 186] width 201 height 39
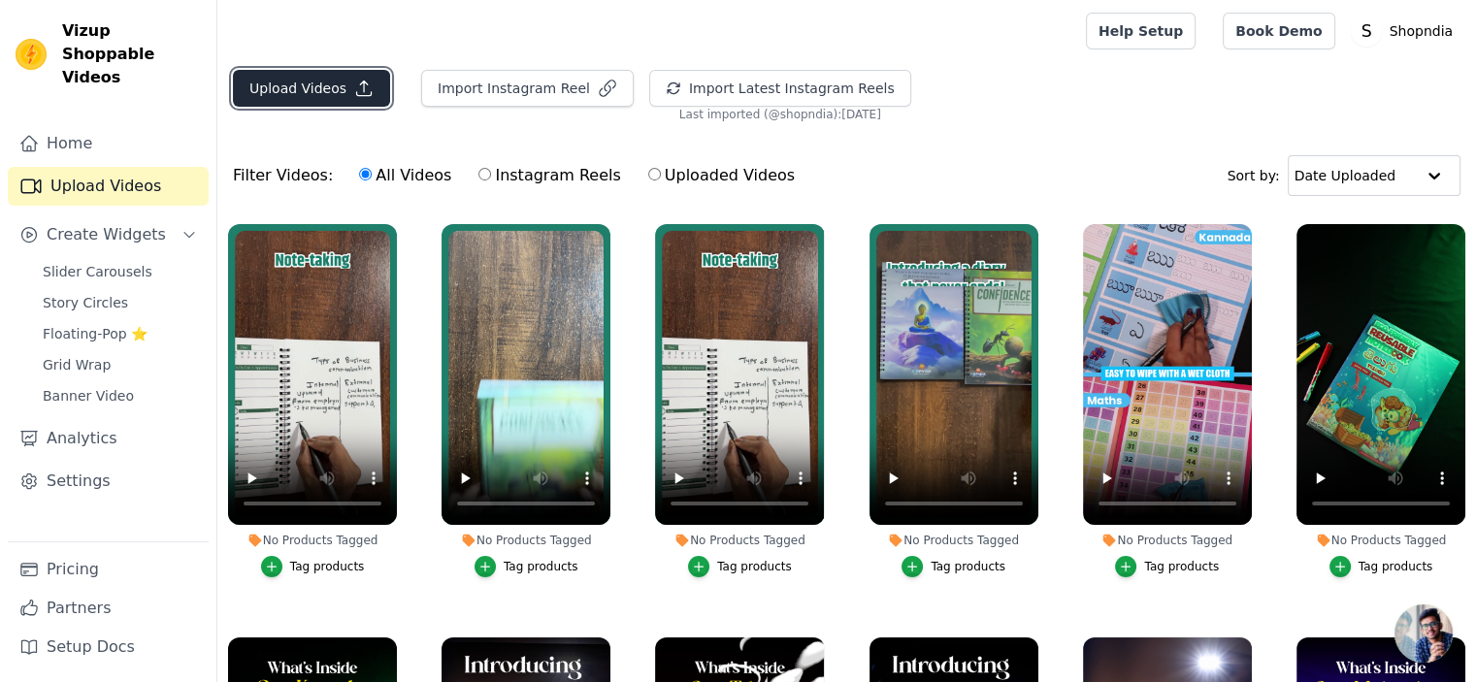
click at [302, 78] on button "Upload Videos" at bounding box center [311, 88] width 157 height 37
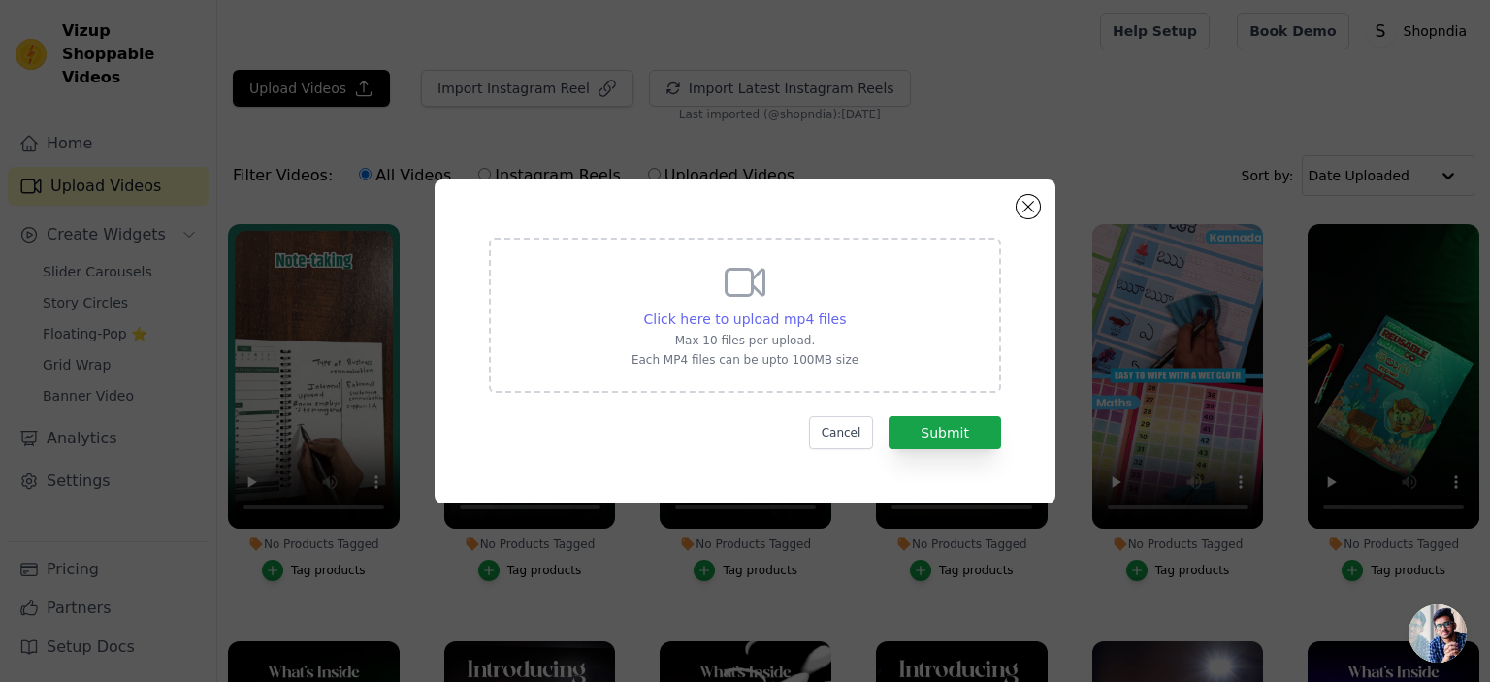
click at [763, 318] on span "Click here to upload mp4 files" at bounding box center [745, 319] width 203 height 16
click at [845, 309] on input "Click here to upload mp4 files Max 10 files per upload. Each MP4 files can be u…" at bounding box center [845, 309] width 1 height 1
type input "C:\fakepath\Budha 2.mp4"
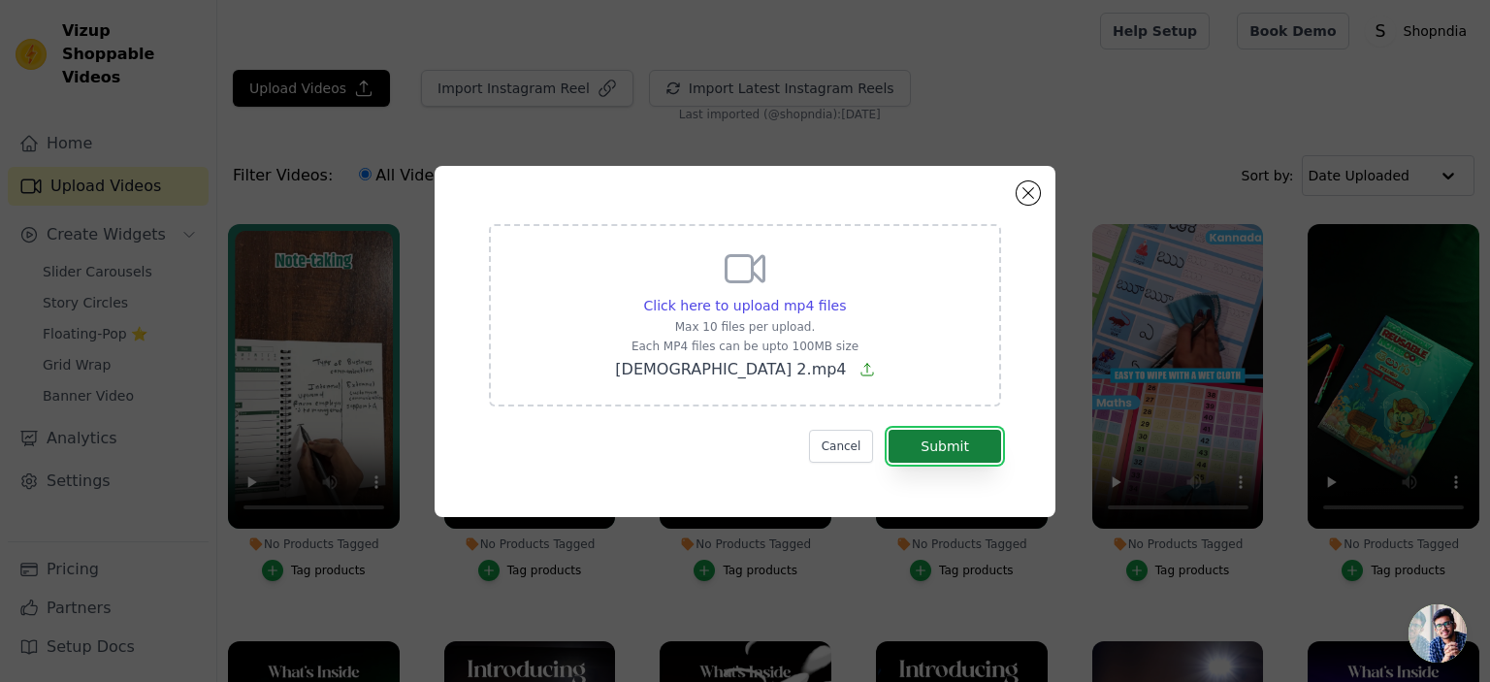
click at [939, 441] on button "Submit" at bounding box center [945, 446] width 113 height 33
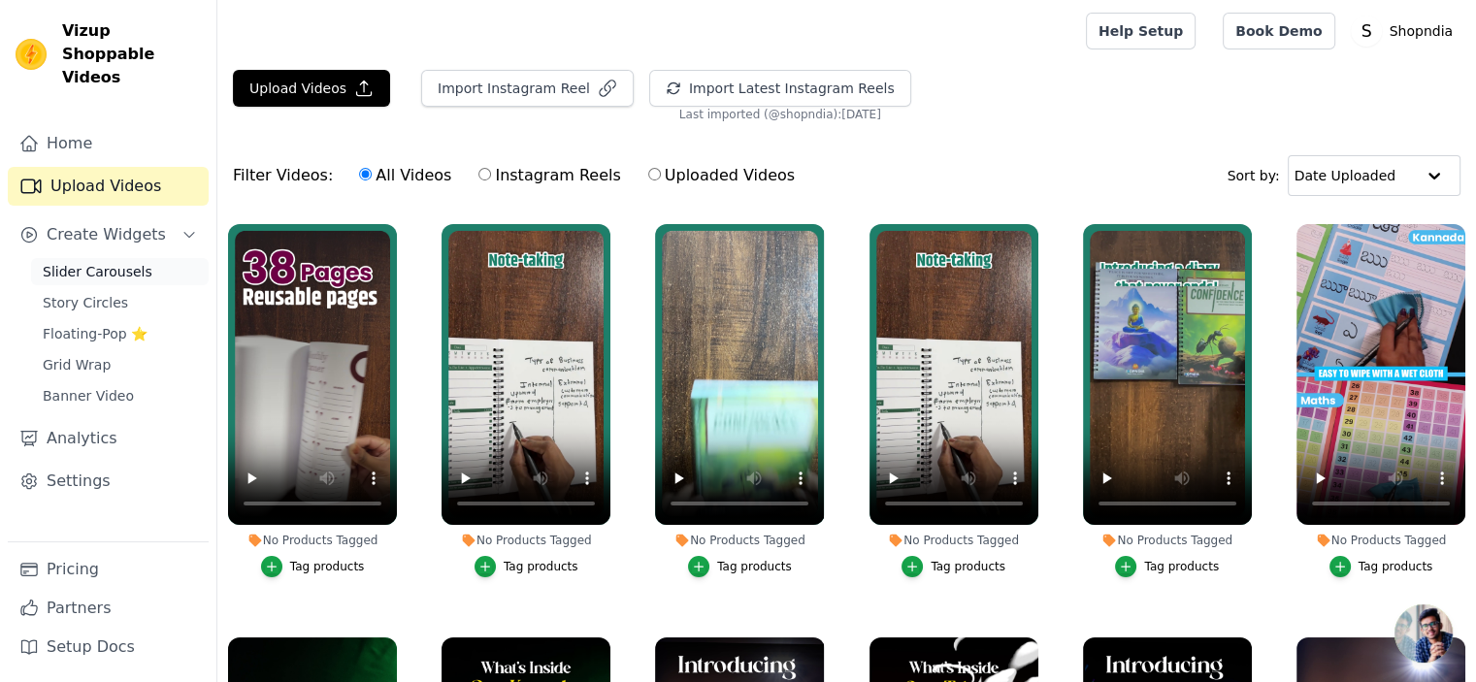
click at [98, 262] on span "Slider Carousels" at bounding box center [98, 271] width 110 height 19
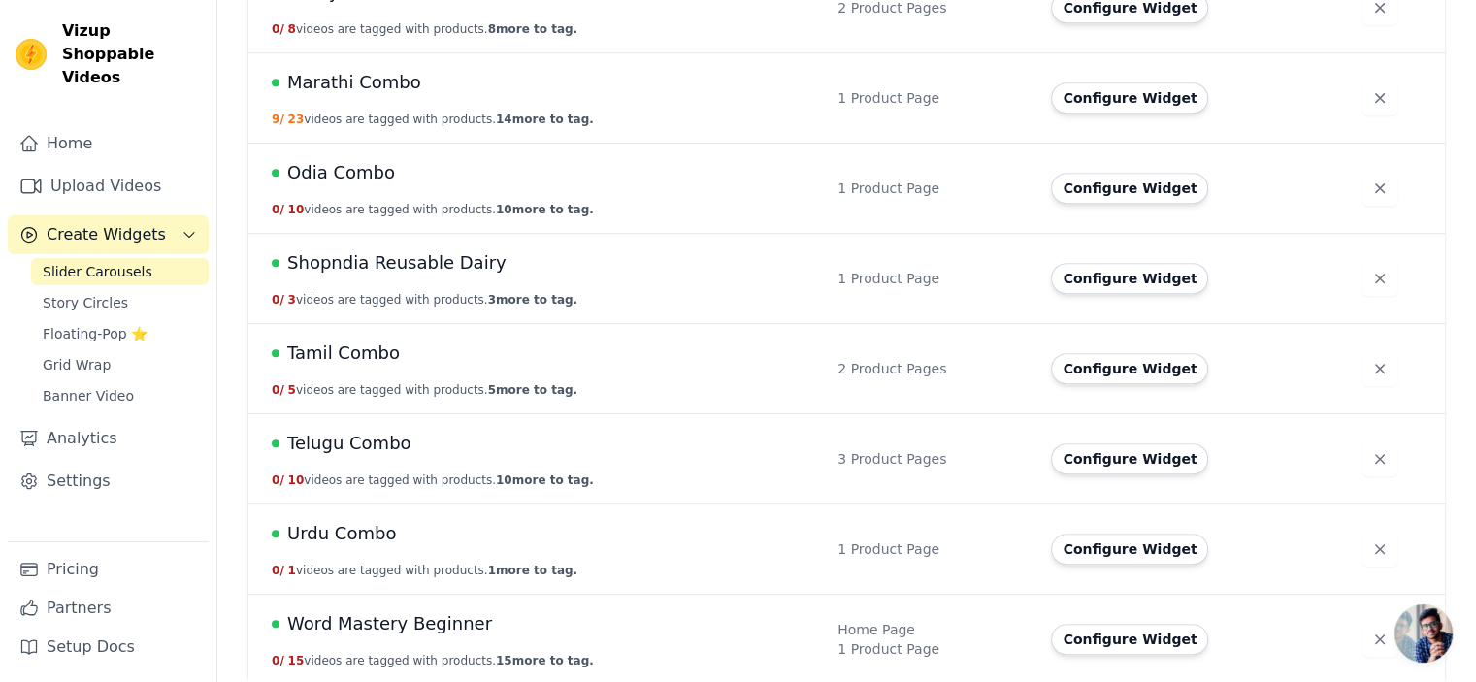
scroll to position [914, 0]
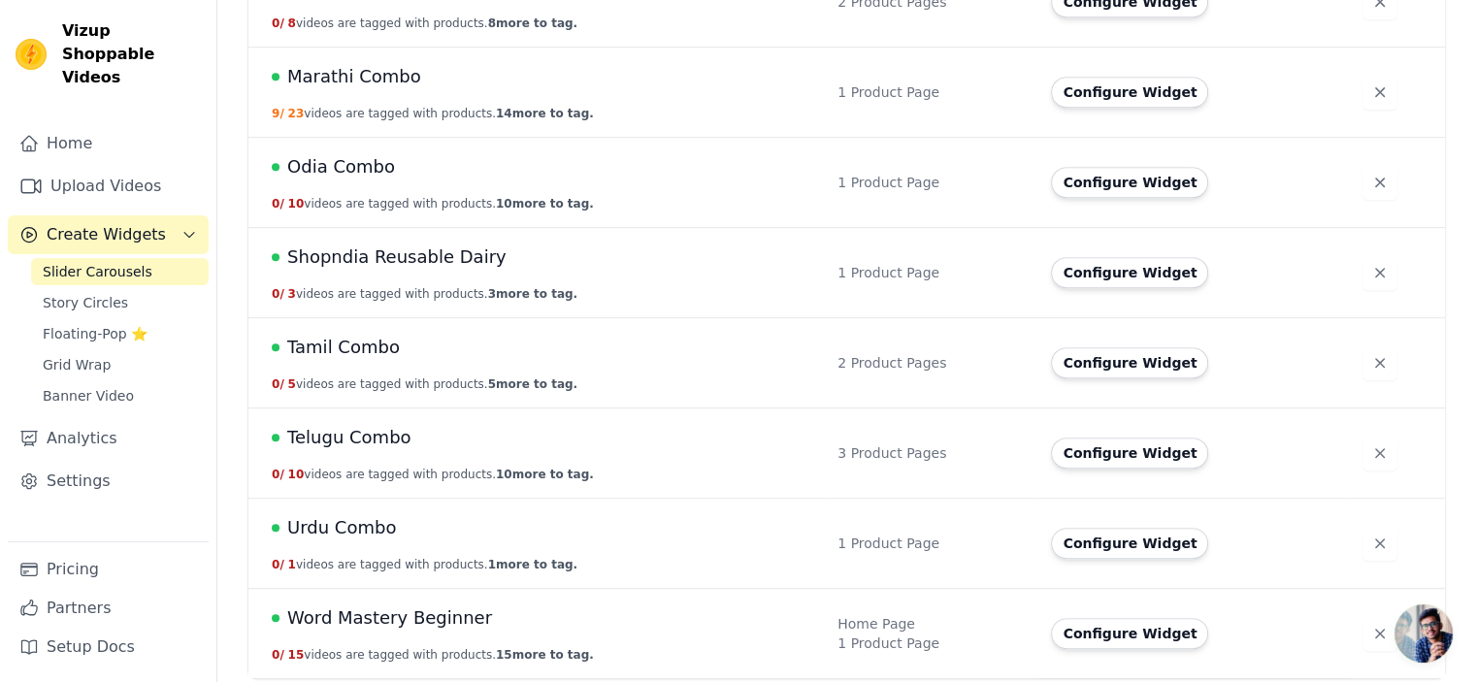
click at [439, 255] on span "Shopndia Reusable Dairy" at bounding box center [396, 257] width 219 height 27
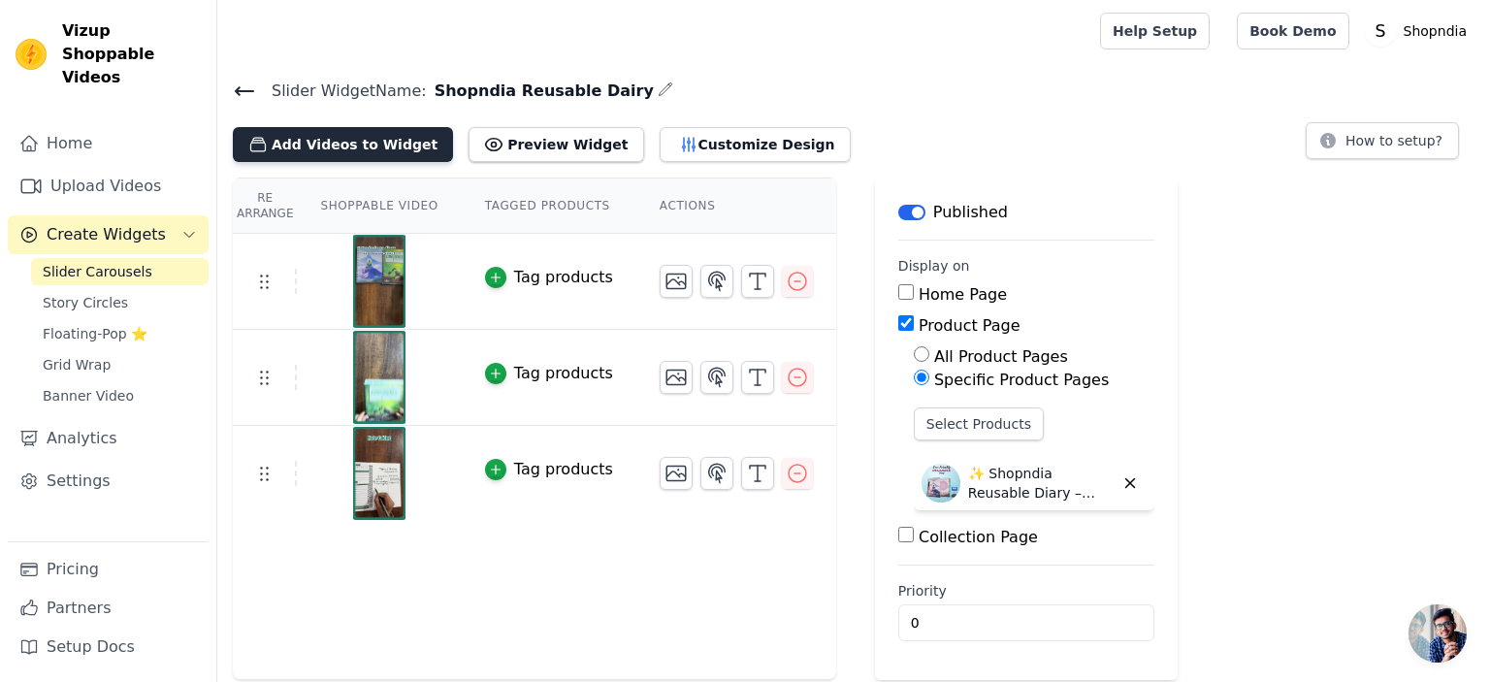
click at [307, 152] on button "Add Videos to Widget" at bounding box center [343, 144] width 220 height 35
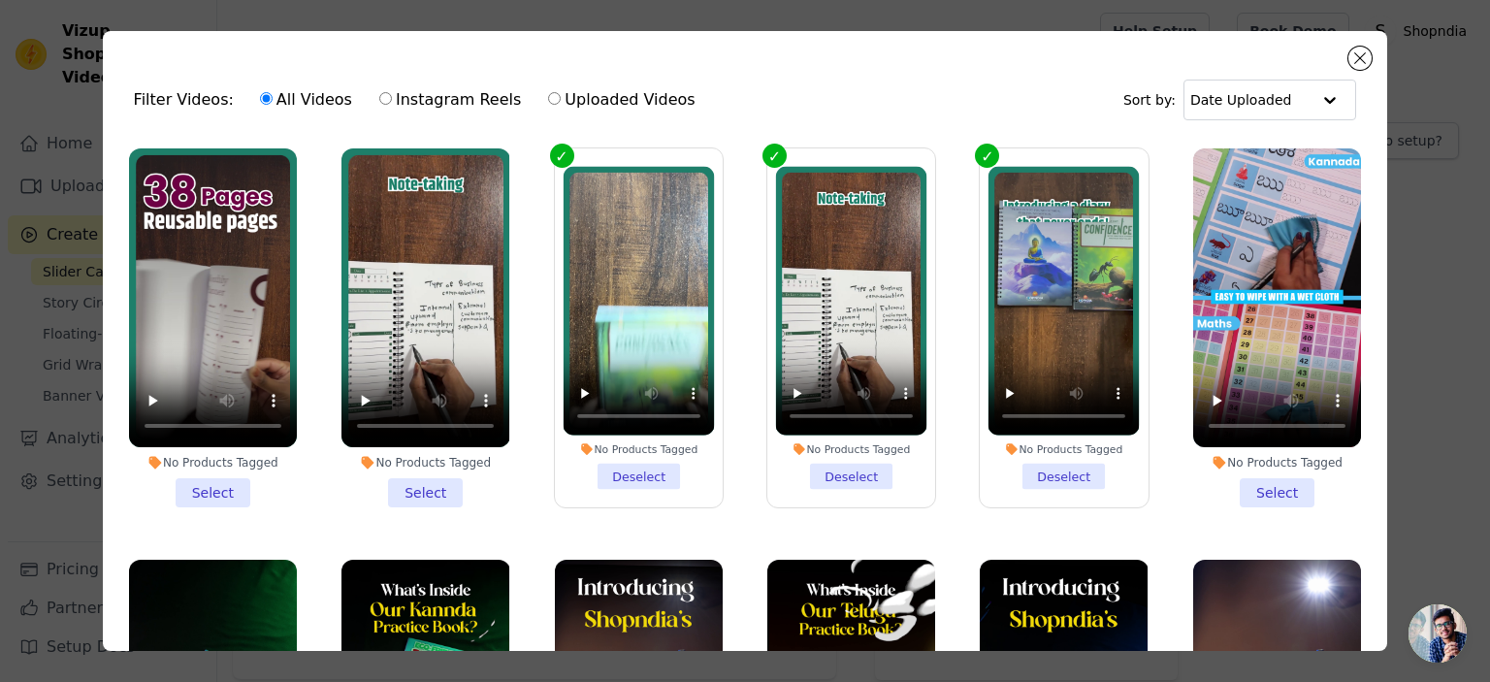
click at [225, 488] on li "No Products Tagged Select" at bounding box center [213, 327] width 168 height 359
click at [0, 0] on input "No Products Tagged Select" at bounding box center [0, 0] width 0 height 0
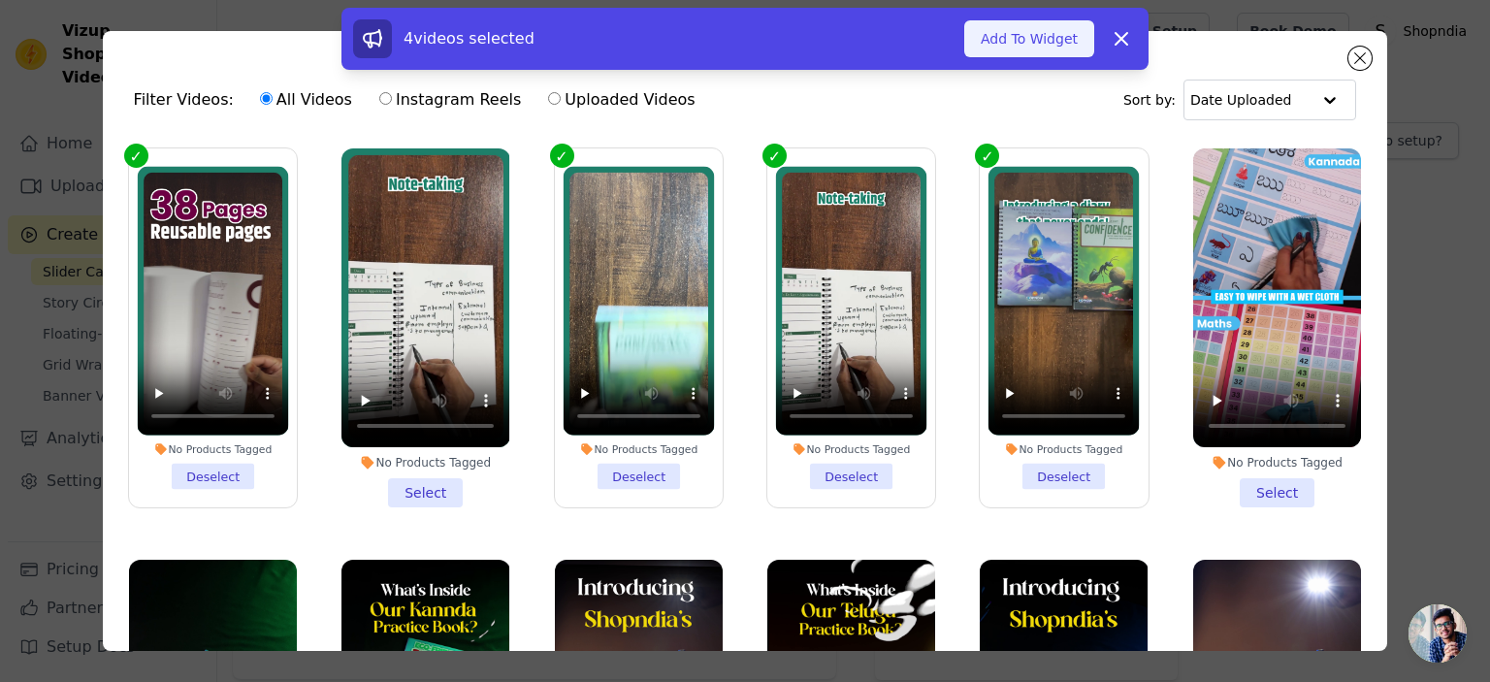
click at [1036, 48] on button "Add To Widget" at bounding box center [1029, 38] width 130 height 37
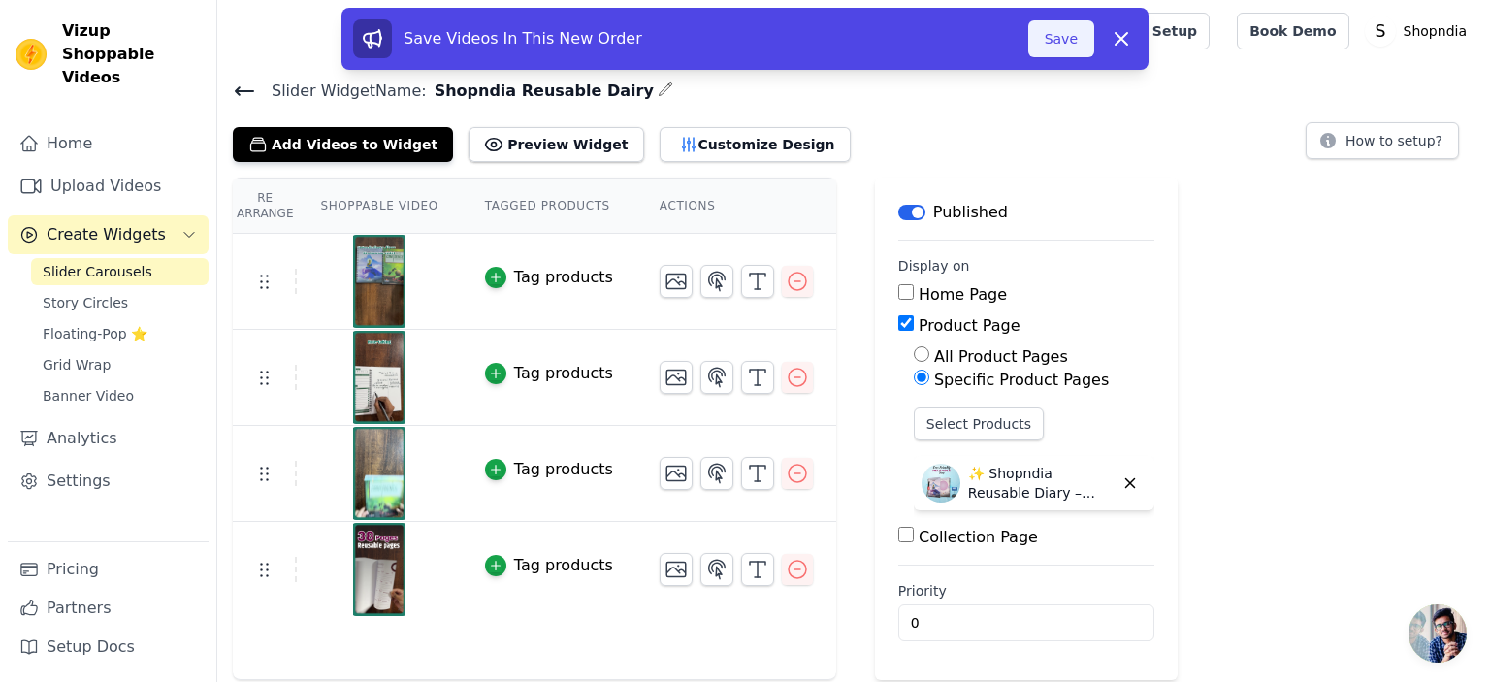
click at [1058, 45] on button "Save" at bounding box center [1061, 38] width 66 height 37
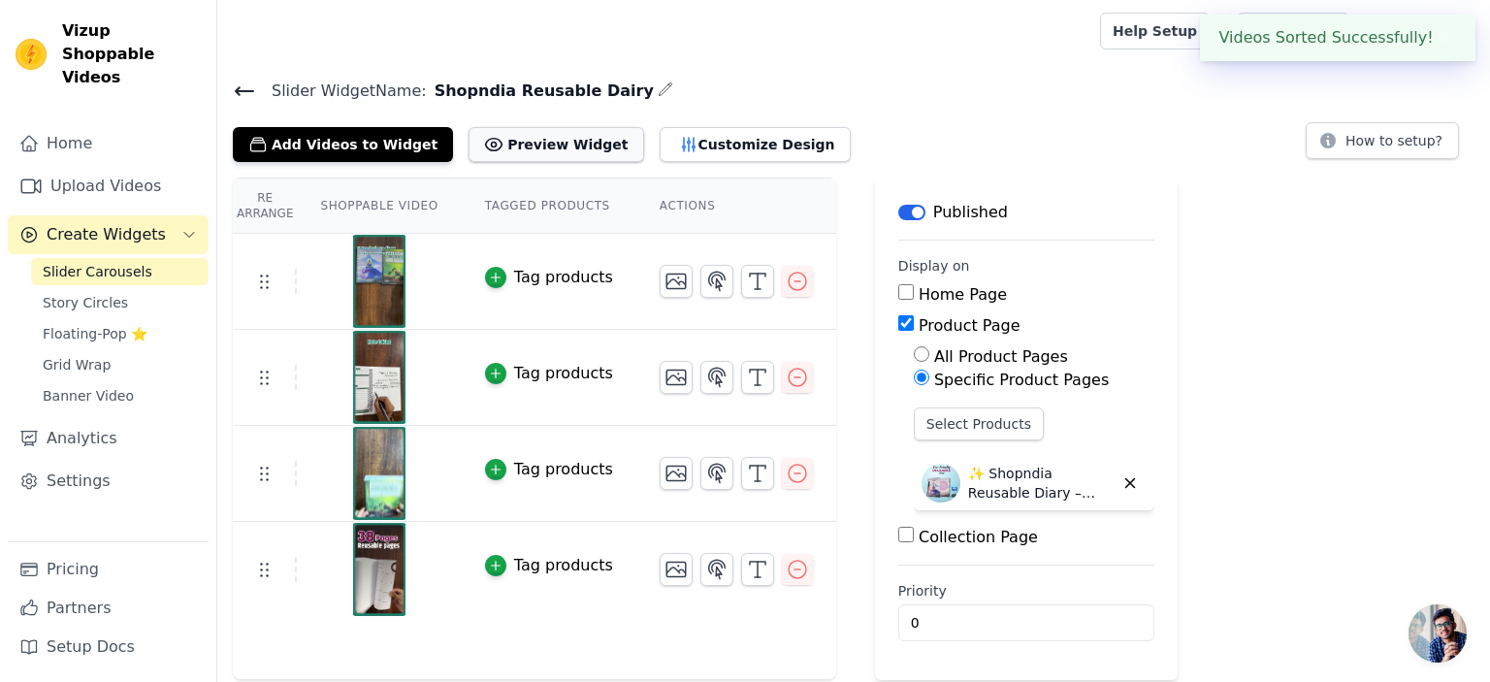
click at [537, 137] on button "Preview Widget" at bounding box center [556, 144] width 175 height 35
